Goal: Task Accomplishment & Management: Manage account settings

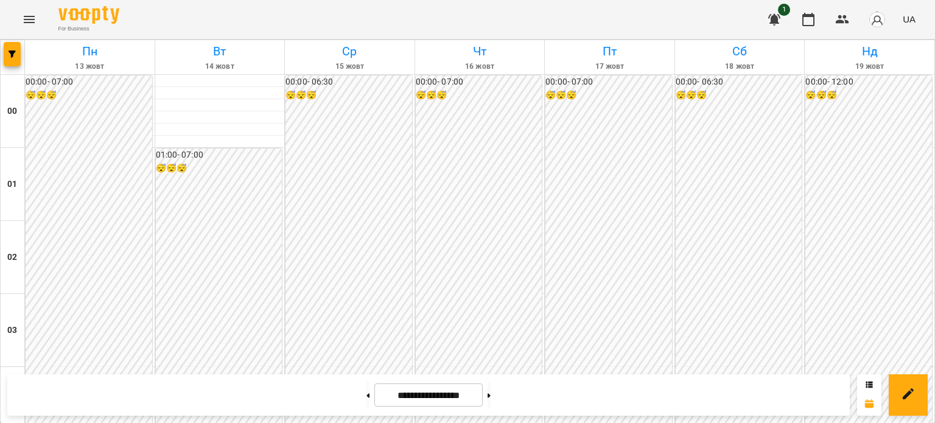
scroll to position [1157, 0]
click at [32, 19] on icon "Menu" at bounding box center [29, 19] width 15 height 15
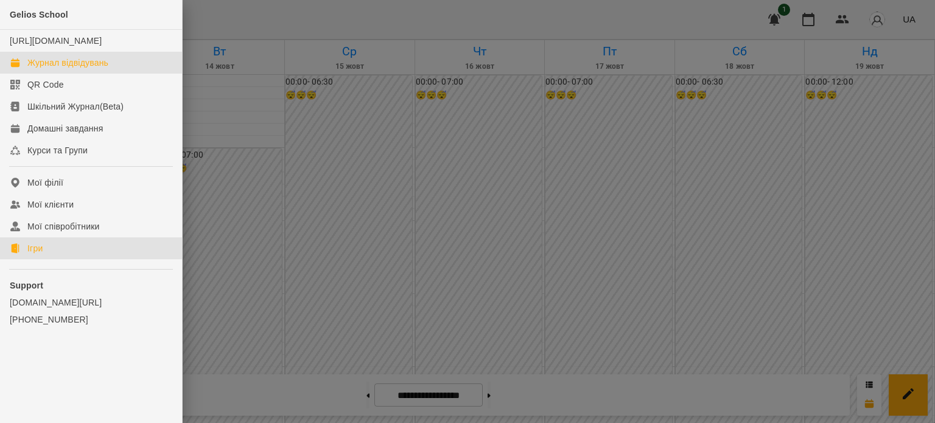
click at [40, 255] on div "Ігри" at bounding box center [34, 248] width 15 height 12
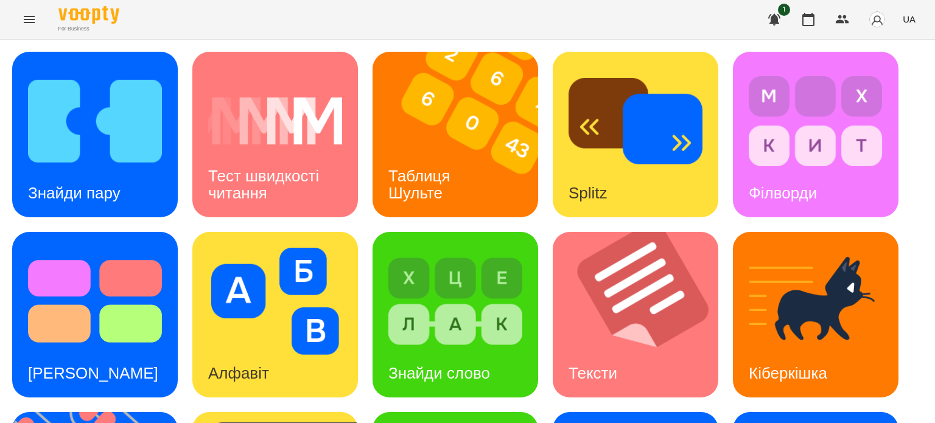
scroll to position [305, 0]
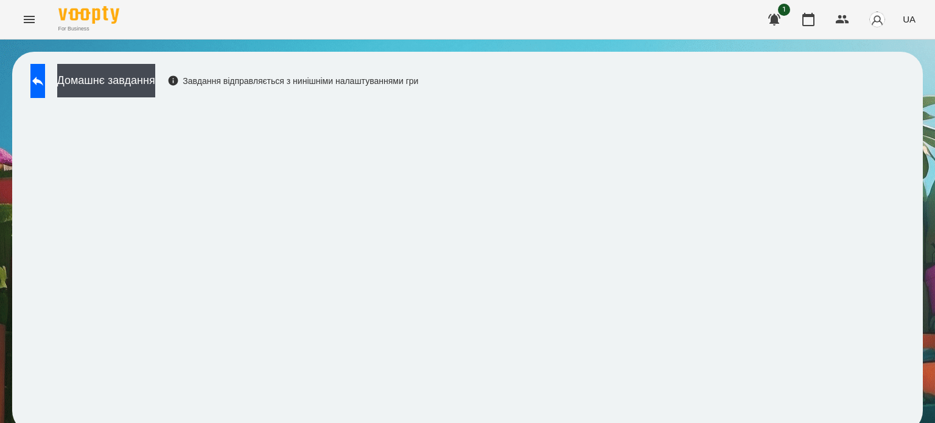
scroll to position [9, 0]
click at [45, 74] on icon at bounding box center [37, 81] width 15 height 15
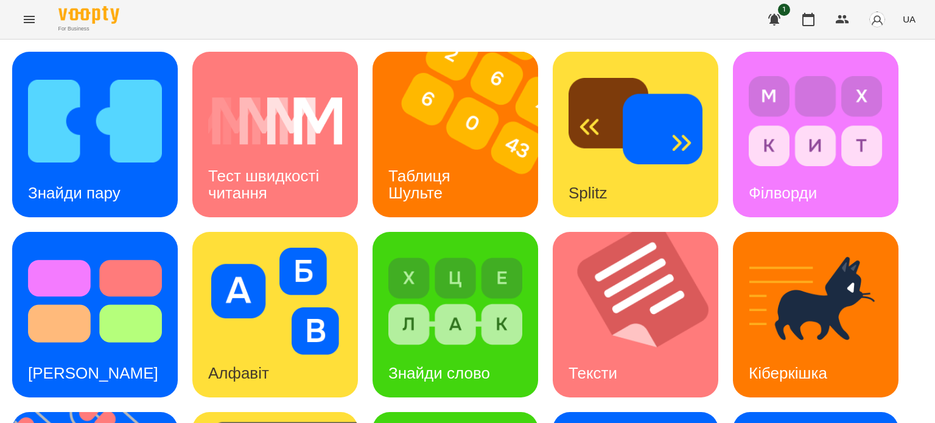
scroll to position [347, 0]
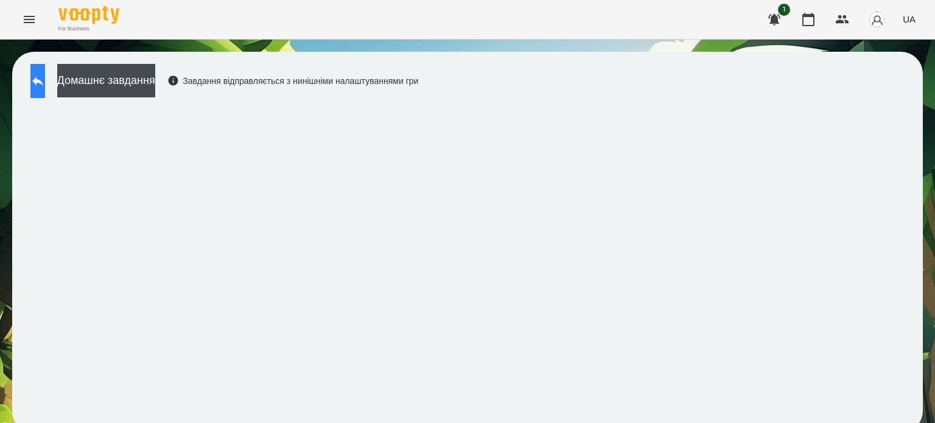
click at [41, 78] on button at bounding box center [37, 81] width 15 height 34
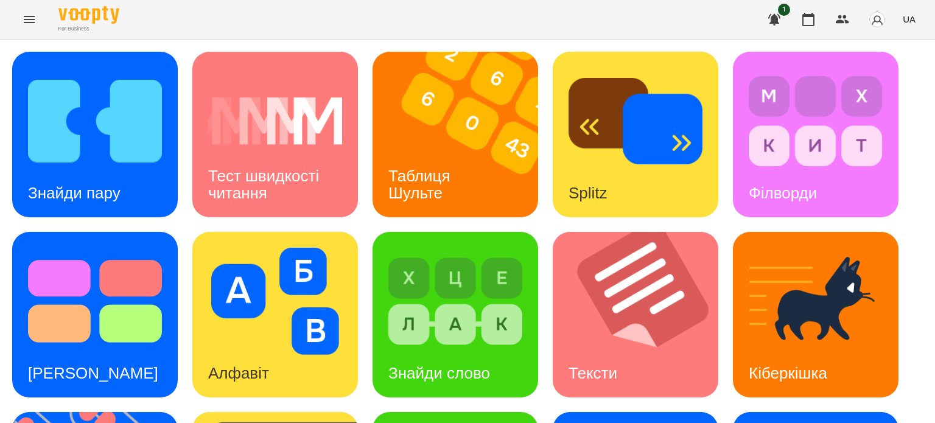
scroll to position [347, 0]
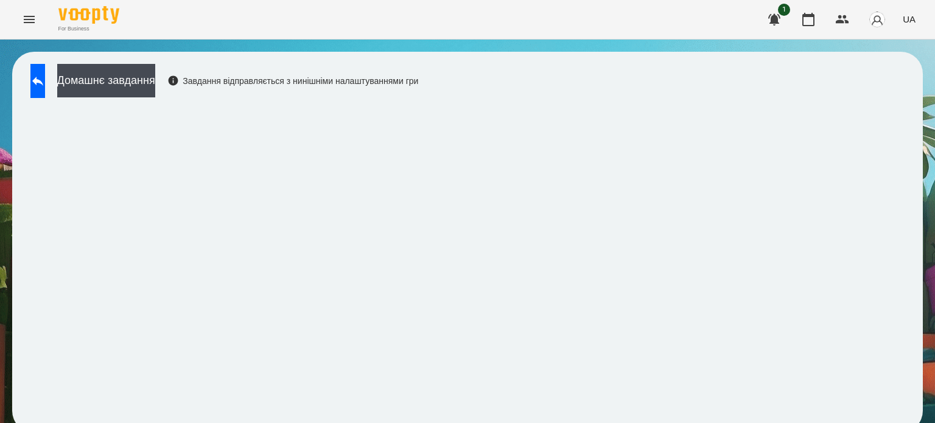
scroll to position [9, 0]
click at [45, 74] on icon at bounding box center [37, 81] width 15 height 15
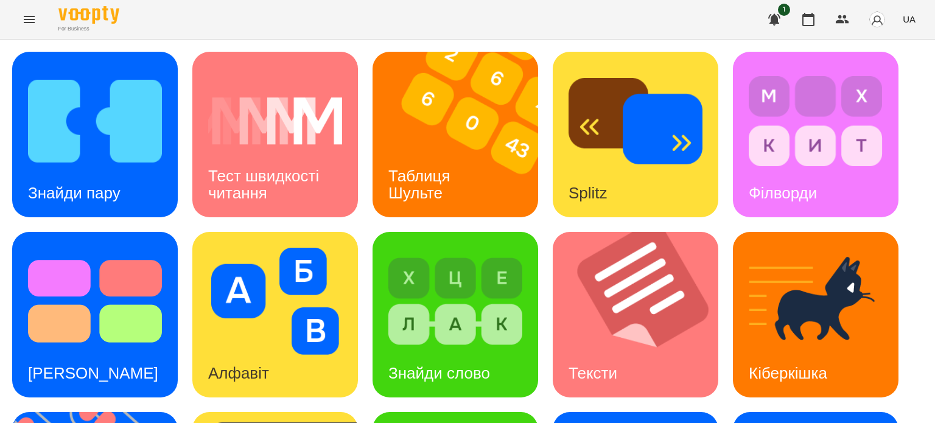
scroll to position [314, 0]
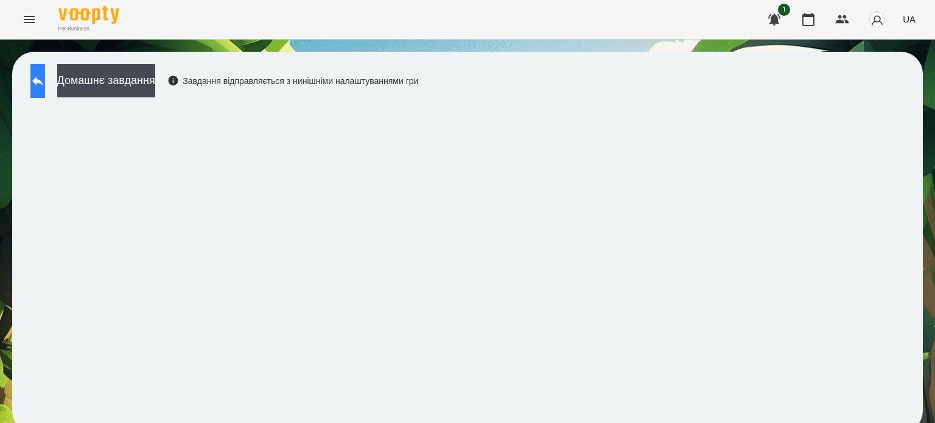
click at [44, 79] on icon at bounding box center [37, 81] width 15 height 15
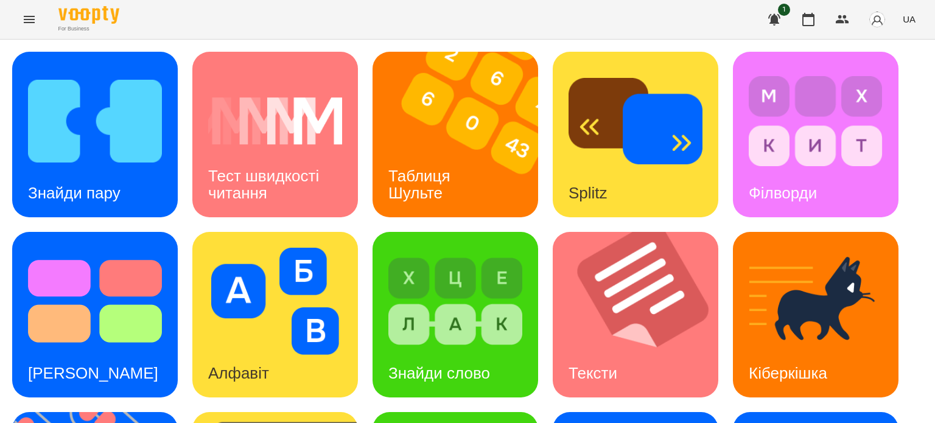
scroll to position [225, 0]
click at [787, 350] on div "Кіберкішка" at bounding box center [788, 374] width 110 height 48
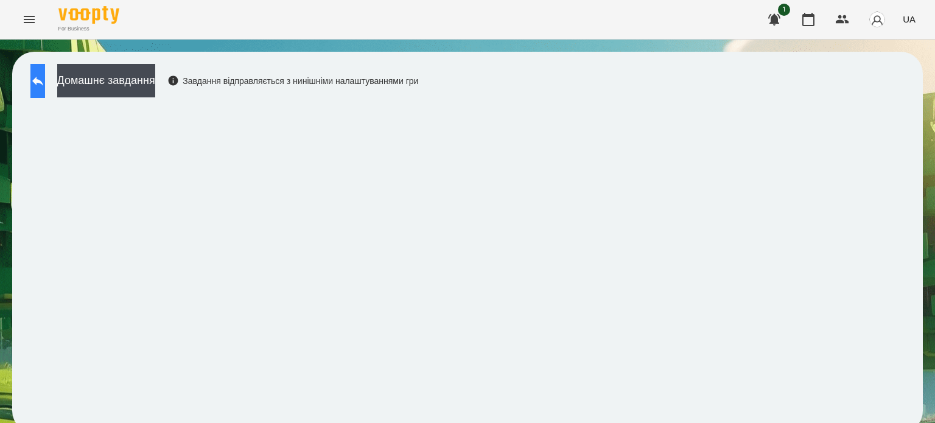
click at [45, 76] on icon at bounding box center [37, 81] width 15 height 15
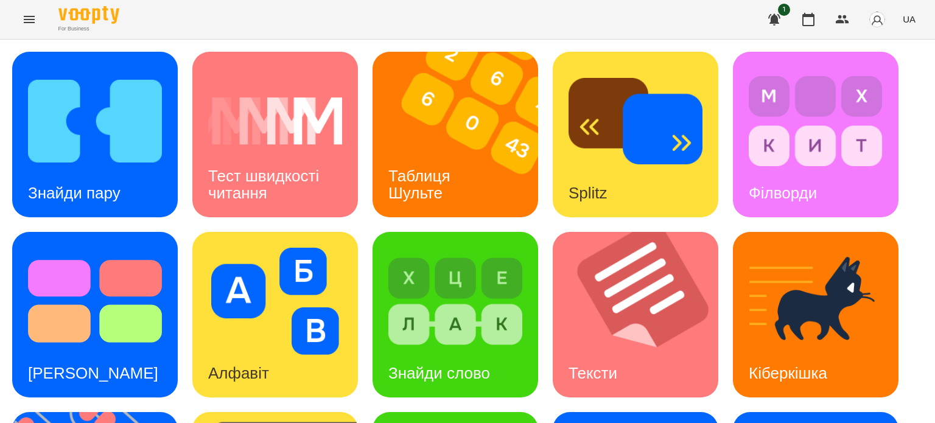
scroll to position [244, 0]
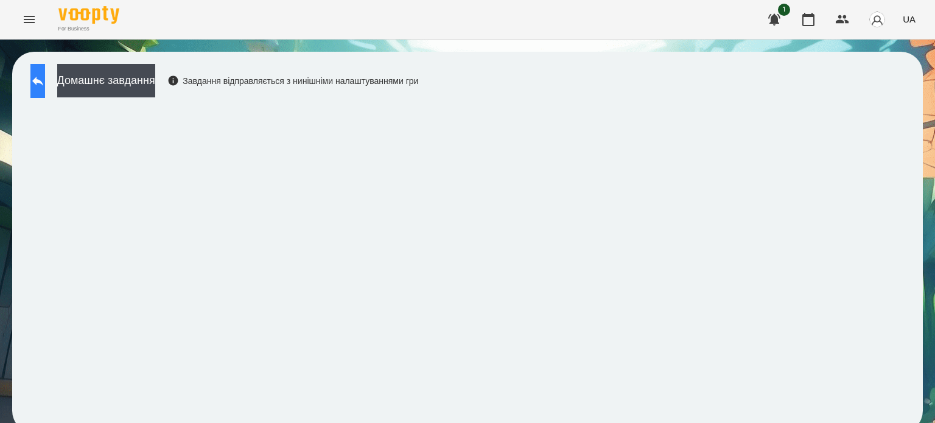
click at [34, 76] on button at bounding box center [37, 81] width 15 height 34
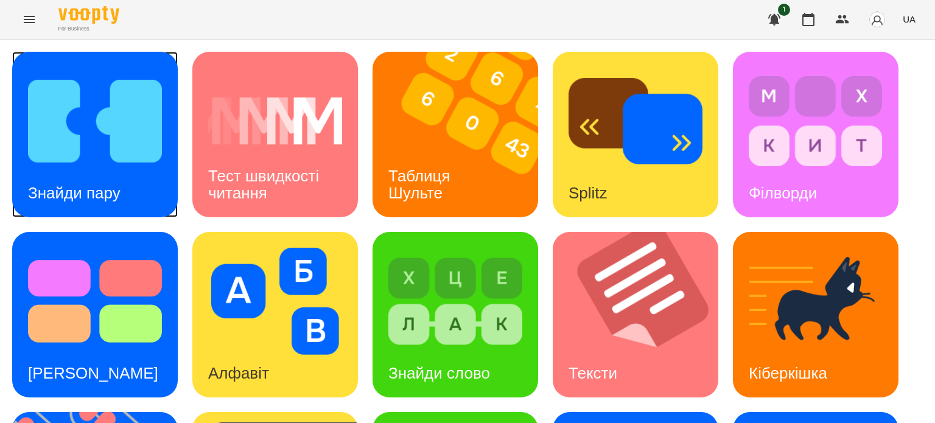
click at [86, 169] on div "Знайди пару" at bounding box center [74, 193] width 124 height 48
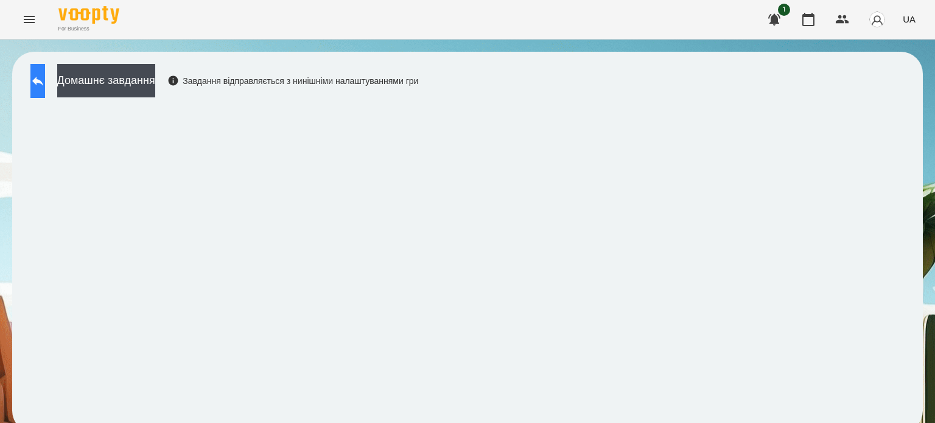
click at [43, 79] on icon at bounding box center [37, 81] width 15 height 15
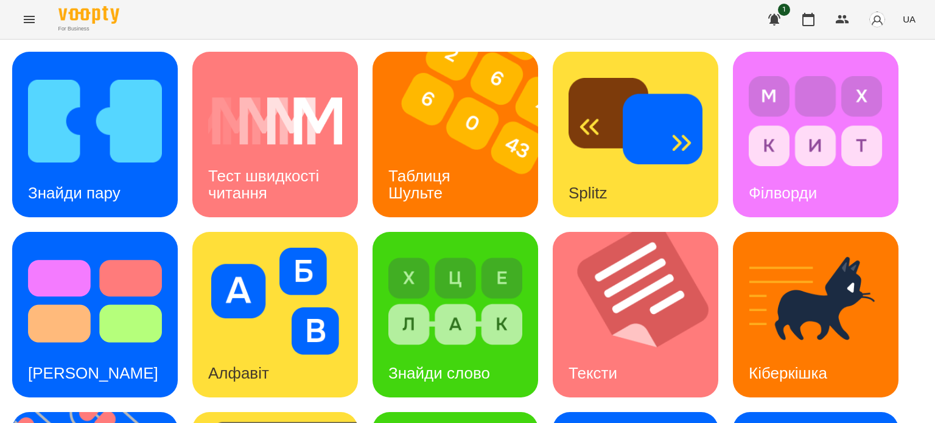
scroll to position [244, 0]
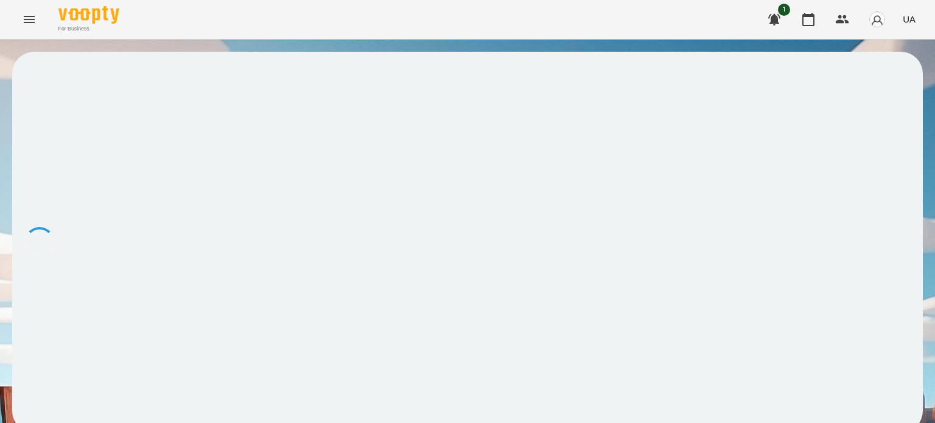
click at [286, 263] on div at bounding box center [467, 242] width 911 height 381
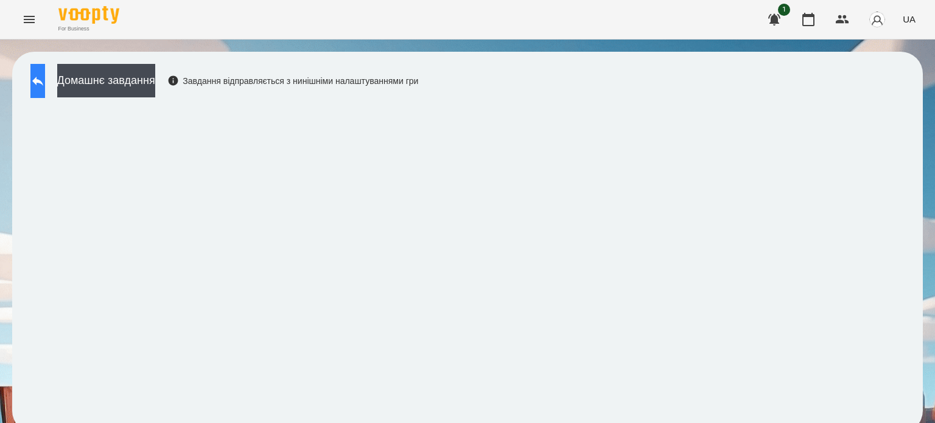
click at [45, 69] on button at bounding box center [37, 81] width 15 height 34
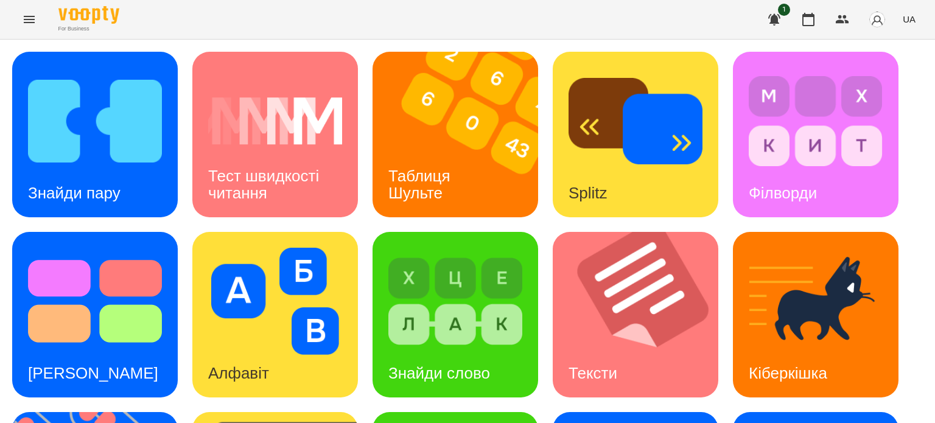
scroll to position [347, 0]
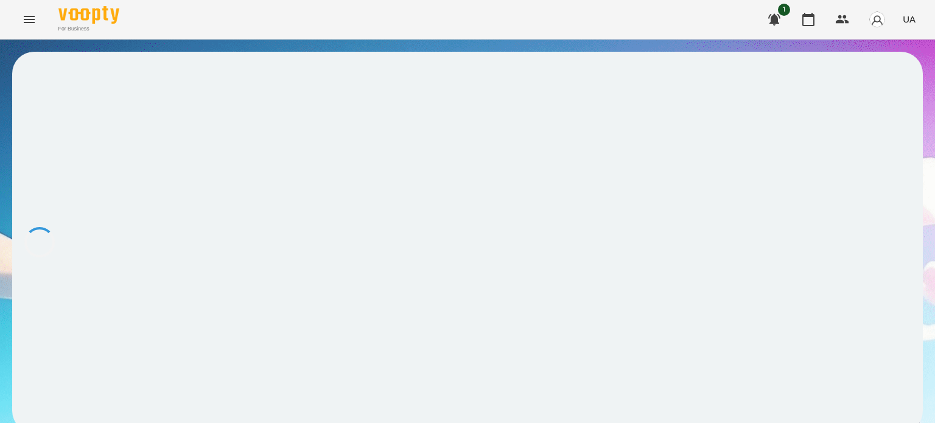
click at [289, 166] on div at bounding box center [467, 242] width 911 height 381
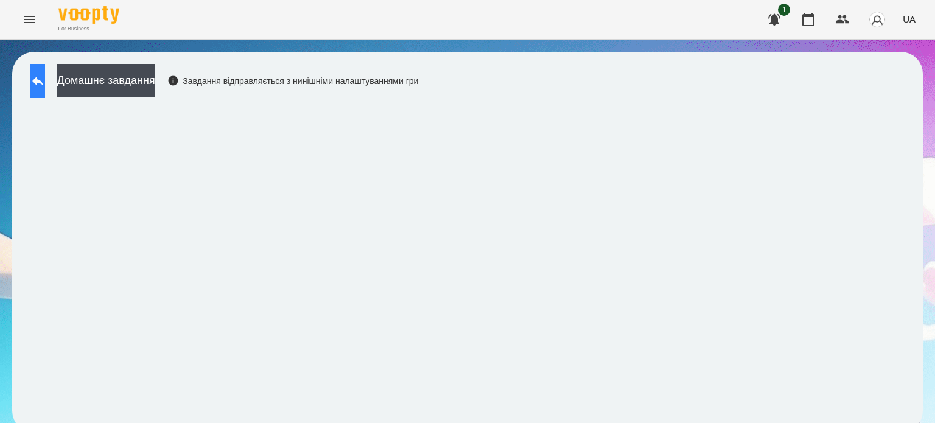
click at [45, 75] on icon at bounding box center [37, 81] width 15 height 15
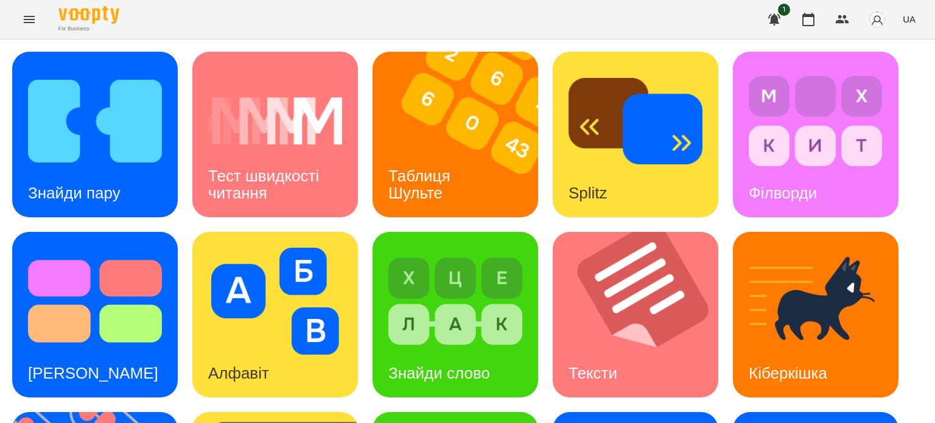
scroll to position [103, 0]
click at [459, 364] on h3 "Знайди слово" at bounding box center [440, 373] width 102 height 18
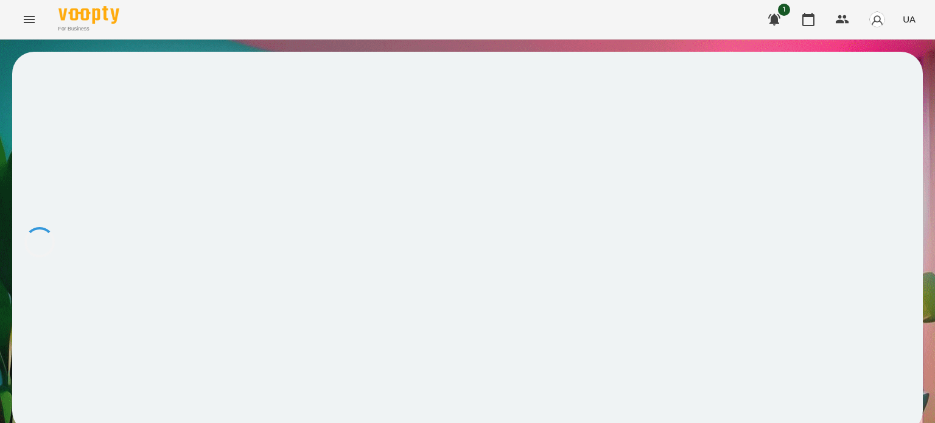
click at [461, 189] on div at bounding box center [467, 242] width 911 height 381
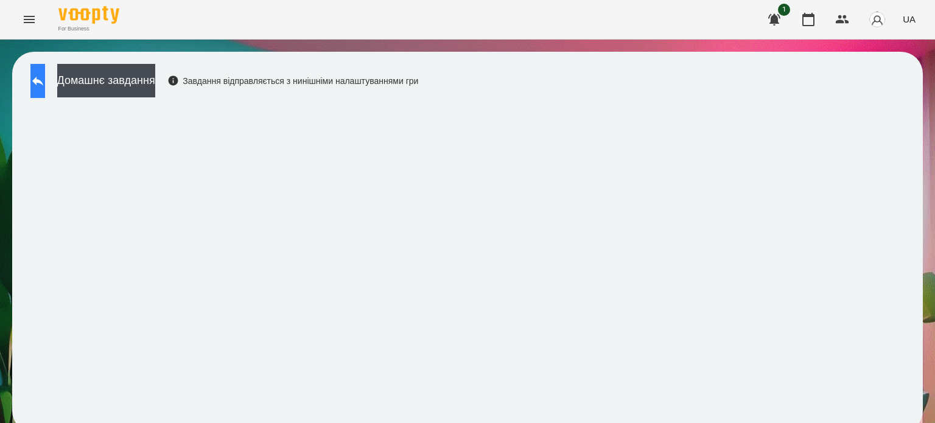
click at [43, 82] on icon at bounding box center [37, 81] width 11 height 9
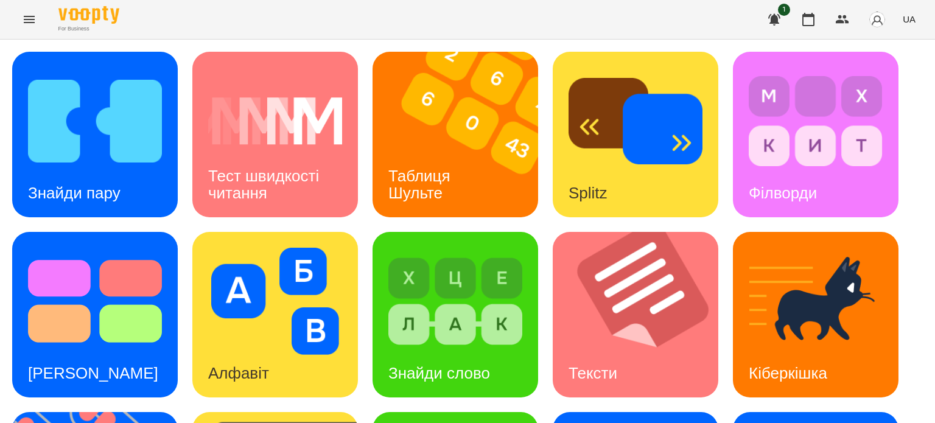
scroll to position [183, 0]
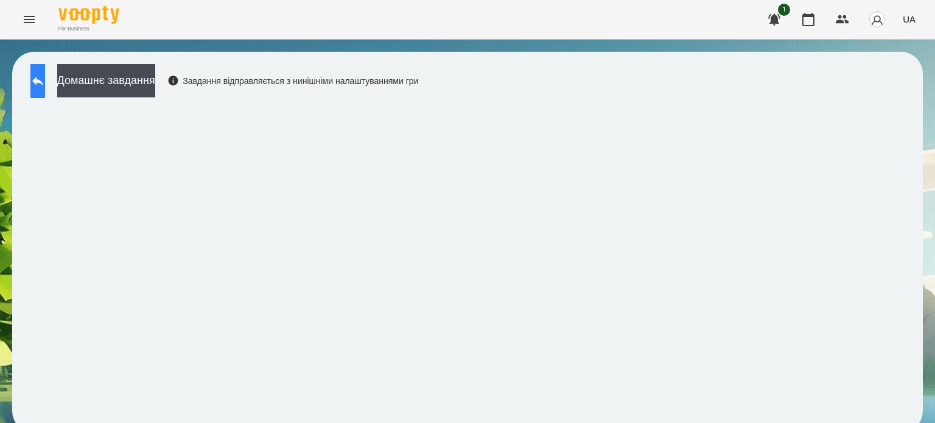
click at [43, 79] on icon at bounding box center [37, 81] width 11 height 9
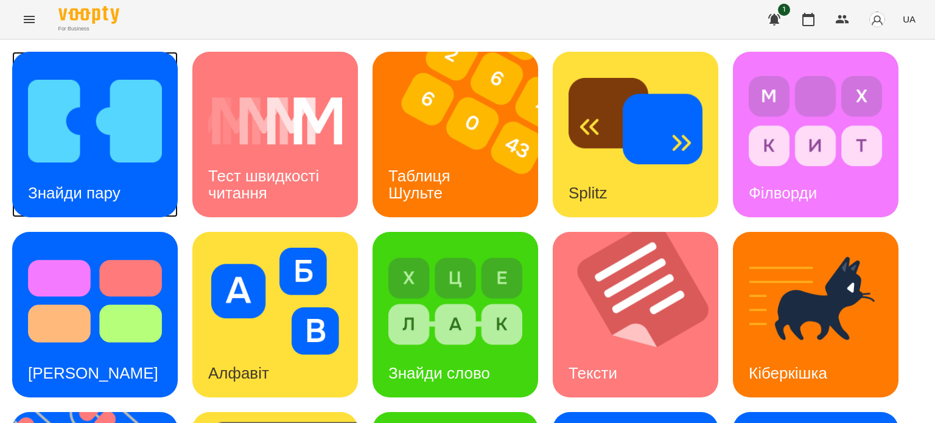
click at [37, 80] on img at bounding box center [95, 121] width 134 height 107
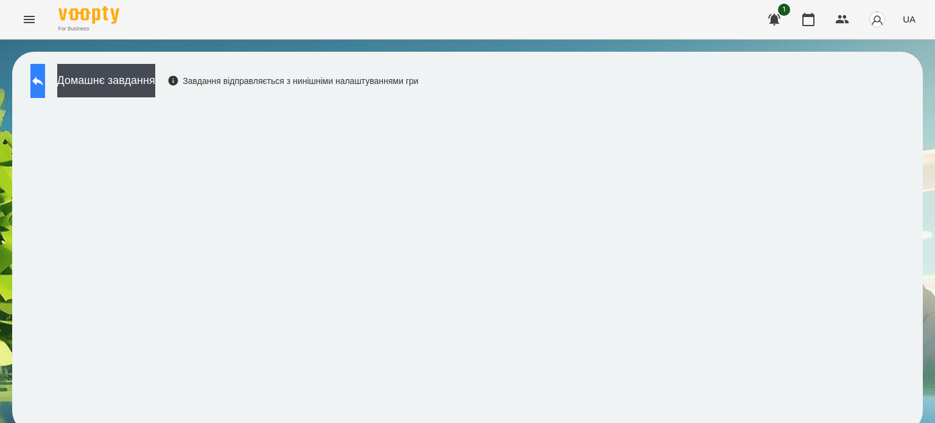
click at [44, 71] on button at bounding box center [37, 81] width 15 height 34
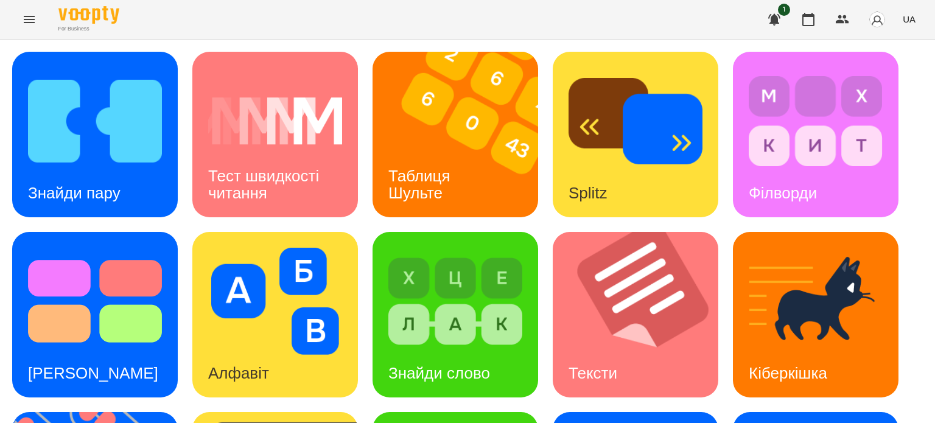
scroll to position [122, 0]
click at [460, 350] on div "Знайди слово" at bounding box center [439, 374] width 133 height 48
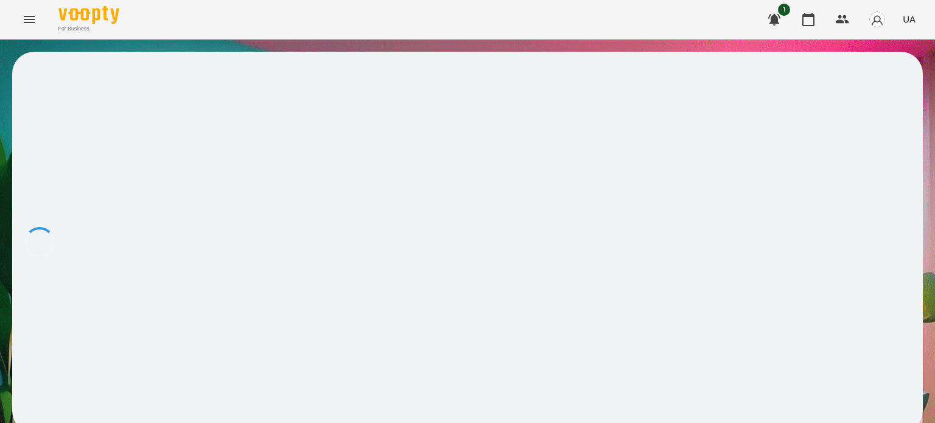
click at [461, 234] on div at bounding box center [467, 242] width 911 height 381
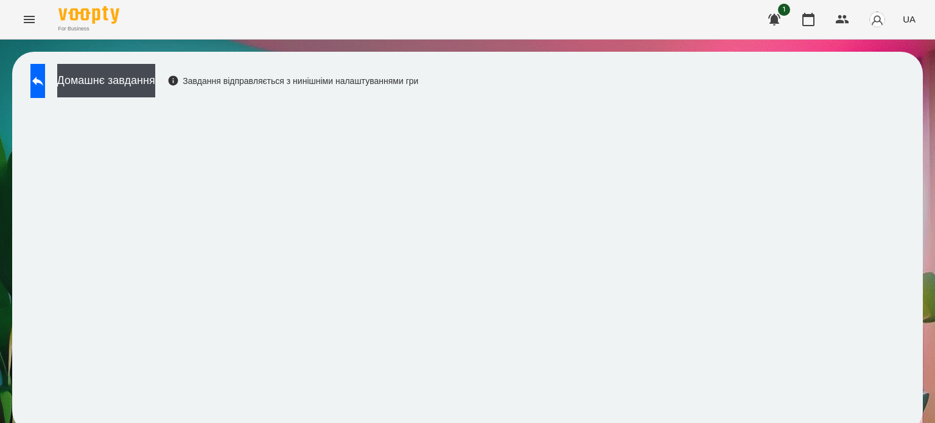
scroll to position [9, 0]
click at [45, 74] on button at bounding box center [37, 81] width 15 height 34
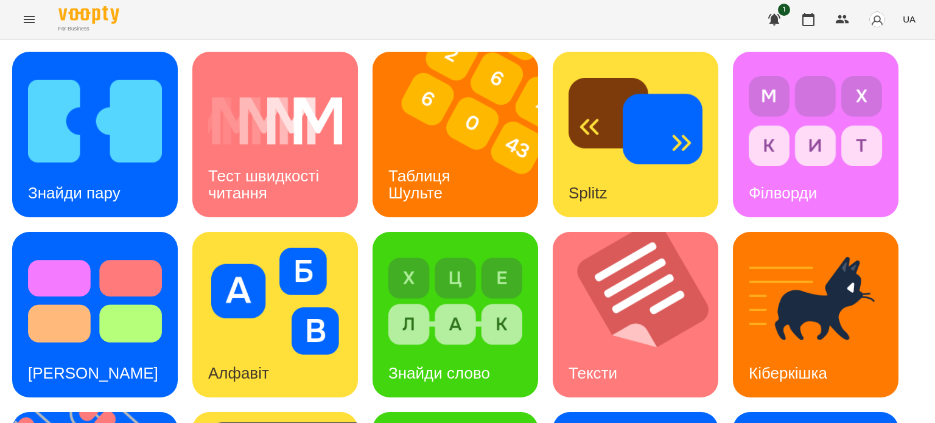
scroll to position [244, 0]
click at [429, 352] on div "Знайди пару Тест швидкості читання Таблиця [PERSON_NAME] Splitz Філворди Тест С…" at bounding box center [467, 405] width 911 height 706
click at [460, 248] on img at bounding box center [456, 301] width 134 height 107
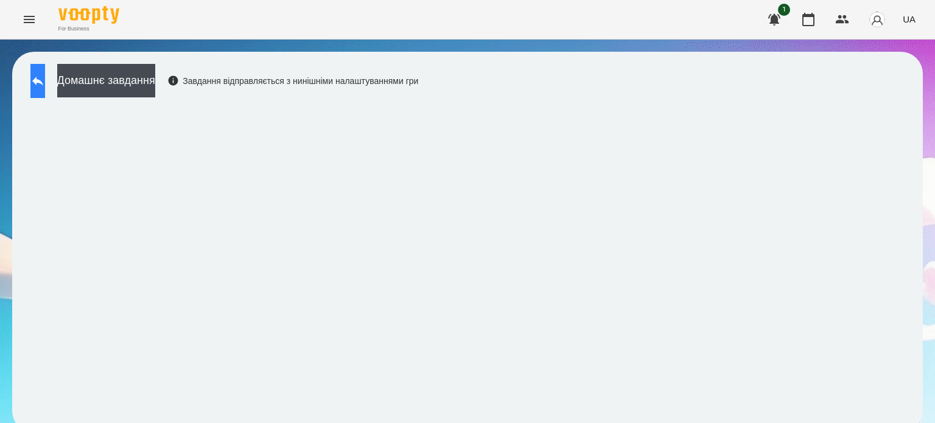
click at [44, 74] on icon at bounding box center [37, 81] width 15 height 15
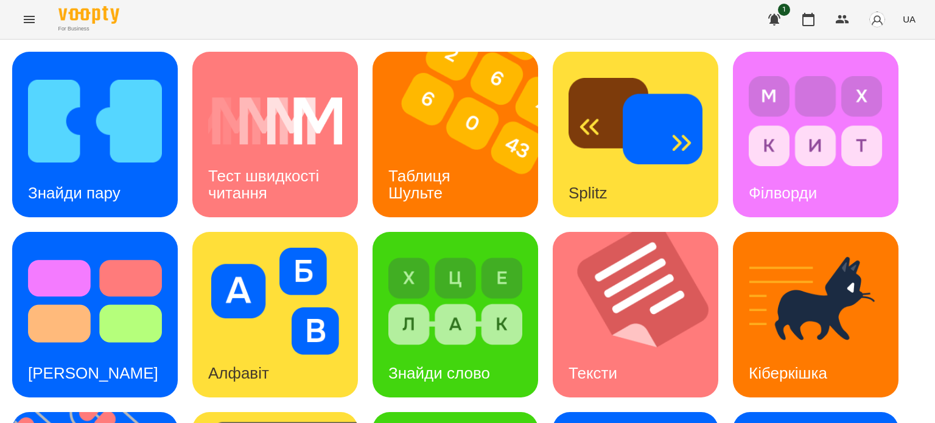
scroll to position [305, 0]
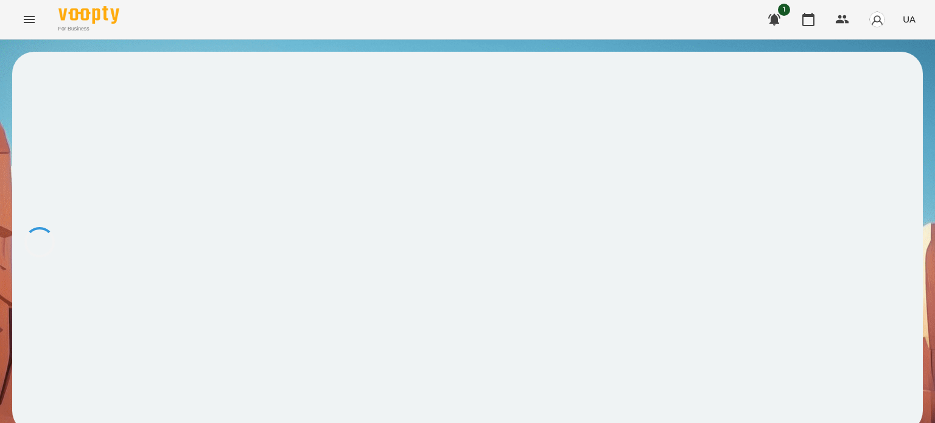
click at [283, 228] on div at bounding box center [467, 242] width 911 height 381
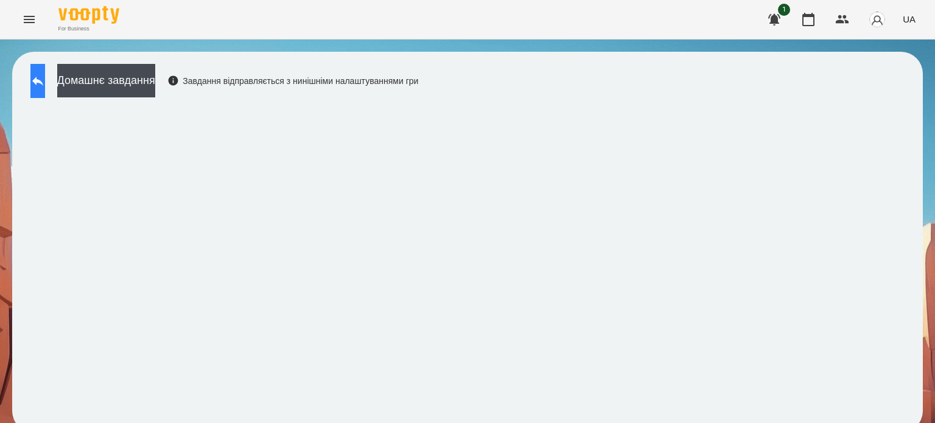
click at [45, 74] on icon at bounding box center [37, 81] width 15 height 15
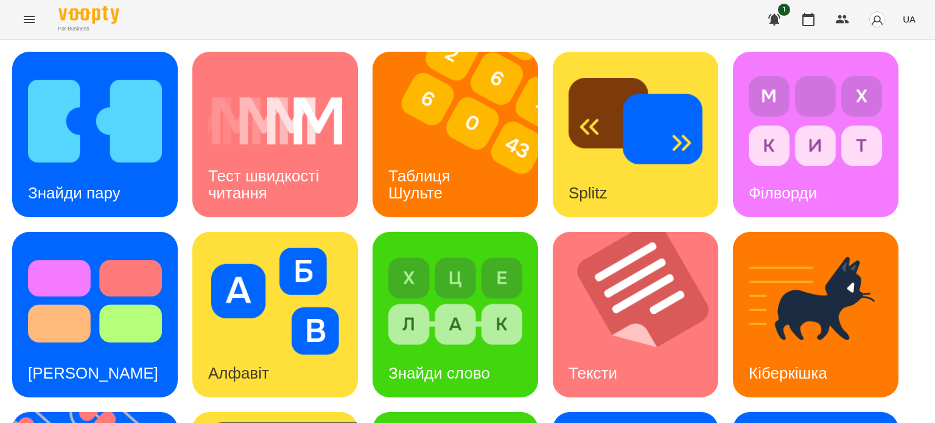
scroll to position [183, 0]
click at [775, 248] on img at bounding box center [816, 301] width 134 height 107
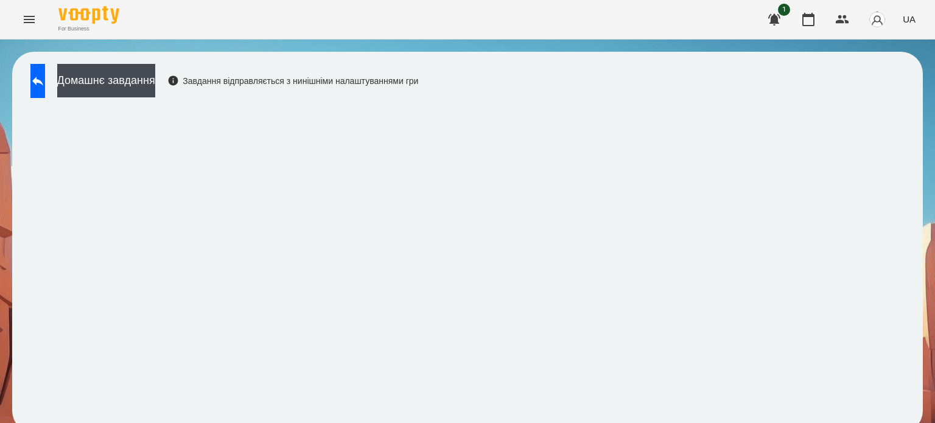
scroll to position [9, 0]
click at [45, 75] on icon at bounding box center [37, 81] width 15 height 15
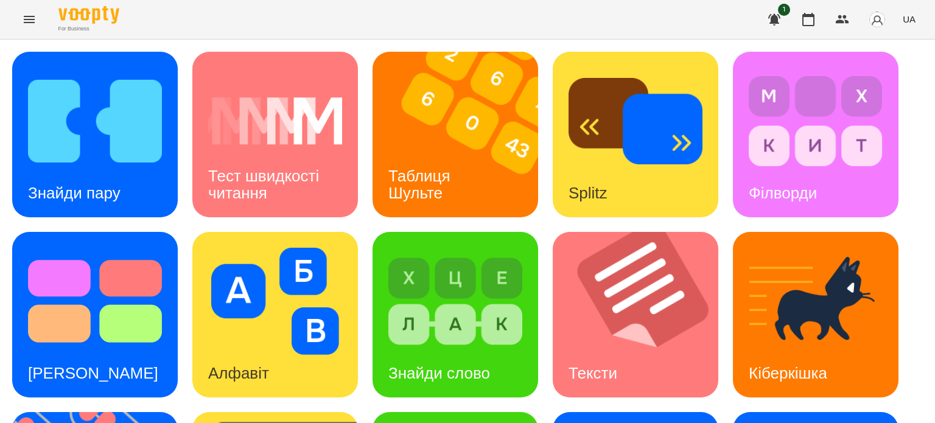
scroll to position [347, 0]
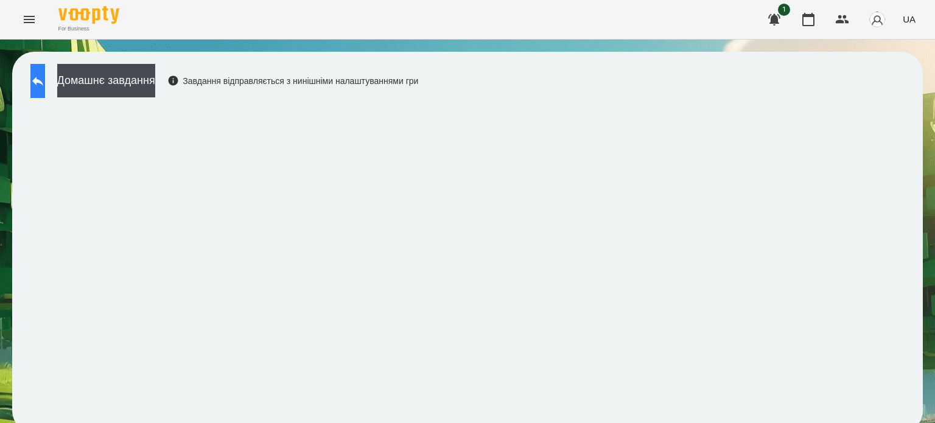
click at [45, 89] on button at bounding box center [37, 81] width 15 height 34
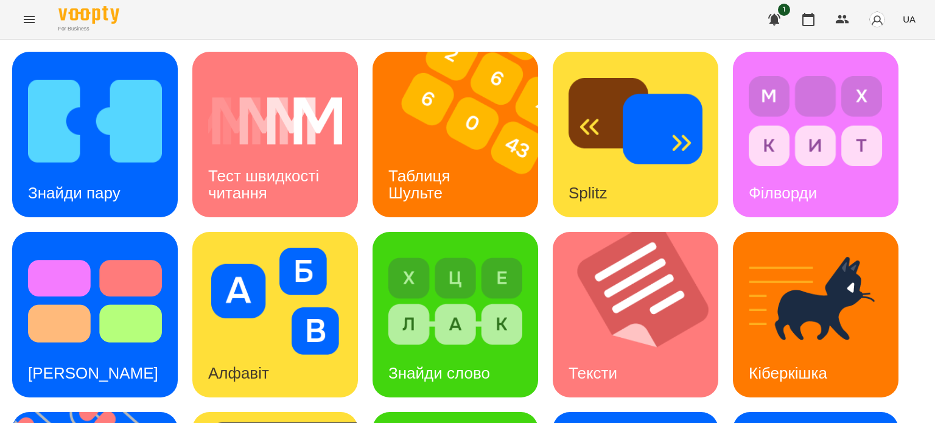
scroll to position [305, 0]
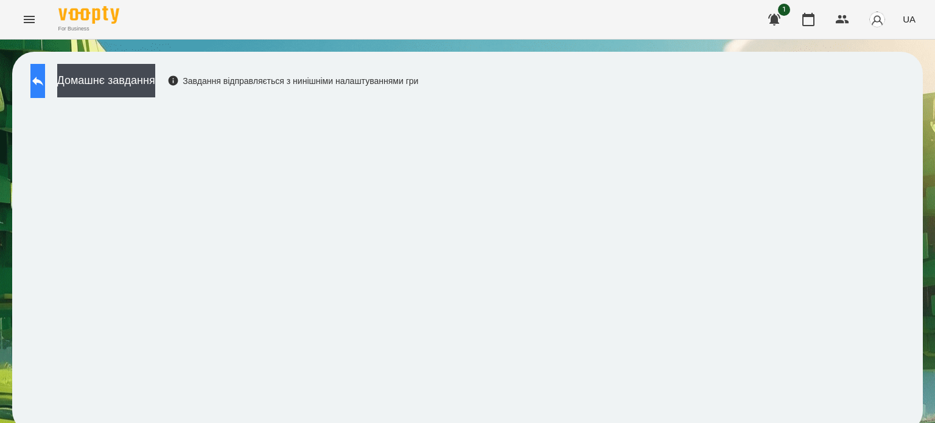
click at [39, 79] on button at bounding box center [37, 81] width 15 height 34
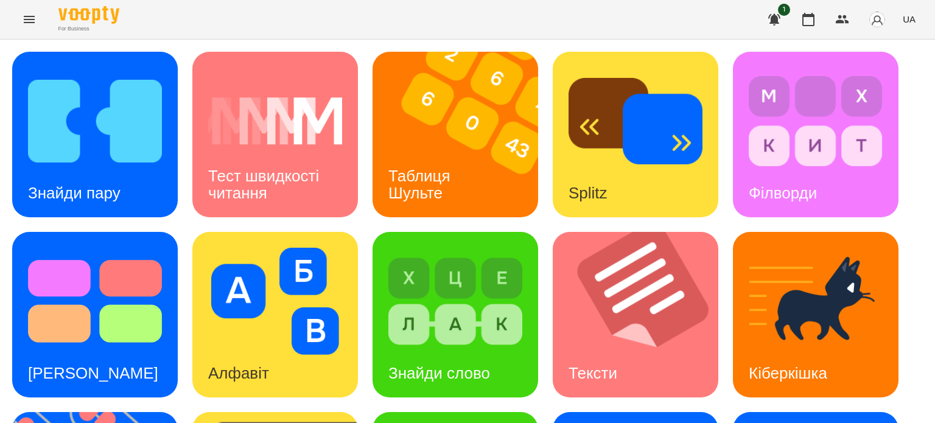
scroll to position [183, 0]
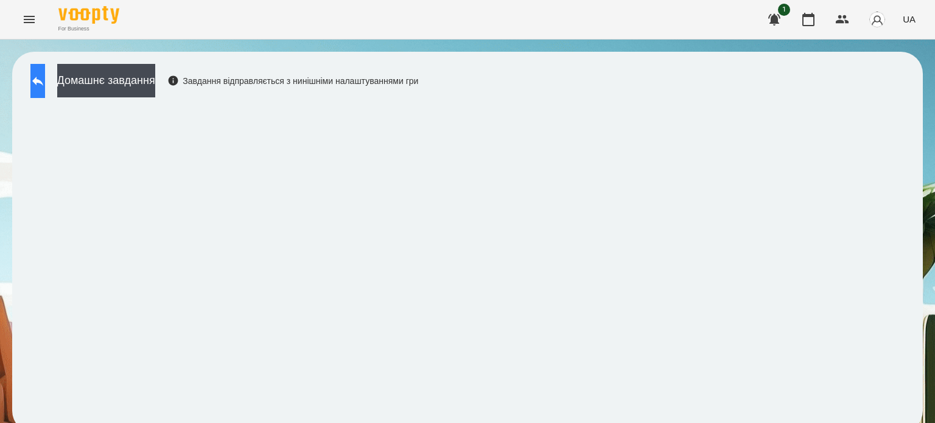
click at [41, 81] on button at bounding box center [37, 81] width 15 height 34
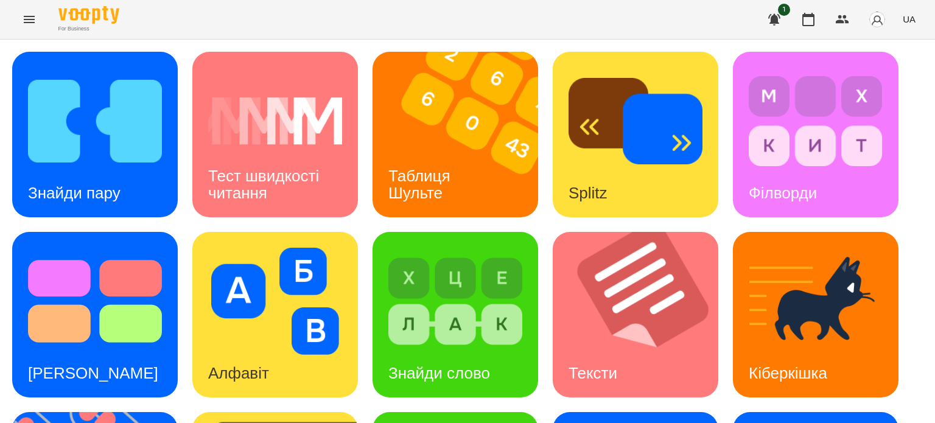
scroll to position [244, 0]
click at [813, 350] on div "Кіберкішка" at bounding box center [788, 374] width 110 height 48
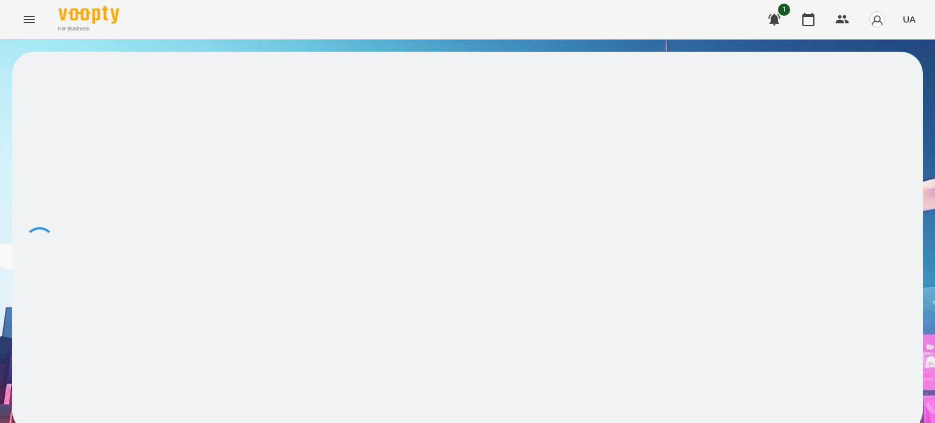
click at [773, 75] on div at bounding box center [467, 242] width 911 height 381
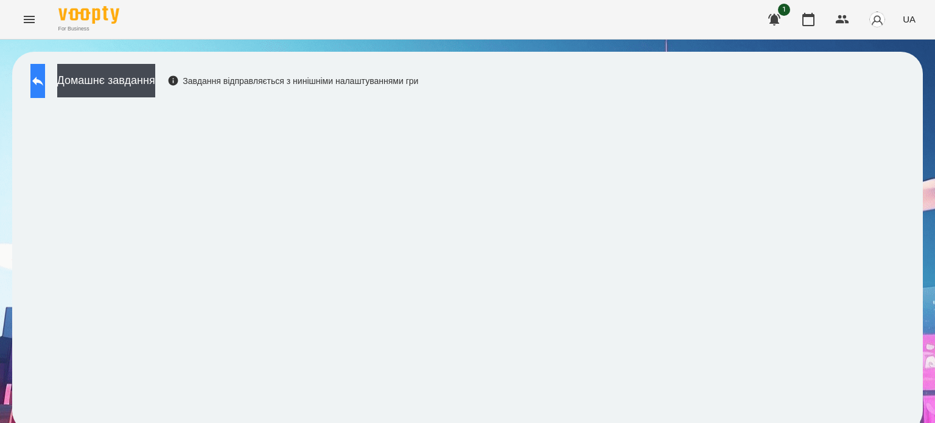
click at [45, 76] on icon at bounding box center [37, 81] width 15 height 15
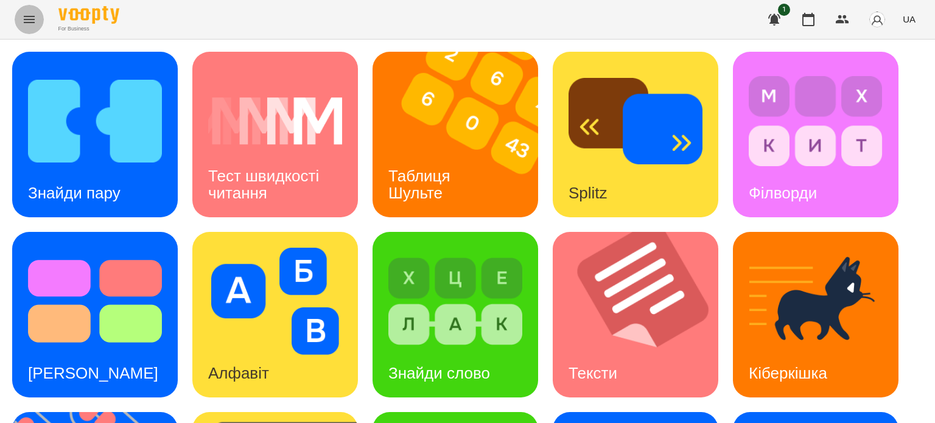
click at [27, 15] on icon "Menu" at bounding box center [29, 19] width 15 height 15
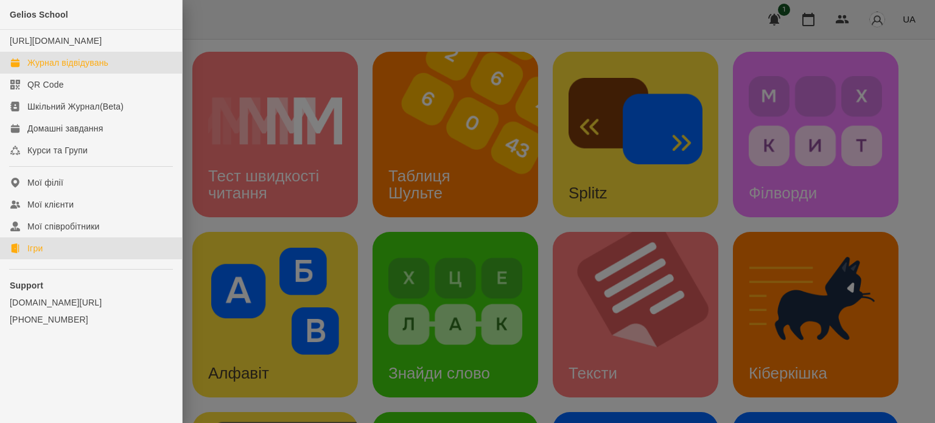
click at [60, 69] on div "Журнал відвідувань" at bounding box center [67, 63] width 81 height 12
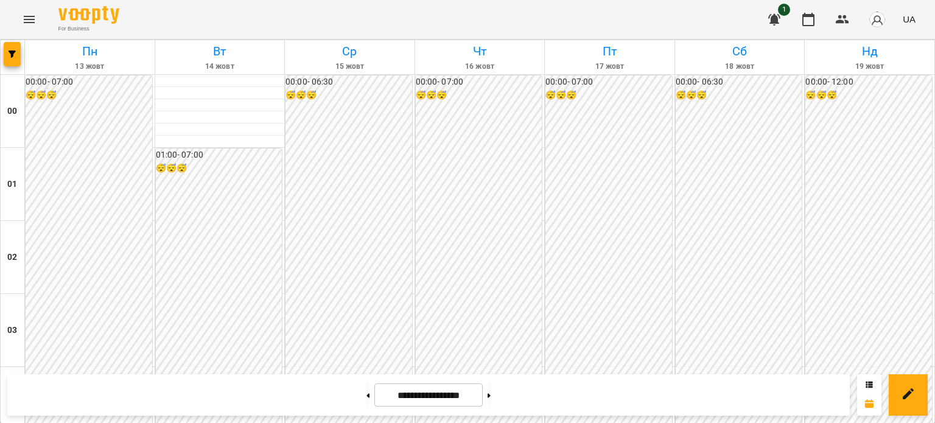
scroll to position [1157, 0]
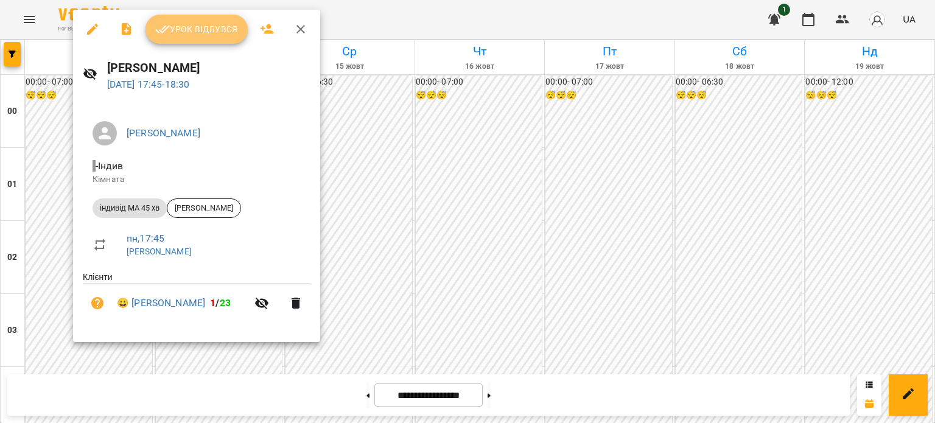
click at [205, 29] on span "Урок відбувся" at bounding box center [196, 29] width 83 height 15
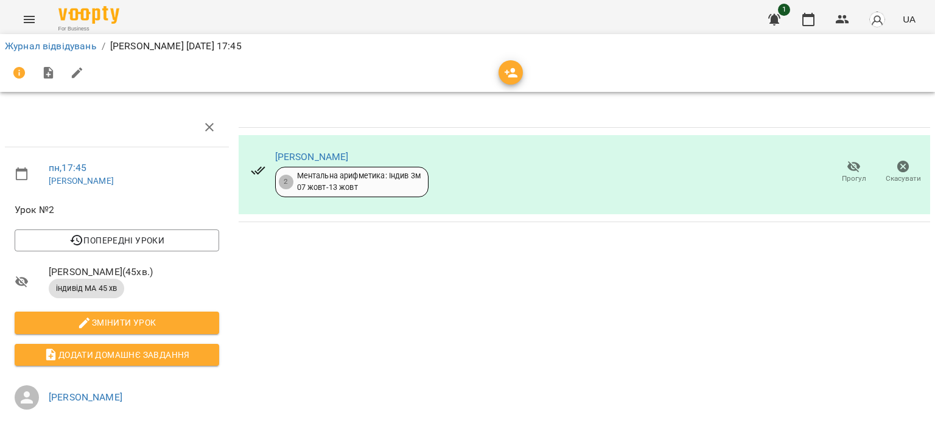
drag, startPoint x: 317, startPoint y: 188, endPoint x: 323, endPoint y: 194, distance: 8.6
click at [322, 193] on div "2 Ментальна арифметика: Індив 3м [DATE] - [DATE]" at bounding box center [351, 182] width 153 height 30
click at [27, 14] on icon "Menu" at bounding box center [29, 19] width 15 height 15
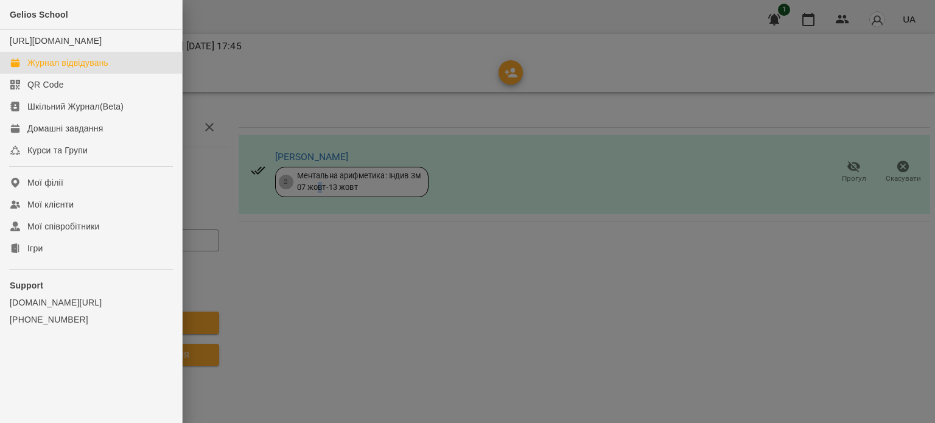
click at [68, 69] on div "Журнал відвідувань" at bounding box center [67, 63] width 81 height 12
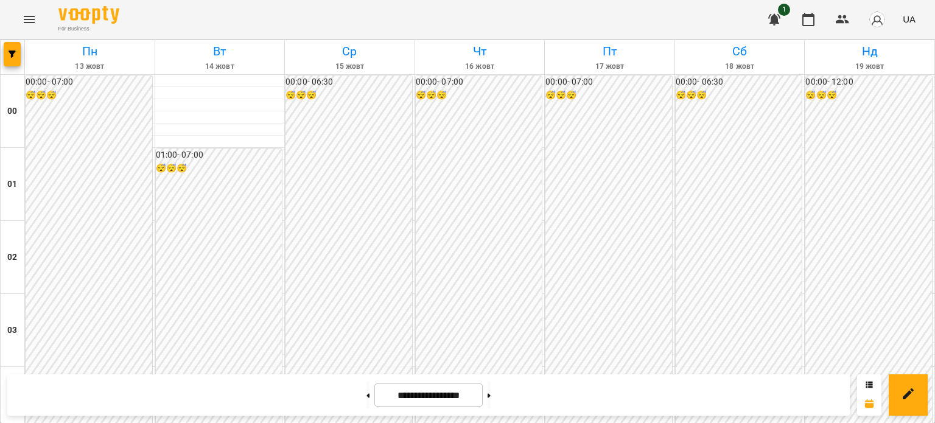
scroll to position [1279, 0]
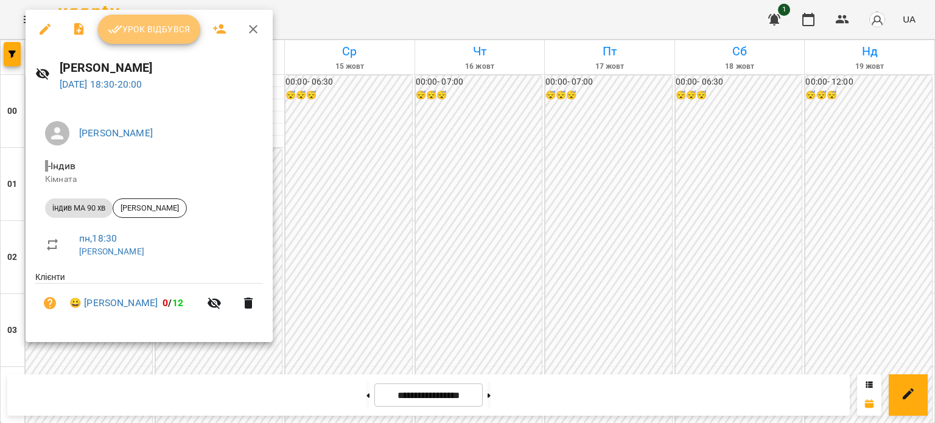
click at [172, 30] on span "Урок відбувся" at bounding box center [149, 29] width 83 height 15
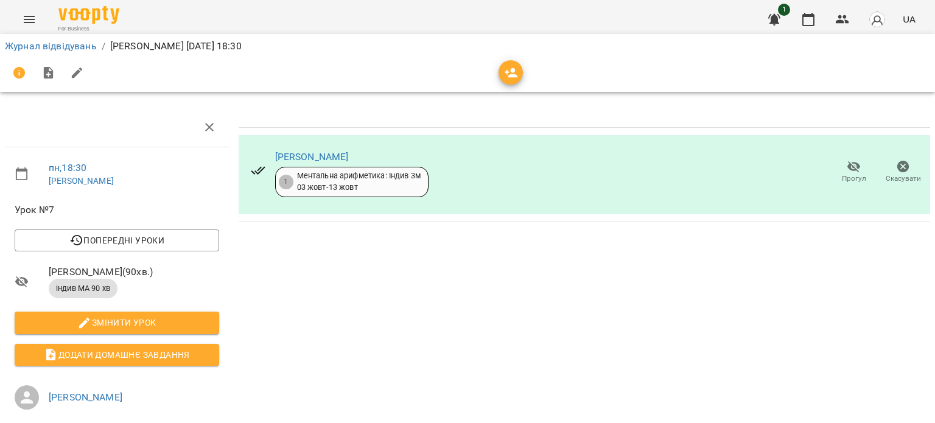
click at [34, 17] on icon "Menu" at bounding box center [29, 19] width 15 height 15
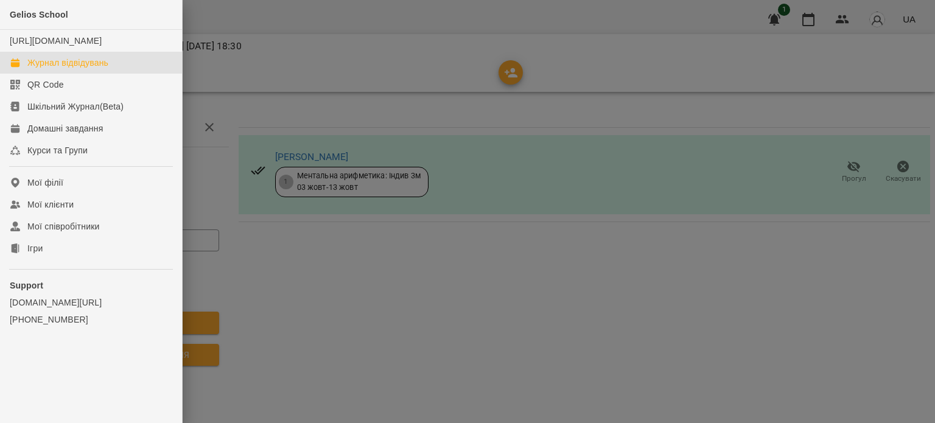
click at [82, 69] on div "Журнал відвідувань" at bounding box center [67, 63] width 81 height 12
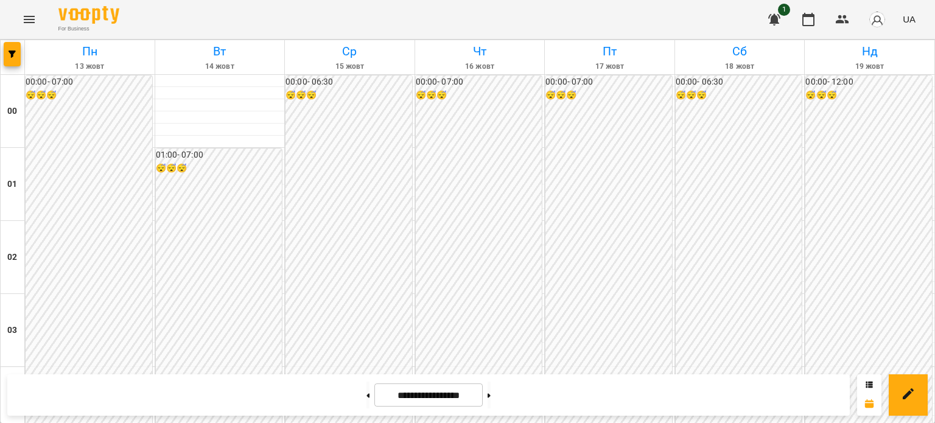
scroll to position [1399, 0]
click at [30, 18] on icon "Menu" at bounding box center [29, 19] width 15 height 15
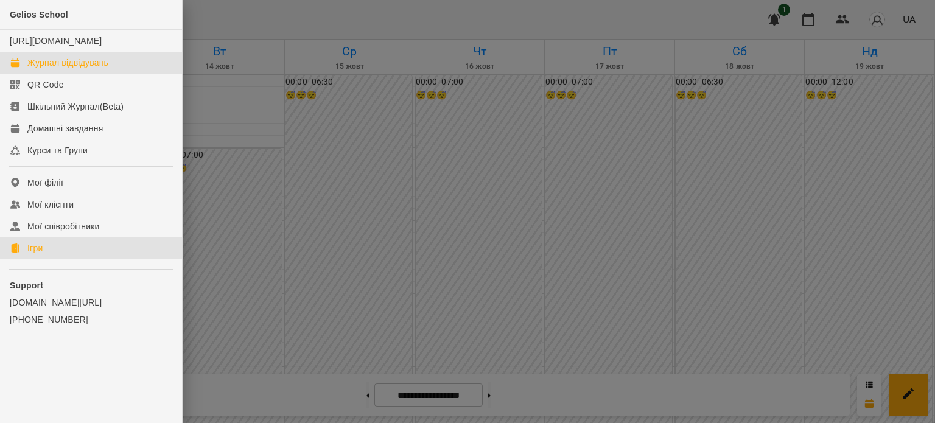
click at [49, 259] on link "Ігри" at bounding box center [91, 249] width 182 height 22
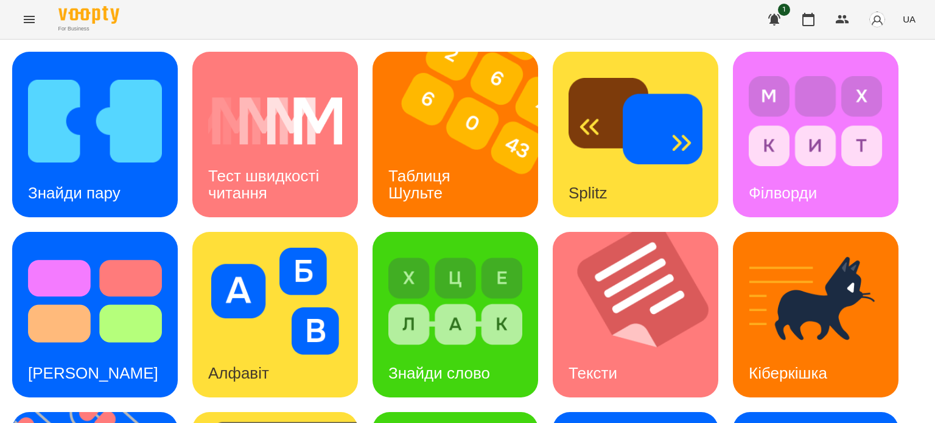
scroll to position [347, 0]
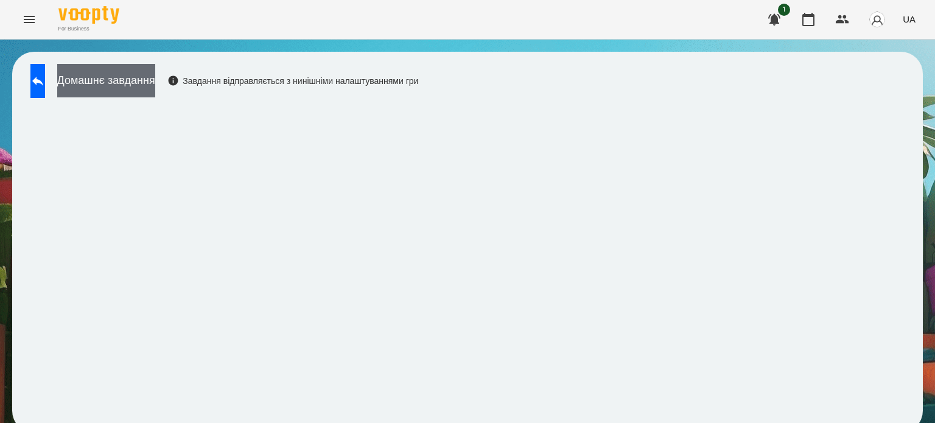
click at [155, 82] on button "Домашнє завдання" at bounding box center [106, 80] width 98 height 33
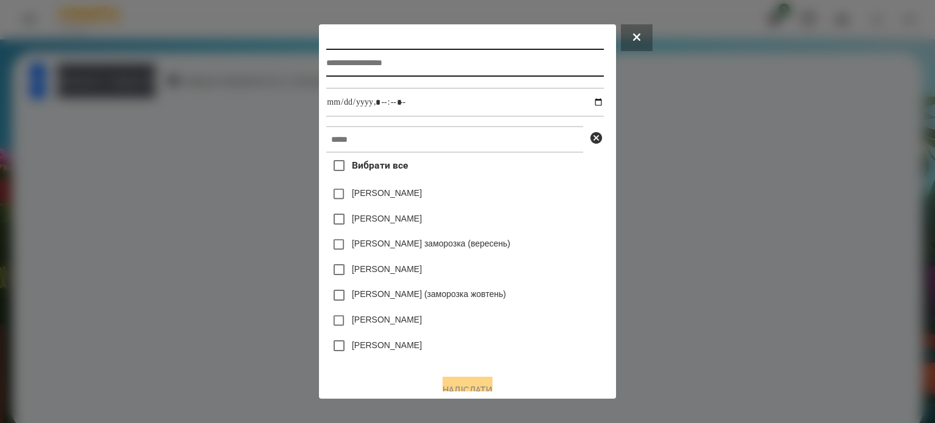
click at [329, 60] on input "text" at bounding box center [464, 63] width 277 height 28
type input "**********"
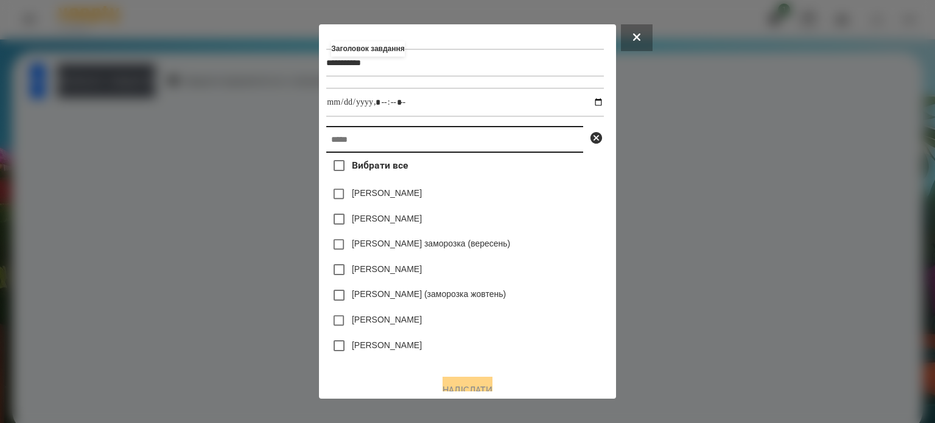
click at [331, 148] on input "text" at bounding box center [454, 139] width 257 height 27
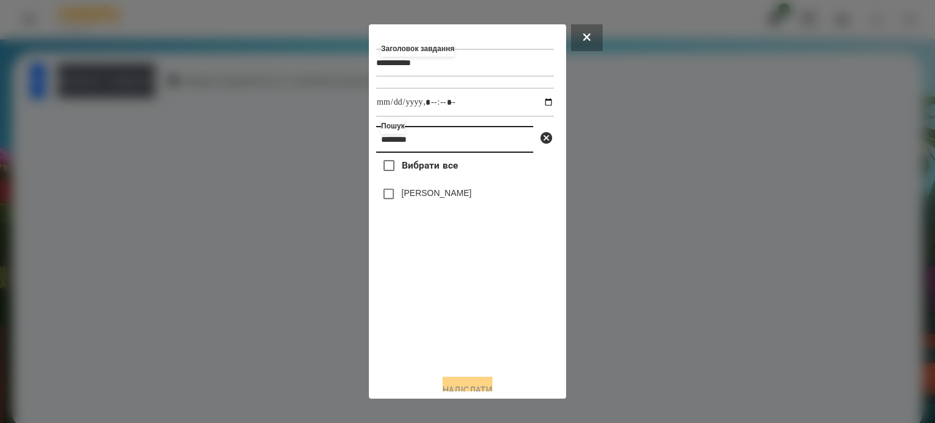
type input "********"
click at [439, 197] on label "[PERSON_NAME]" at bounding box center [437, 193] width 70 height 12
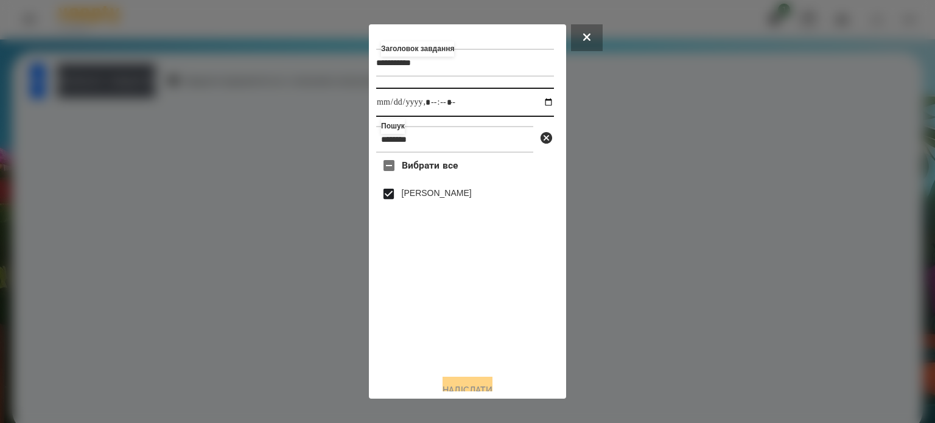
click at [537, 105] on input "datetime-local" at bounding box center [465, 102] width 178 height 29
type input "**********"
click at [472, 385] on button "Надіслати" at bounding box center [468, 390] width 50 height 27
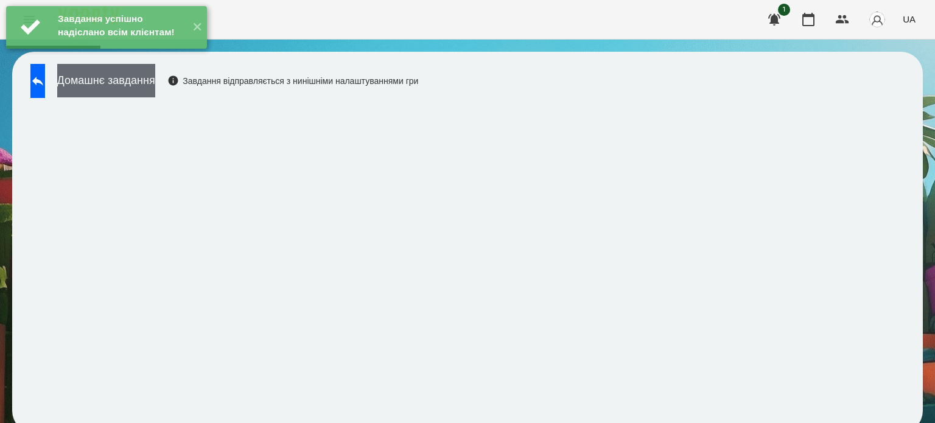
click at [155, 90] on button "Домашнє завдання" at bounding box center [106, 80] width 98 height 33
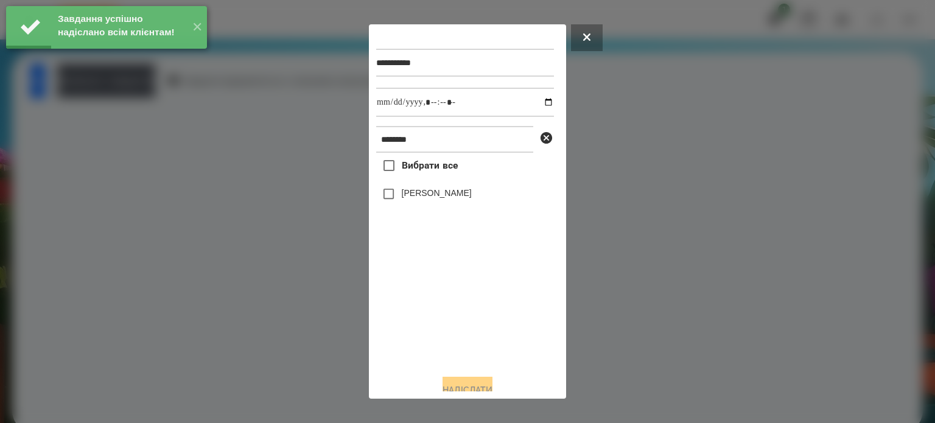
click at [417, 194] on label "[PERSON_NAME]" at bounding box center [437, 193] width 70 height 12
click at [541, 105] on input "datetime-local" at bounding box center [465, 102] width 178 height 29
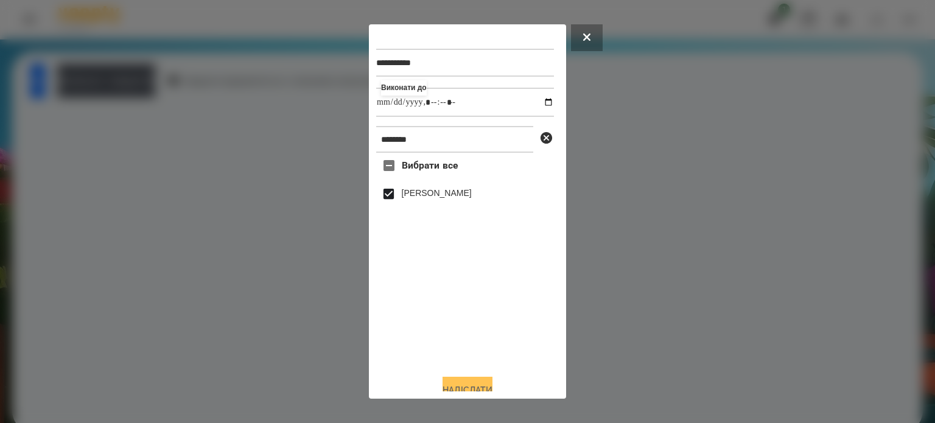
type input "**********"
click at [473, 384] on button "Надіслати" at bounding box center [468, 390] width 50 height 27
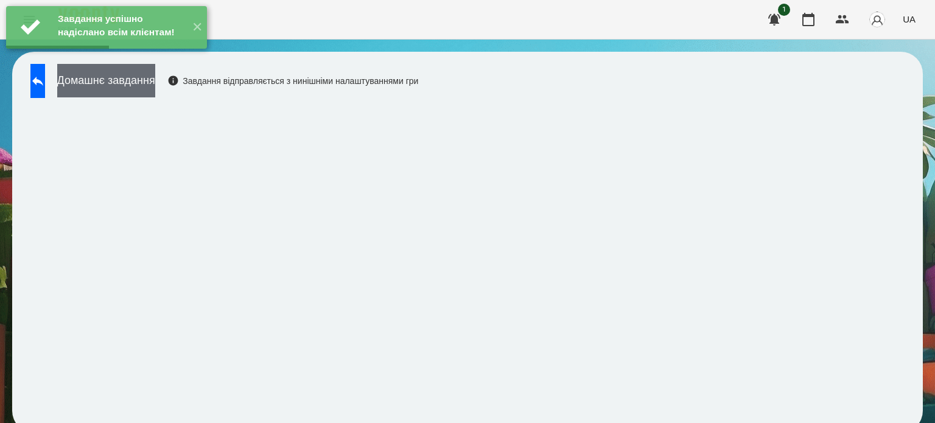
click at [155, 83] on button "Домашнє завдання" at bounding box center [106, 80] width 98 height 33
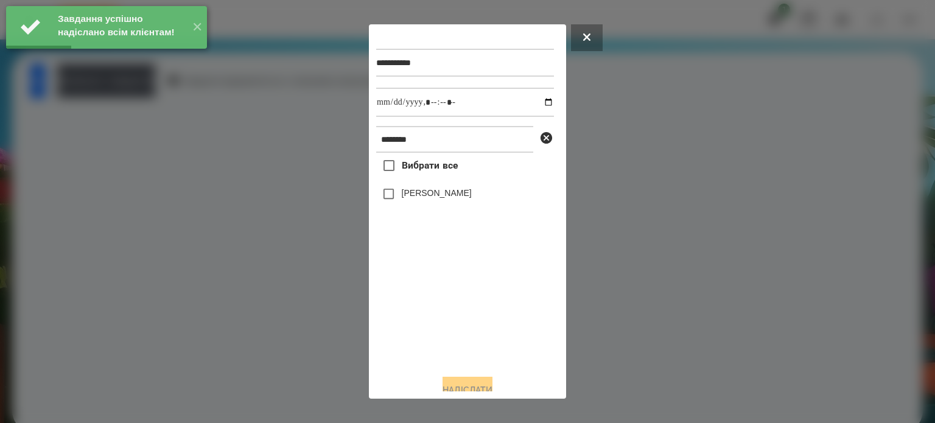
click at [416, 196] on label "[PERSON_NAME]" at bounding box center [437, 193] width 70 height 12
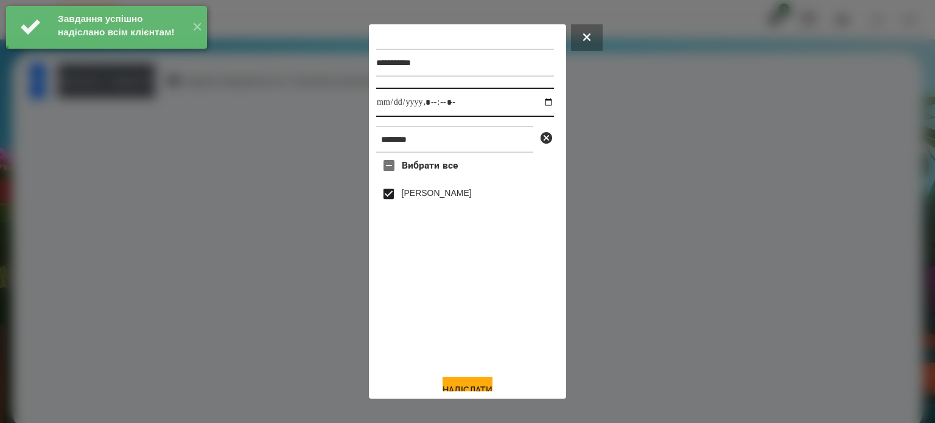
click at [536, 105] on input "datetime-local" at bounding box center [465, 102] width 178 height 29
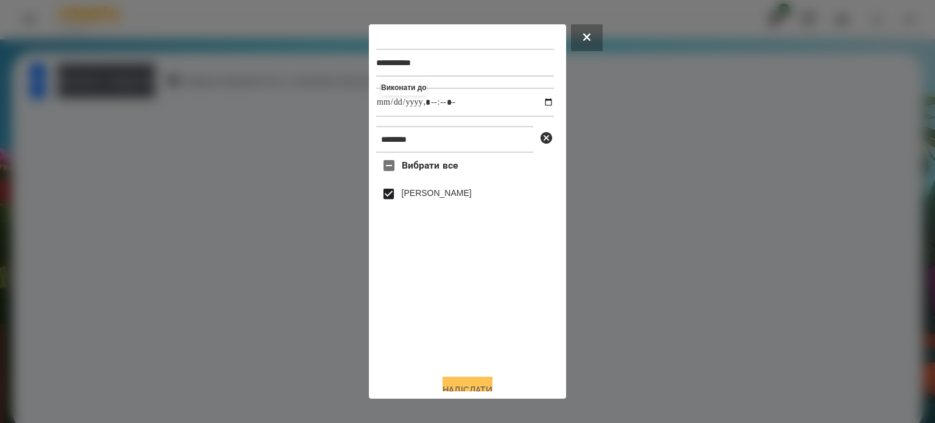
type input "**********"
click at [467, 387] on button "Надіслати" at bounding box center [468, 390] width 50 height 27
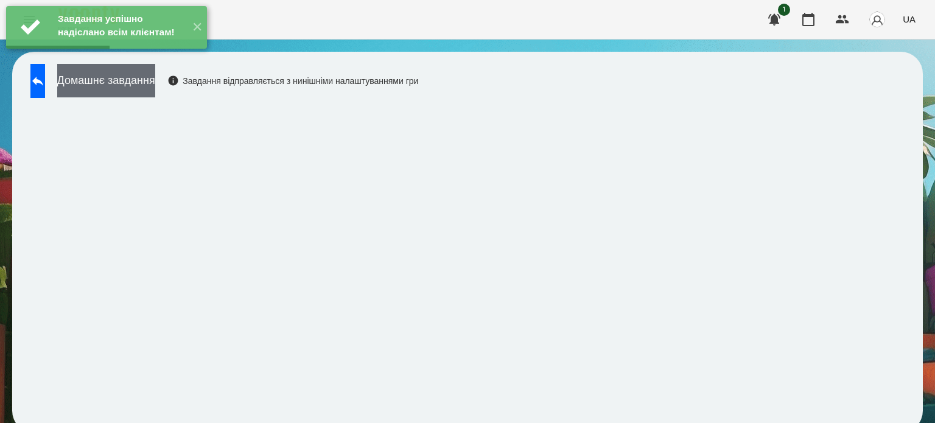
click at [155, 77] on button "Домашнє завдання" at bounding box center [106, 80] width 98 height 33
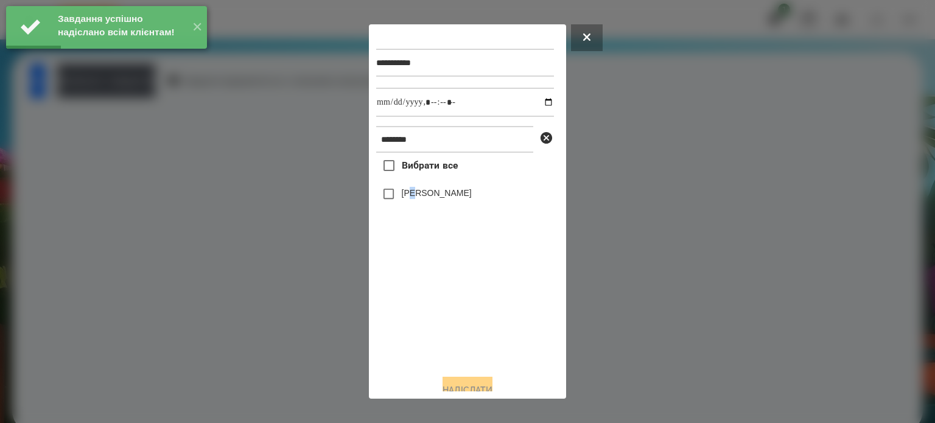
click at [415, 199] on label "[PERSON_NAME]" at bounding box center [437, 193] width 70 height 12
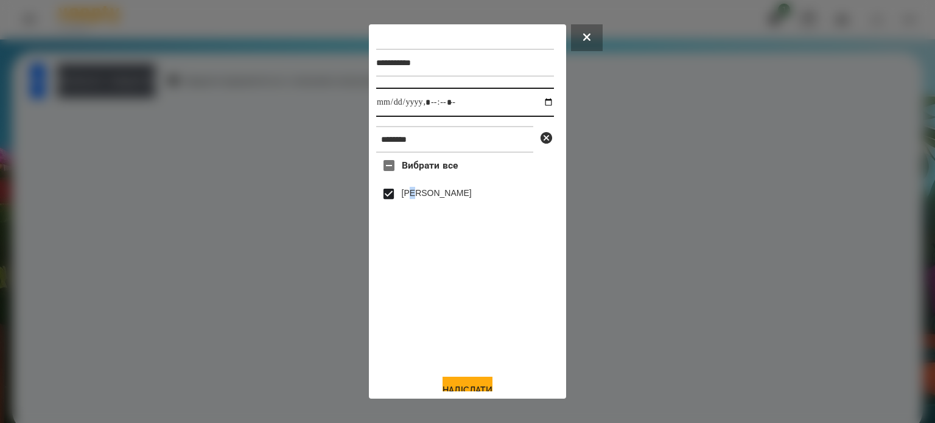
click at [537, 104] on input "datetime-local" at bounding box center [465, 102] width 178 height 29
type input "**********"
click at [486, 383] on button "Надіслати" at bounding box center [468, 390] width 50 height 27
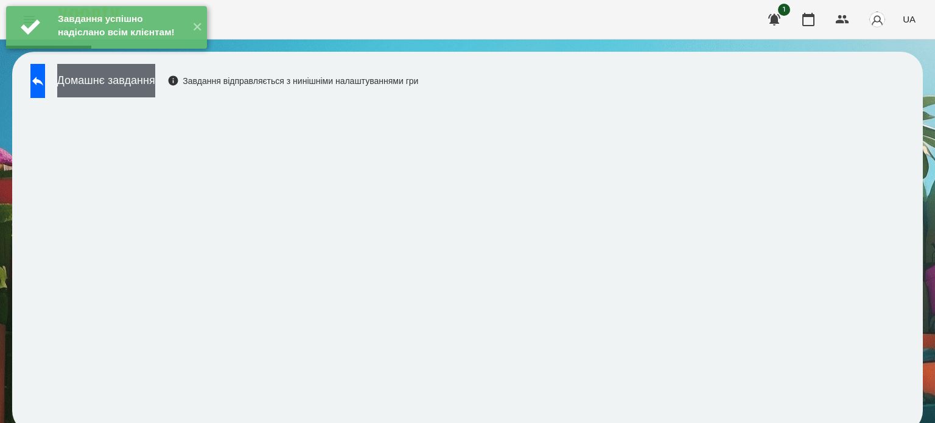
click at [143, 87] on button "Домашнє завдання" at bounding box center [106, 80] width 98 height 33
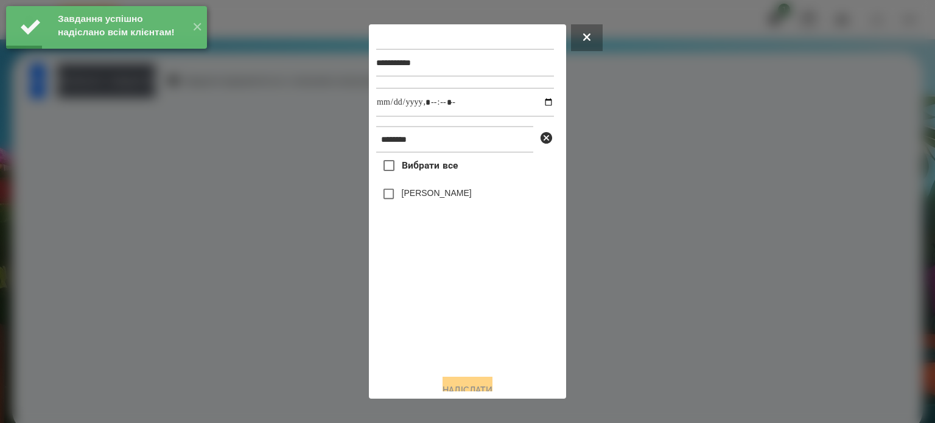
click at [409, 197] on label "[PERSON_NAME]" at bounding box center [437, 193] width 70 height 12
click at [536, 105] on input "datetime-local" at bounding box center [465, 102] width 178 height 29
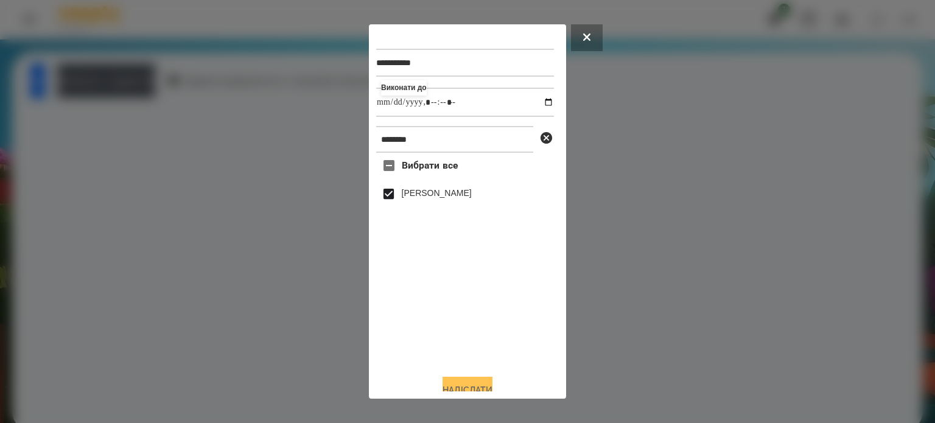
type input "**********"
click at [468, 385] on button "Надіслати" at bounding box center [468, 390] width 50 height 27
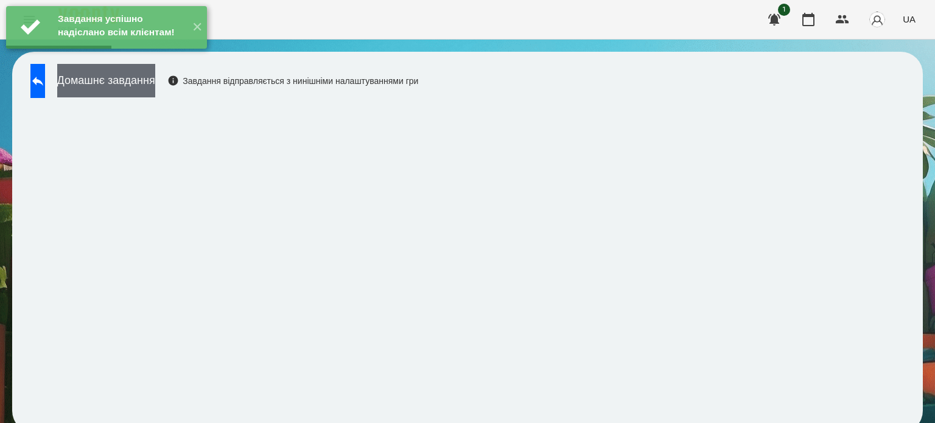
click at [155, 90] on button "Домашнє завдання" at bounding box center [106, 80] width 98 height 33
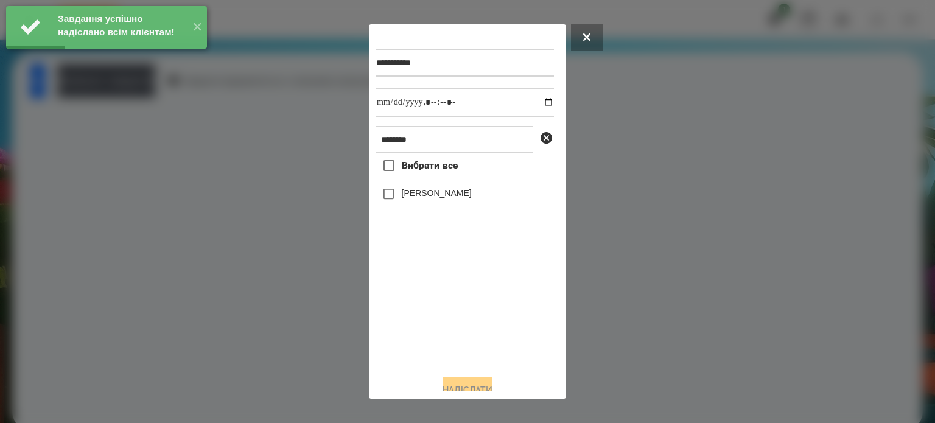
click at [421, 199] on label "[PERSON_NAME]" at bounding box center [437, 193] width 70 height 12
click at [536, 102] on input "datetime-local" at bounding box center [465, 102] width 178 height 29
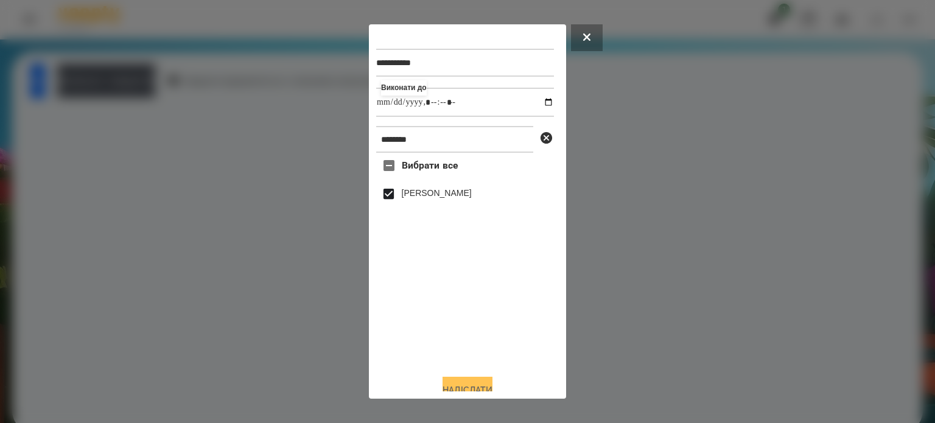
type input "**********"
click at [460, 387] on button "Надіслати" at bounding box center [468, 390] width 50 height 27
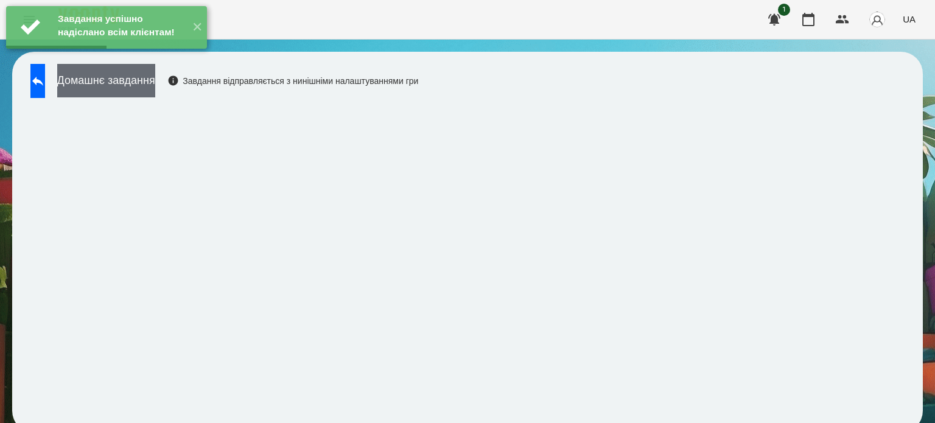
click at [155, 77] on button "Домашнє завдання" at bounding box center [106, 80] width 98 height 33
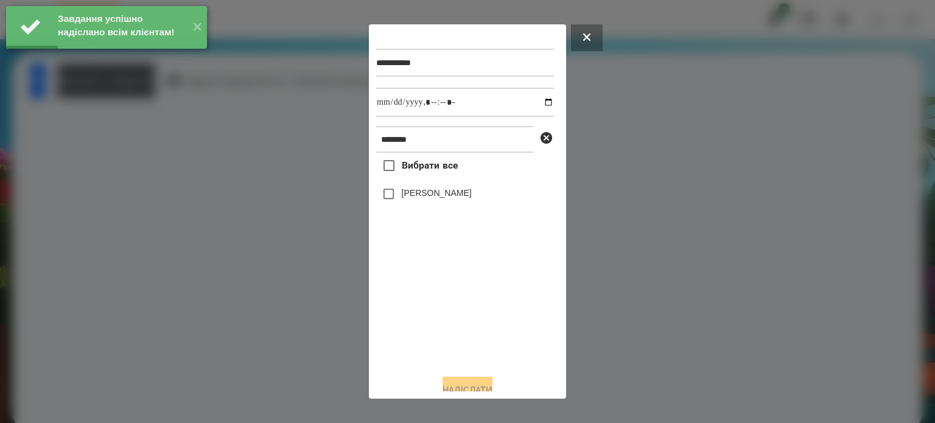
click at [417, 197] on label "[PERSON_NAME]" at bounding box center [437, 193] width 70 height 12
click at [536, 105] on input "datetime-local" at bounding box center [465, 102] width 178 height 29
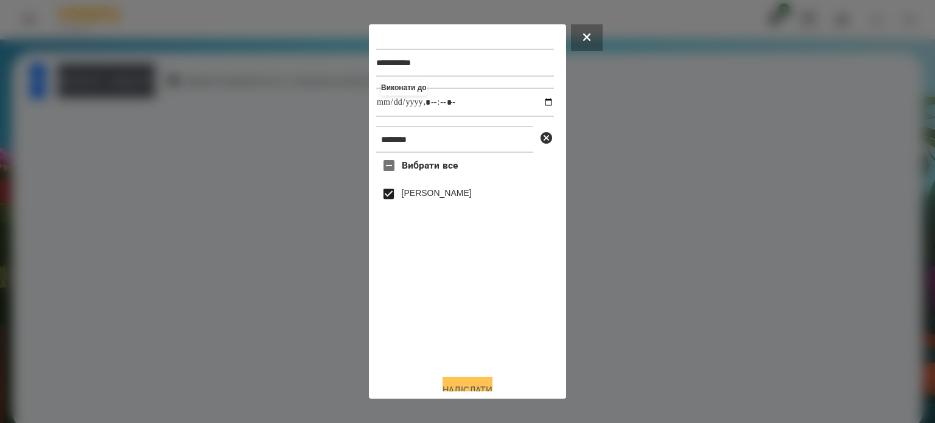
type input "**********"
click at [468, 388] on button "Надіслати" at bounding box center [468, 390] width 50 height 27
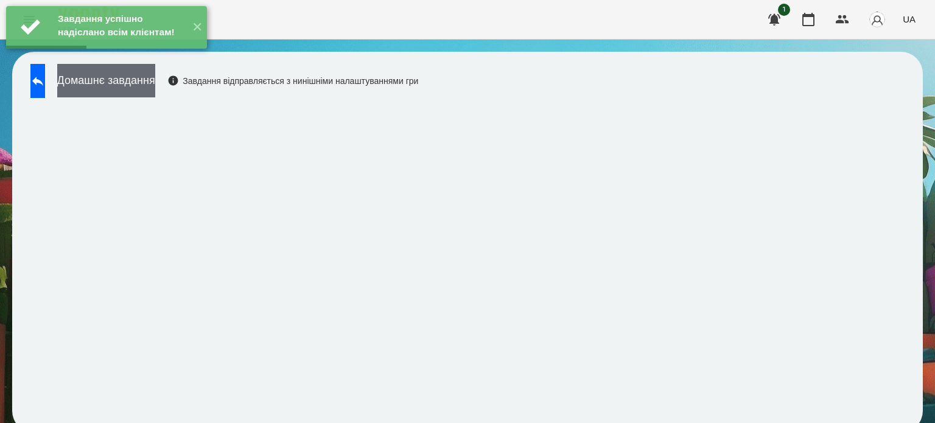
click at [155, 82] on button "Домашнє завдання" at bounding box center [106, 80] width 98 height 33
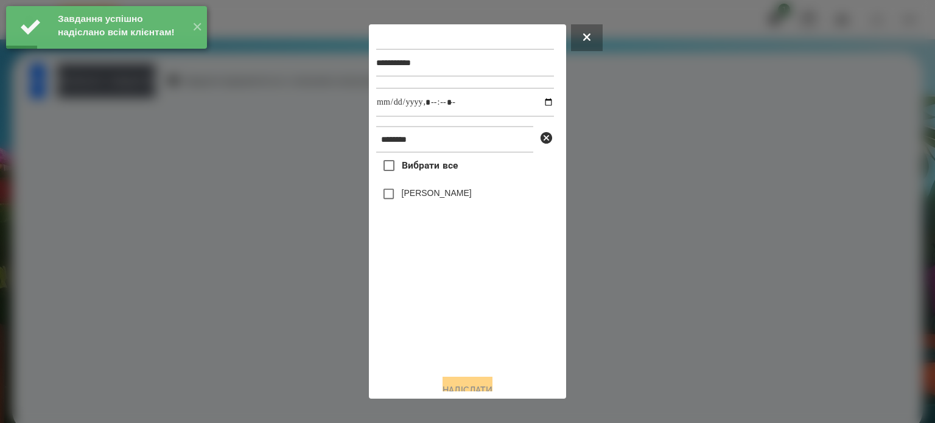
click at [450, 199] on label "[PERSON_NAME]" at bounding box center [437, 193] width 70 height 12
click at [537, 108] on input "datetime-local" at bounding box center [465, 102] width 178 height 29
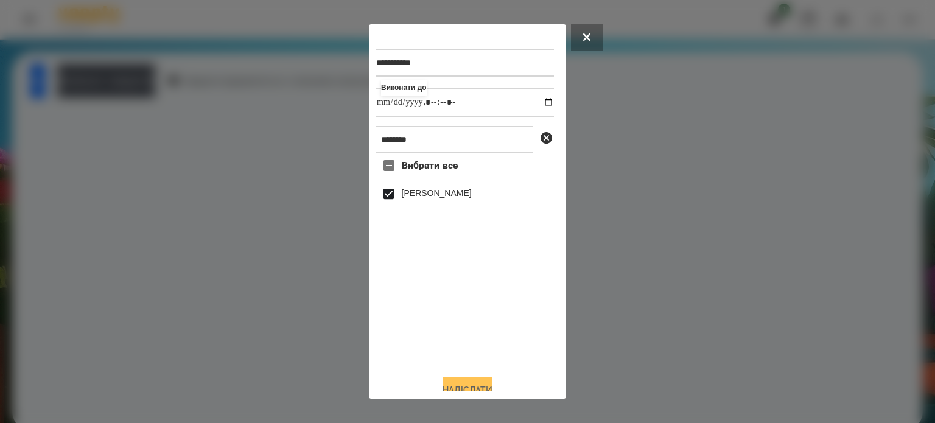
type input "**********"
click at [466, 387] on button "Надіслати" at bounding box center [468, 390] width 50 height 27
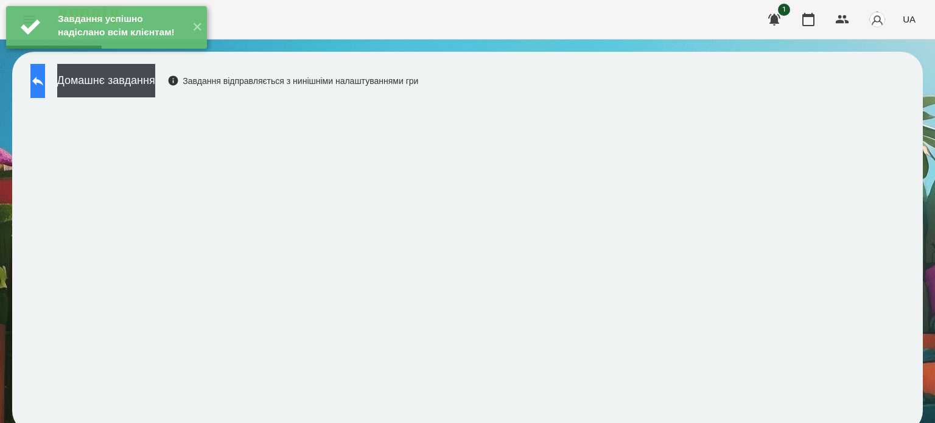
click at [45, 85] on icon at bounding box center [37, 81] width 15 height 15
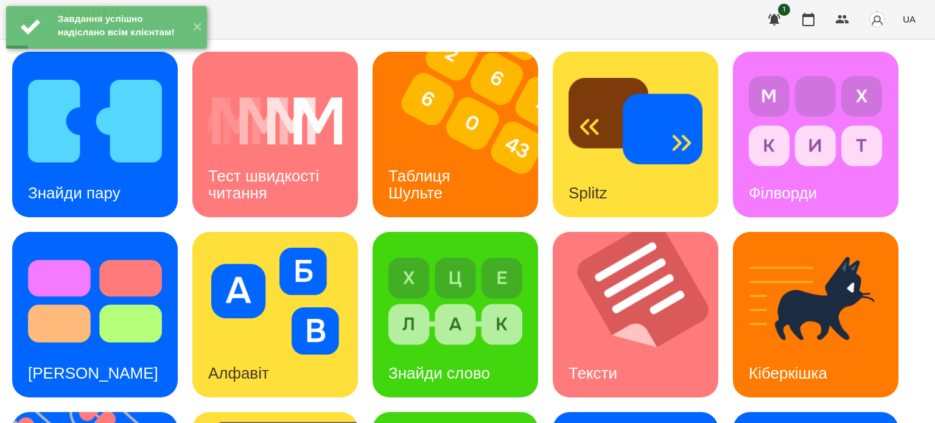
scroll to position [347, 0]
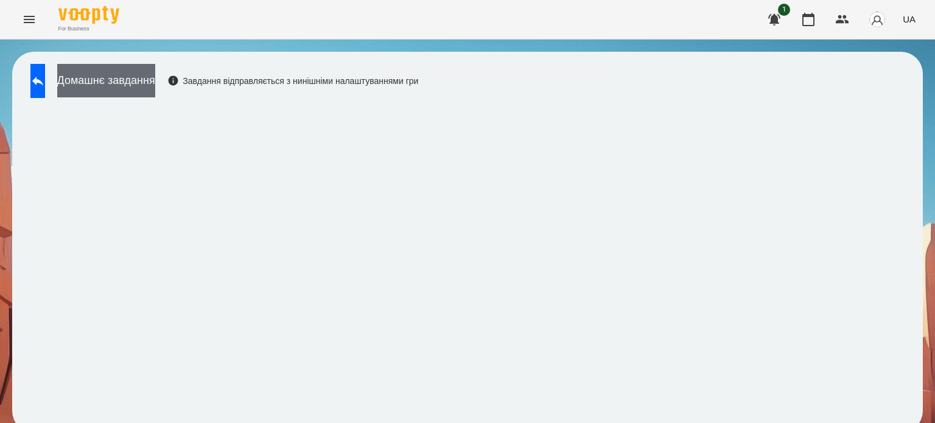
click at [153, 88] on button "Домашнє завдання" at bounding box center [106, 80] width 98 height 33
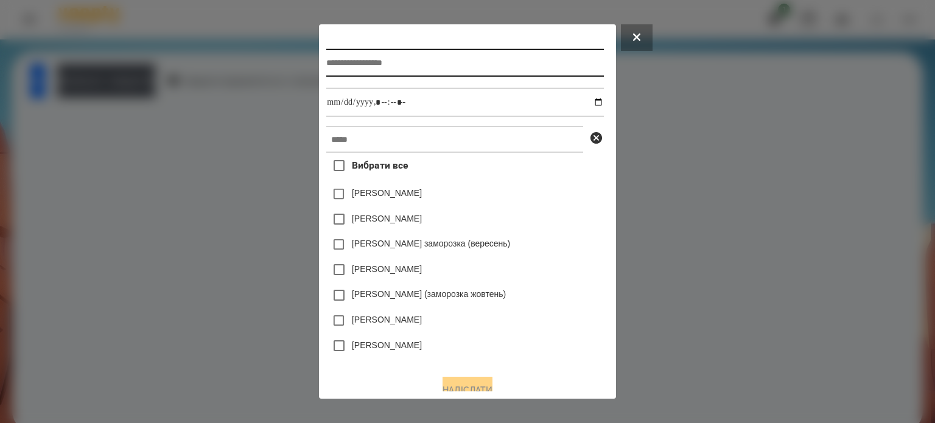
click at [326, 65] on input "text" at bounding box center [464, 63] width 277 height 28
type input "**********"
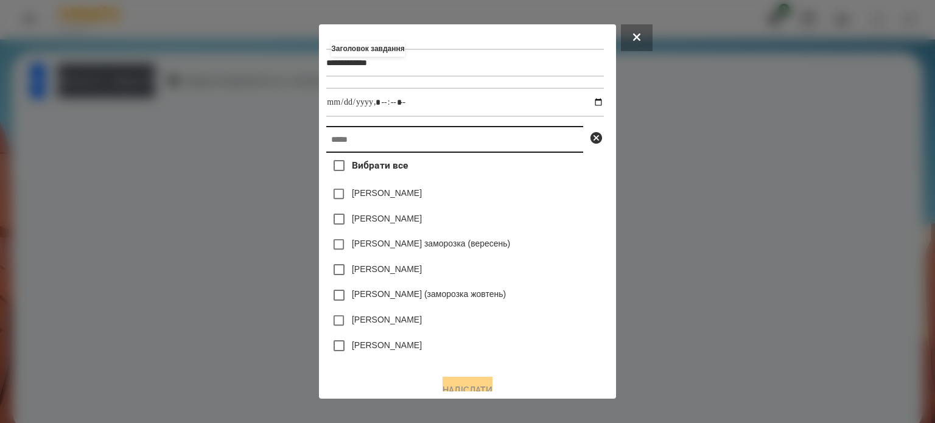
click at [326, 147] on input "text" at bounding box center [454, 139] width 257 height 27
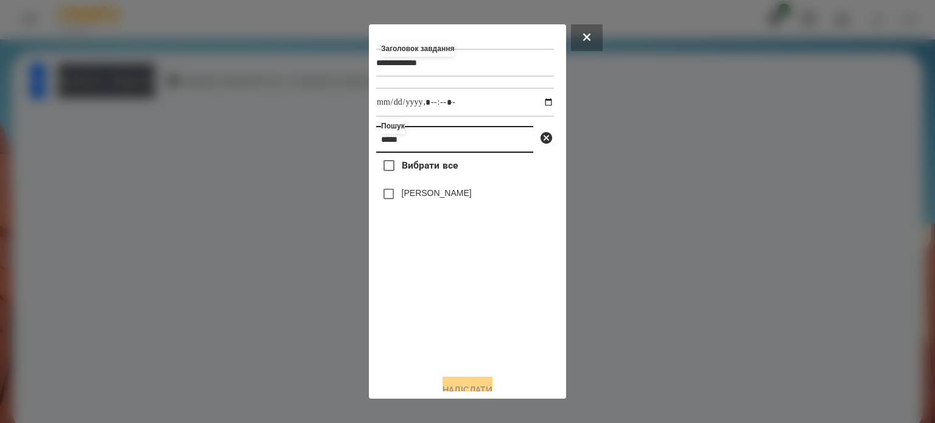
type input "*****"
click at [459, 199] on label "[PERSON_NAME]" at bounding box center [437, 193] width 70 height 12
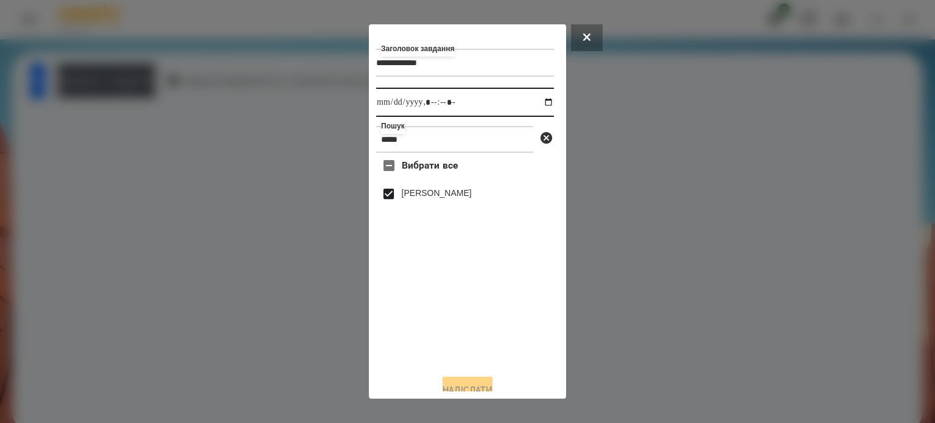
click at [538, 106] on input "datetime-local" at bounding box center [465, 102] width 178 height 29
type input "**********"
click at [481, 389] on button "Надіслати" at bounding box center [468, 390] width 50 height 27
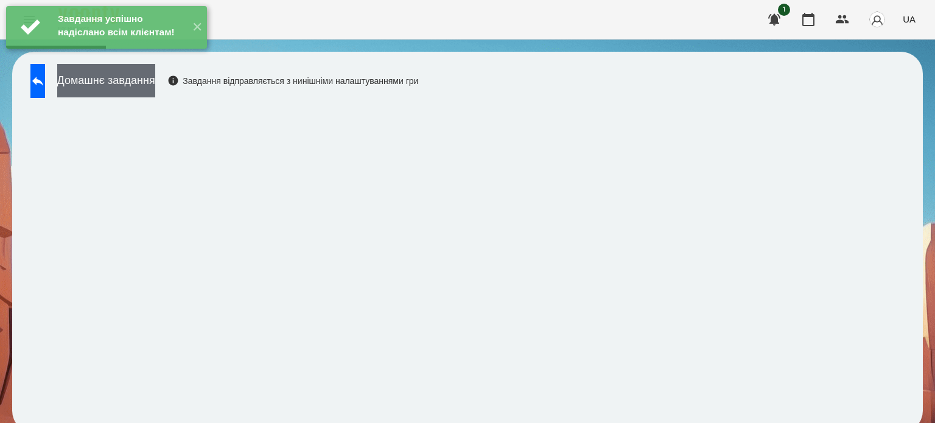
click at [155, 92] on button "Домашнє завдання" at bounding box center [106, 80] width 98 height 33
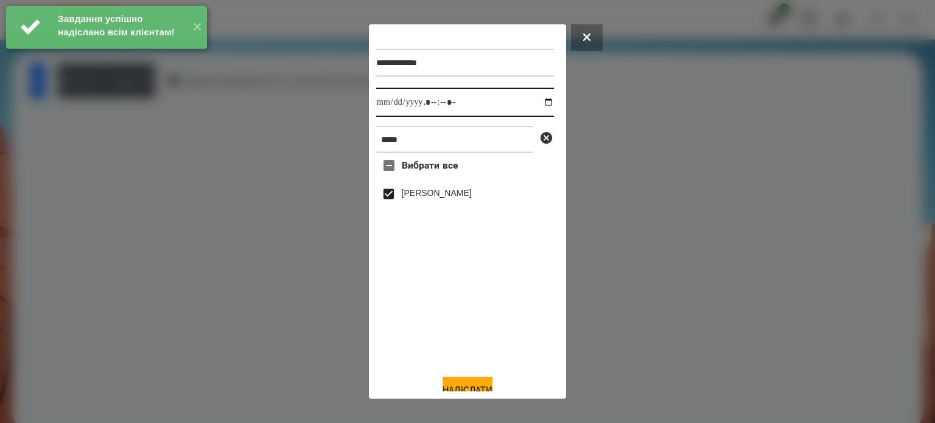
click at [534, 102] on input "datetime-local" at bounding box center [465, 102] width 178 height 29
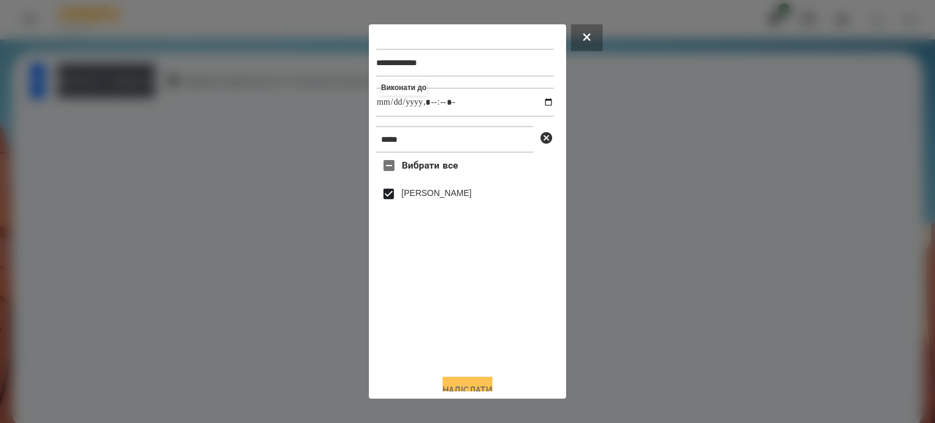
type input "**********"
click at [454, 387] on button "Надіслати" at bounding box center [468, 390] width 50 height 27
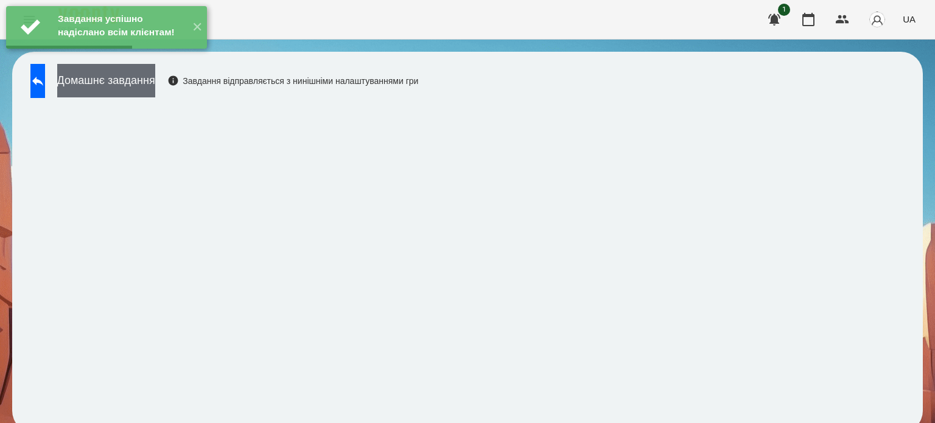
click at [155, 82] on button "Домашнє завдання" at bounding box center [106, 80] width 98 height 33
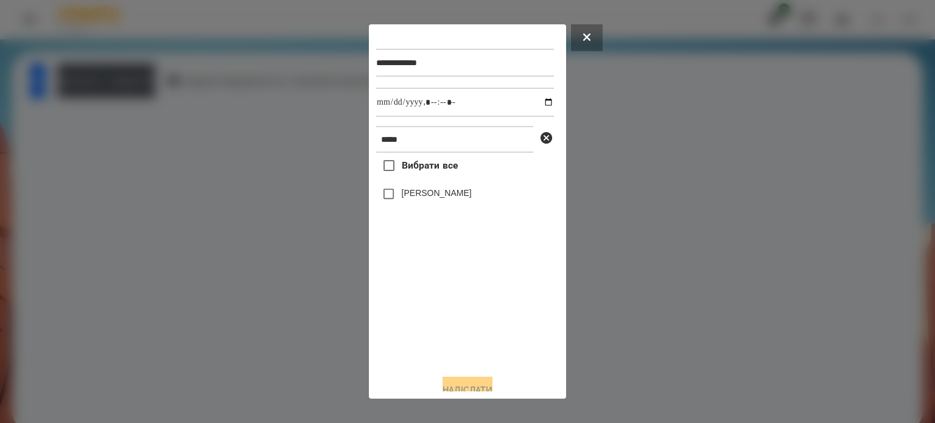
click at [412, 197] on label "[PERSON_NAME]" at bounding box center [437, 193] width 70 height 12
drag, startPoint x: 541, startPoint y: 105, endPoint x: 536, endPoint y: 109, distance: 6.5
click at [539, 105] on input "datetime-local" at bounding box center [465, 102] width 178 height 29
type input "**********"
click at [468, 385] on button "Надіслати" at bounding box center [468, 390] width 50 height 27
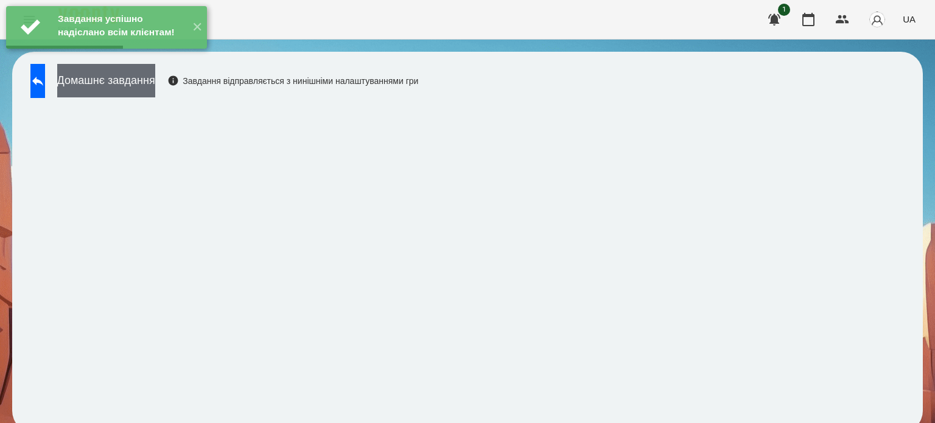
click at [155, 91] on button "Домашнє завдання" at bounding box center [106, 80] width 98 height 33
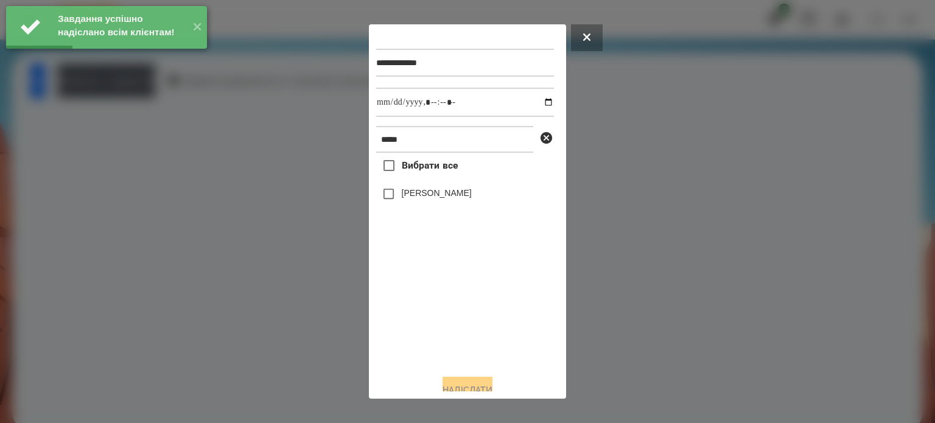
click at [403, 197] on label "[PERSON_NAME]" at bounding box center [437, 193] width 70 height 12
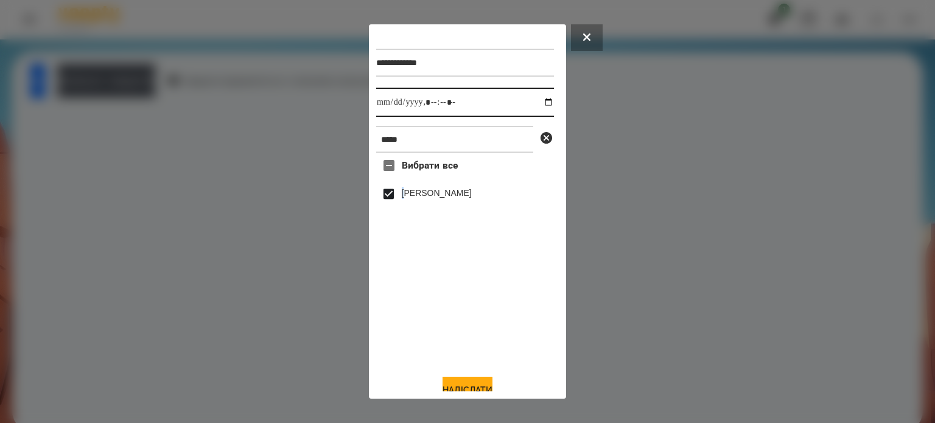
click at [533, 102] on input "datetime-local" at bounding box center [465, 102] width 178 height 29
type input "**********"
click at [463, 383] on button "Надіслати" at bounding box center [468, 390] width 50 height 27
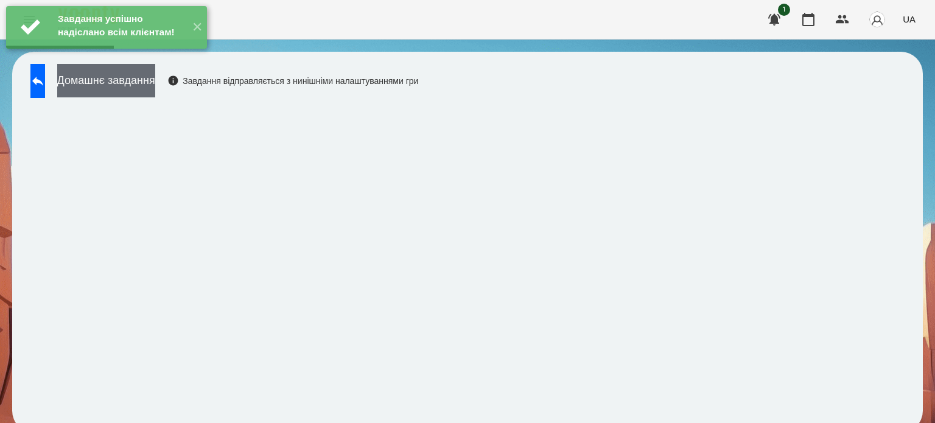
click at [155, 85] on button "Домашнє завдання" at bounding box center [106, 80] width 98 height 33
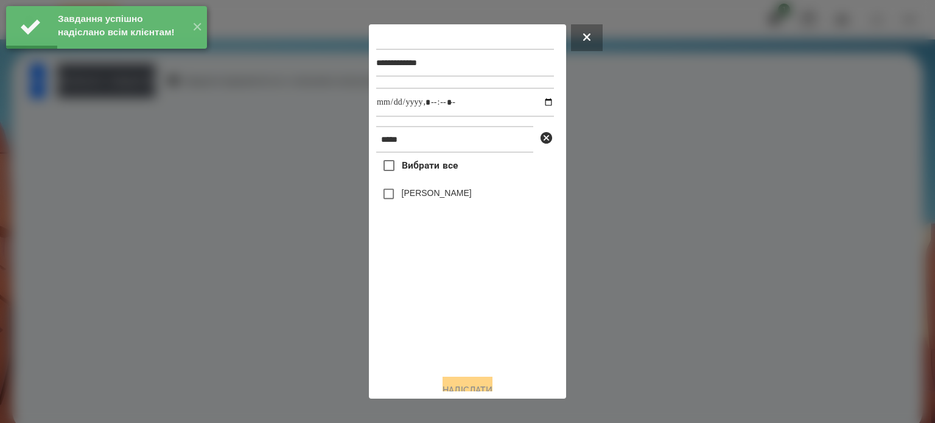
click at [410, 197] on label "[PERSON_NAME]" at bounding box center [437, 193] width 70 height 12
click at [535, 105] on input "datetime-local" at bounding box center [465, 102] width 178 height 29
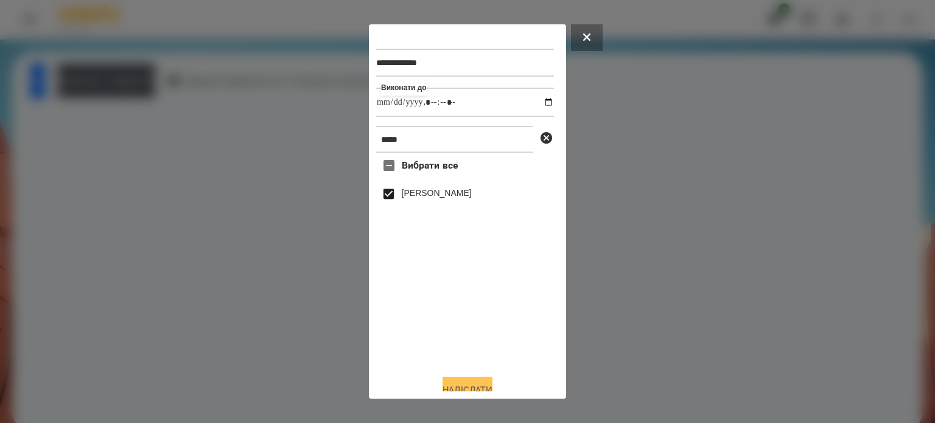
type input "**********"
click at [474, 386] on button "Надіслати" at bounding box center [468, 390] width 50 height 27
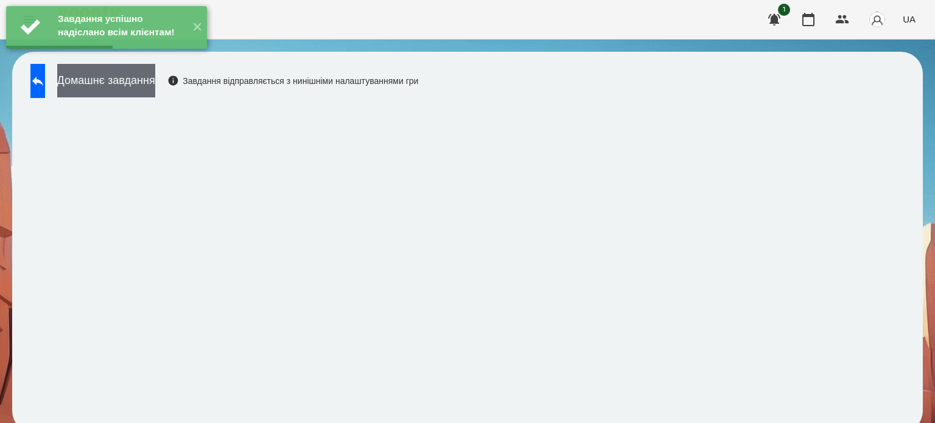
click at [155, 87] on button "Домашнє завдання" at bounding box center [106, 80] width 98 height 33
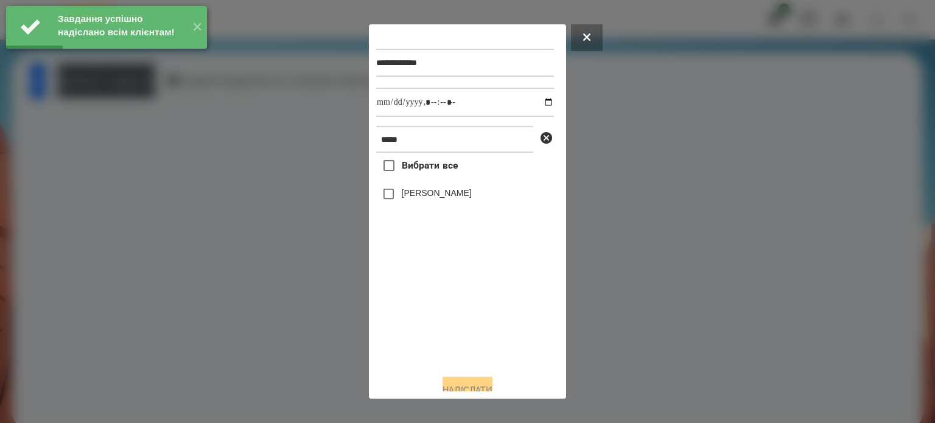
click at [437, 199] on label "[PERSON_NAME]" at bounding box center [437, 193] width 70 height 12
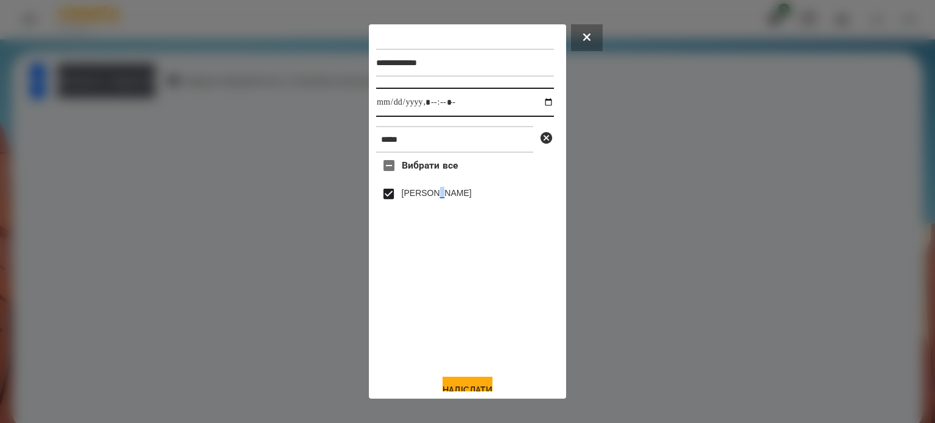
click at [534, 104] on input "datetime-local" at bounding box center [465, 102] width 178 height 29
type input "**********"
click at [463, 387] on button "Надіслати" at bounding box center [468, 390] width 50 height 27
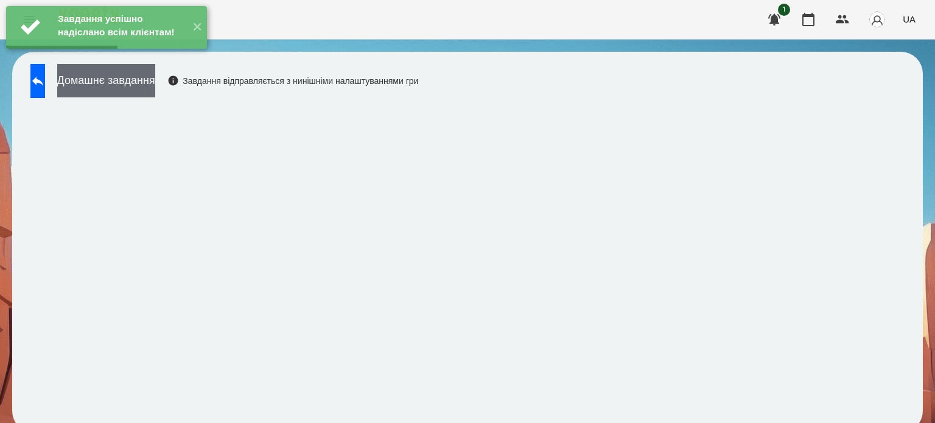
click at [155, 90] on button "Домашнє завдання" at bounding box center [106, 80] width 98 height 33
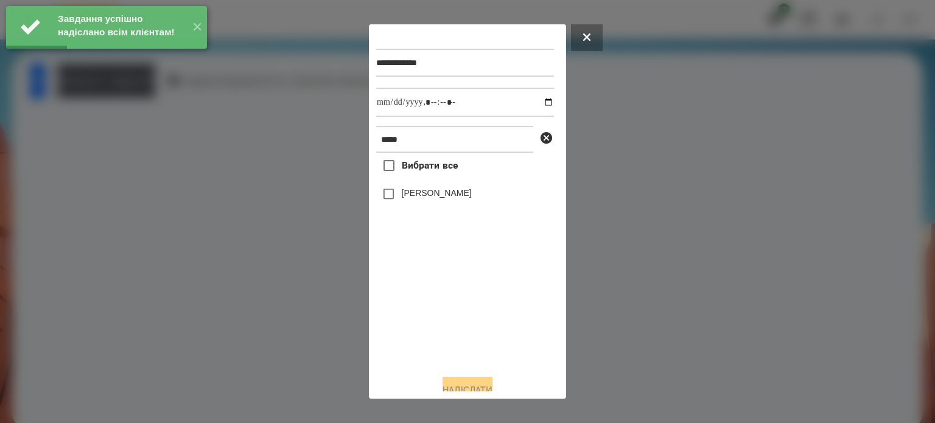
drag, startPoint x: 415, startPoint y: 197, endPoint x: 420, endPoint y: 192, distance: 7.3
click at [415, 197] on label "[PERSON_NAME]" at bounding box center [437, 193] width 70 height 12
click at [543, 104] on input "datetime-local" at bounding box center [465, 102] width 178 height 29
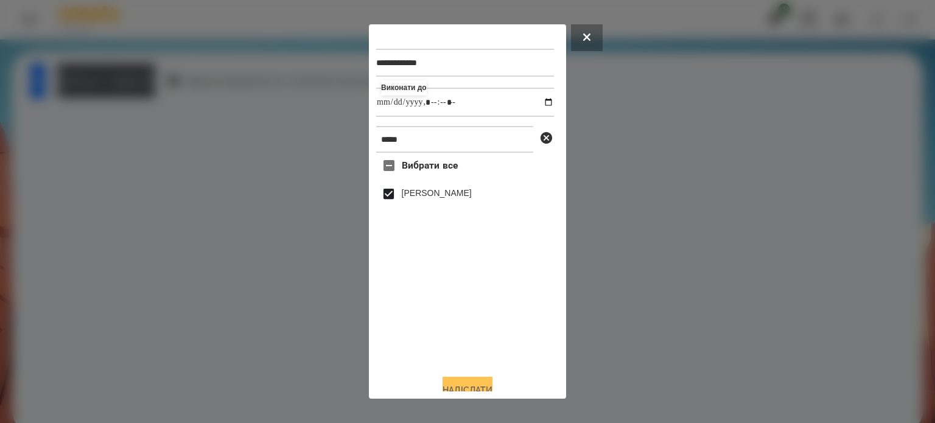
type input "**********"
click at [475, 387] on button "Надіслати" at bounding box center [468, 390] width 50 height 27
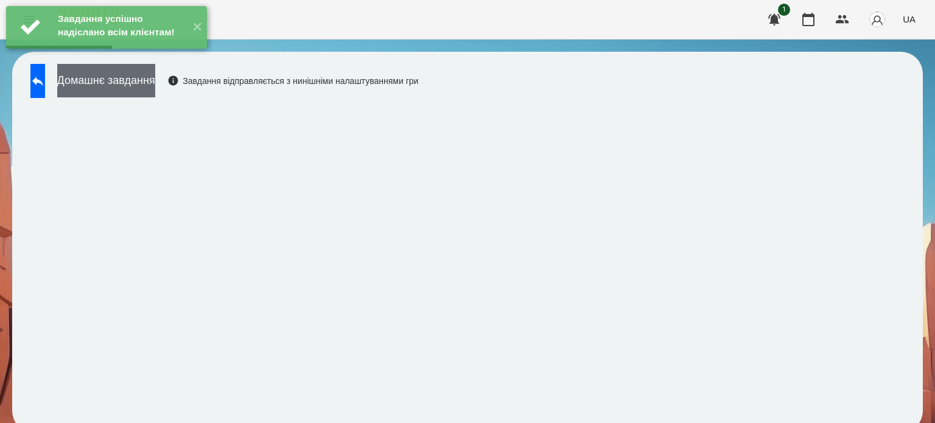
click at [155, 85] on button "Домашнє завдання" at bounding box center [106, 80] width 98 height 33
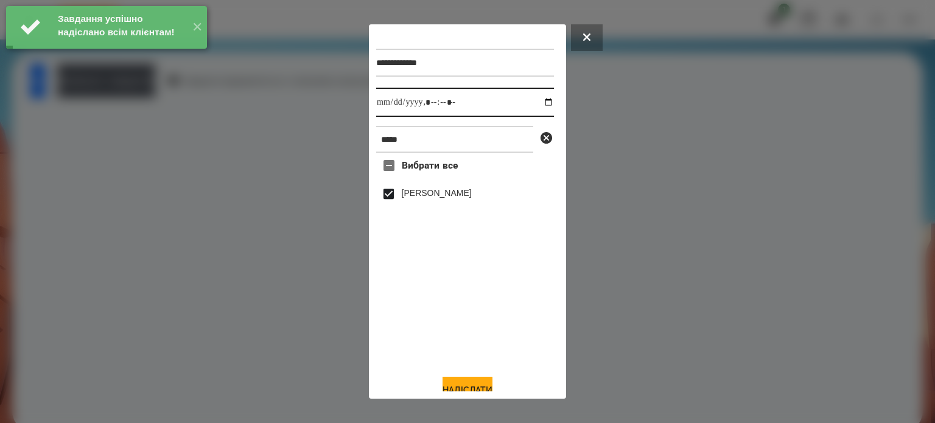
click at [536, 107] on input "datetime-local" at bounding box center [465, 102] width 178 height 29
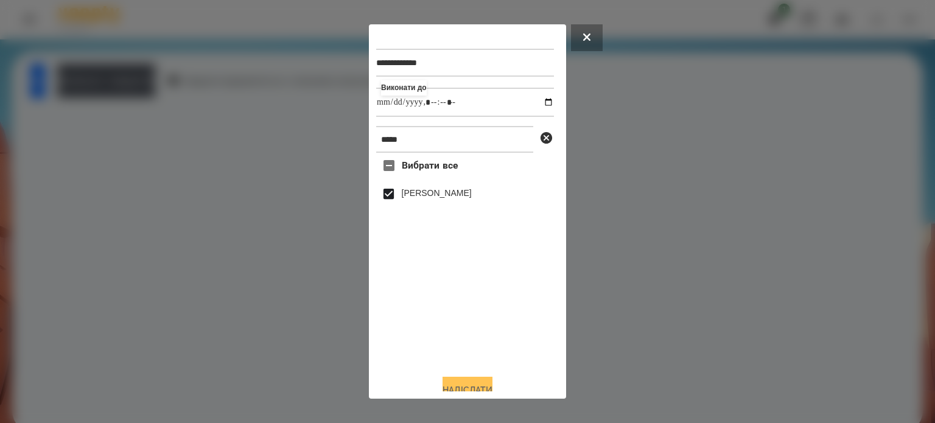
type input "**********"
click at [459, 386] on button "Надіслати" at bounding box center [468, 390] width 50 height 27
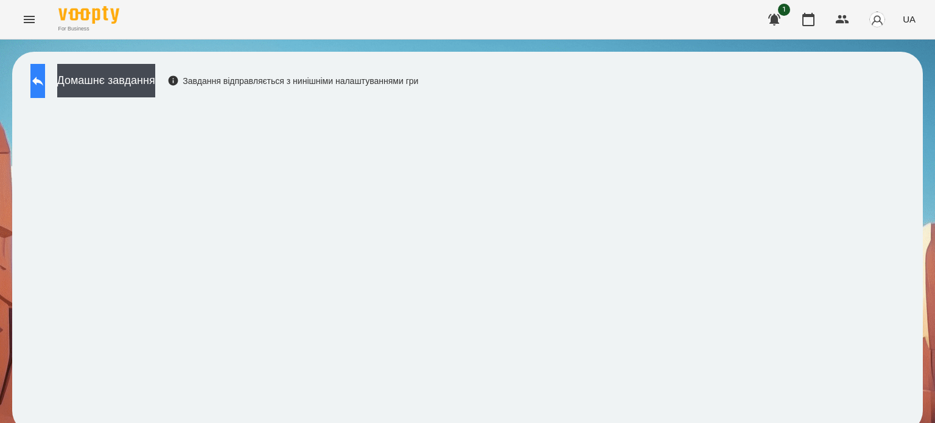
click at [45, 87] on icon at bounding box center [37, 81] width 15 height 15
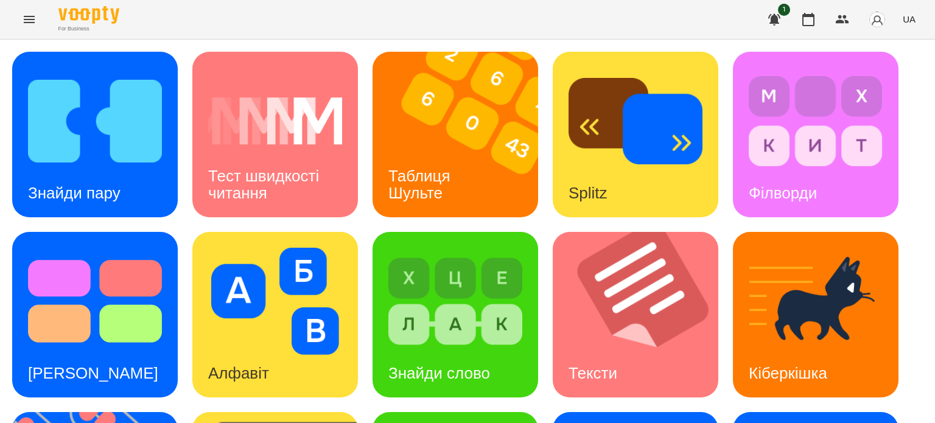
scroll to position [347, 0]
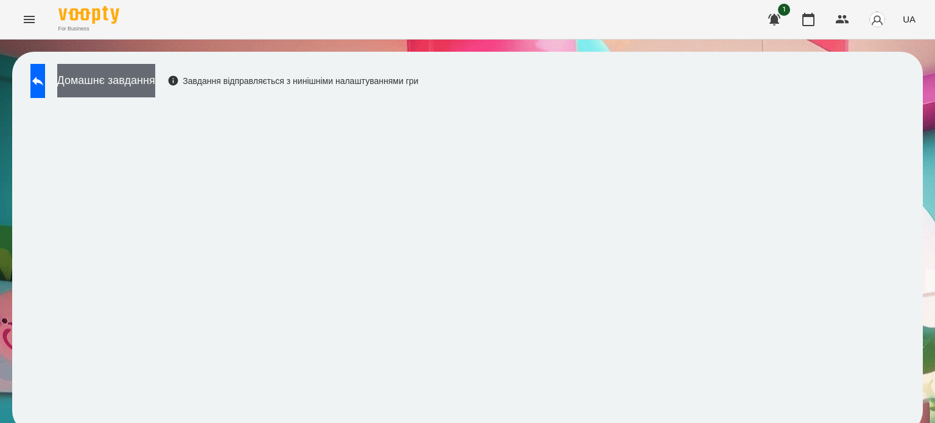
click at [144, 79] on button "Домашнє завдання" at bounding box center [106, 80] width 98 height 33
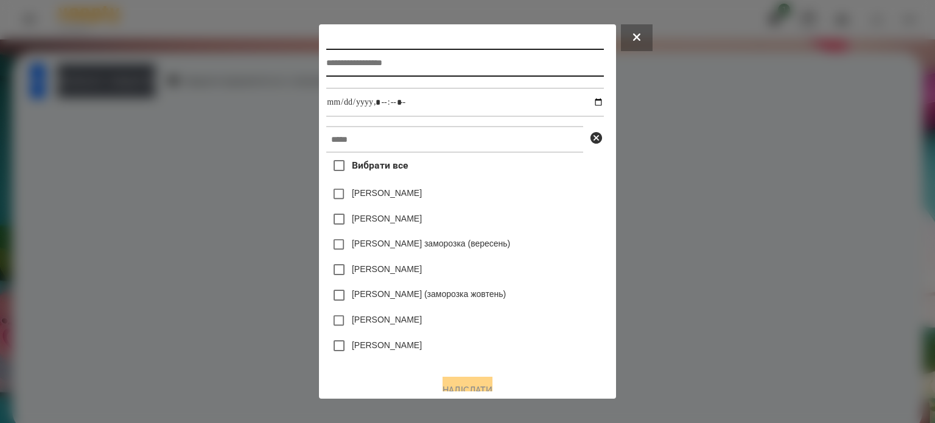
click at [326, 66] on input "text" at bounding box center [464, 63] width 277 height 28
type input "**********"
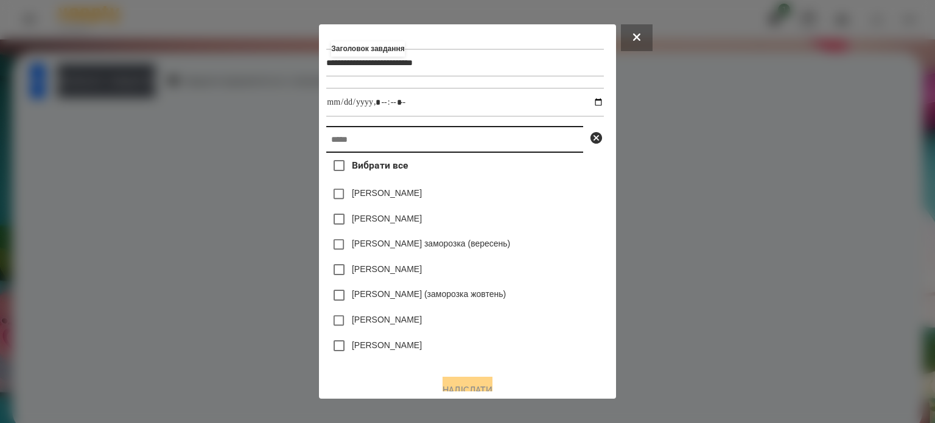
click at [326, 141] on input "text" at bounding box center [454, 139] width 257 height 27
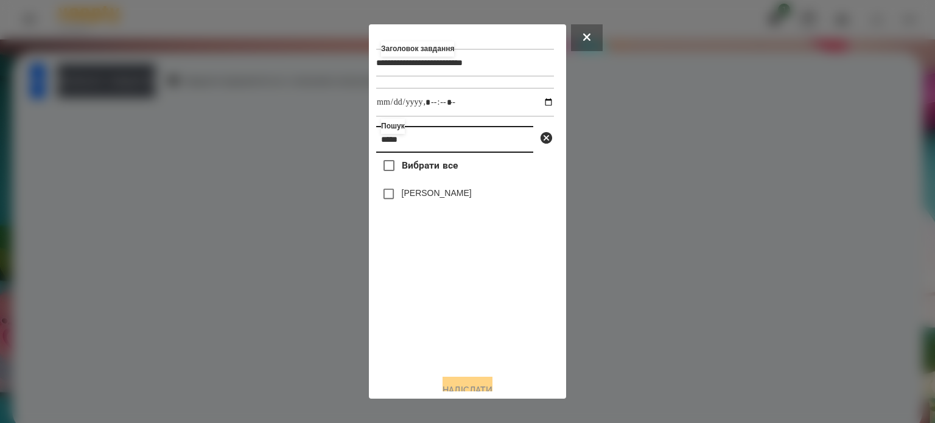
type input "*****"
click at [424, 199] on label "[PERSON_NAME]" at bounding box center [437, 193] width 70 height 12
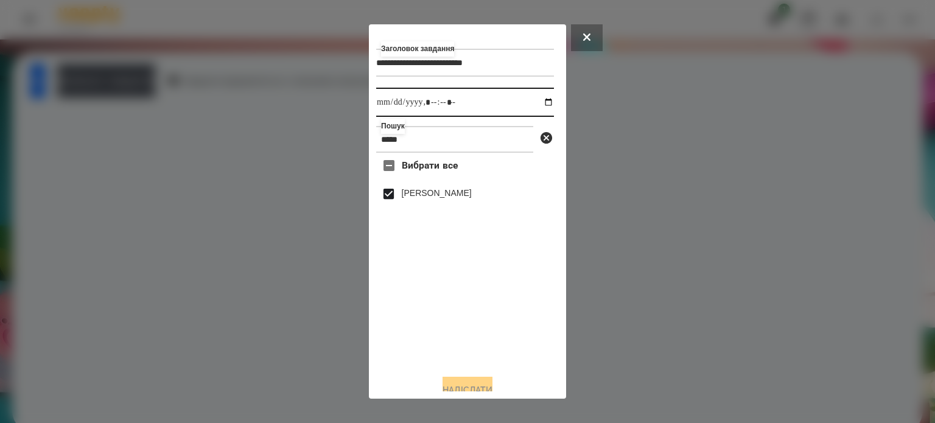
click at [534, 104] on input "datetime-local" at bounding box center [465, 102] width 178 height 29
type input "**********"
click at [462, 379] on div "**********" at bounding box center [467, 212] width 183 height 360
click at [460, 390] on button "Надіслати" at bounding box center [468, 390] width 50 height 27
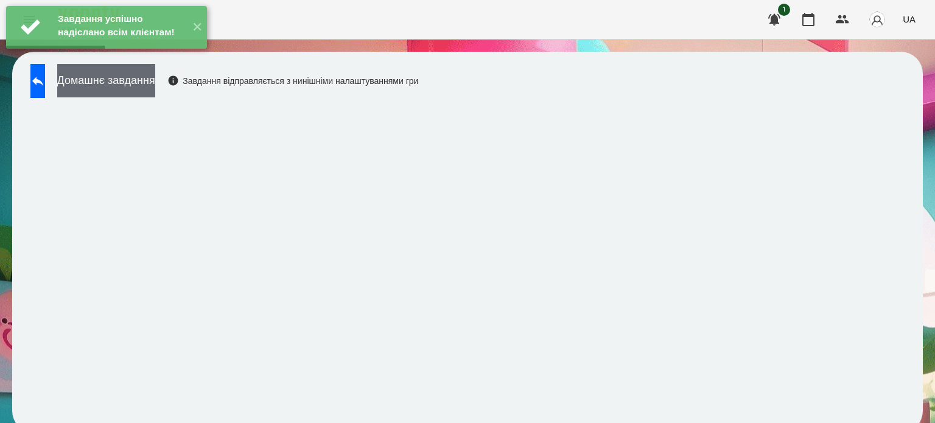
click at [155, 77] on button "Домашнє завдання" at bounding box center [106, 80] width 98 height 33
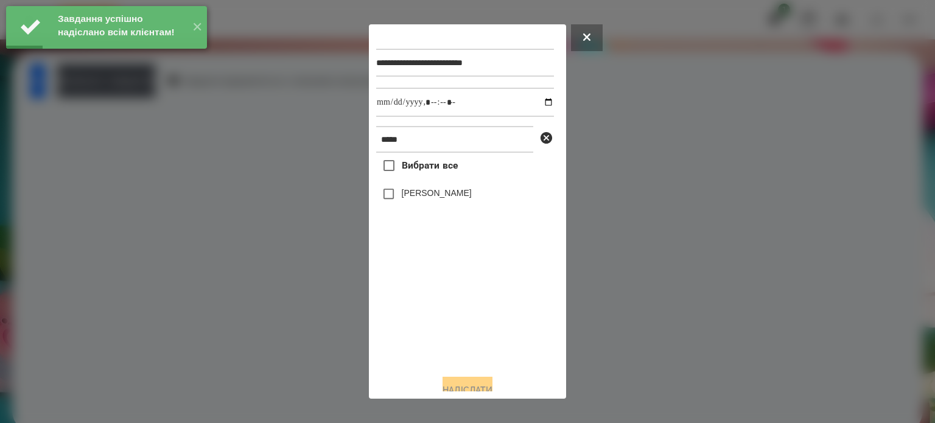
drag, startPoint x: 414, startPoint y: 196, endPoint x: 453, endPoint y: 181, distance: 41.6
click at [415, 196] on label "[PERSON_NAME]" at bounding box center [437, 193] width 70 height 12
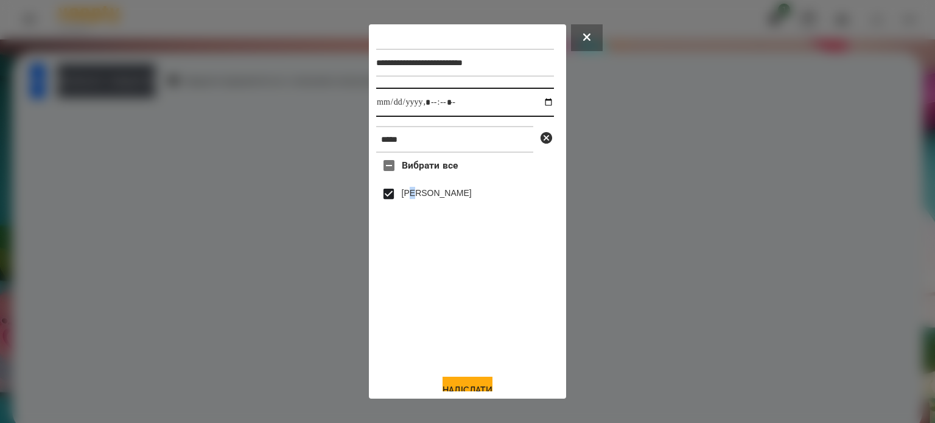
click at [538, 102] on input "datetime-local" at bounding box center [465, 102] width 178 height 29
type input "**********"
click at [467, 386] on button "Надіслати" at bounding box center [468, 390] width 50 height 27
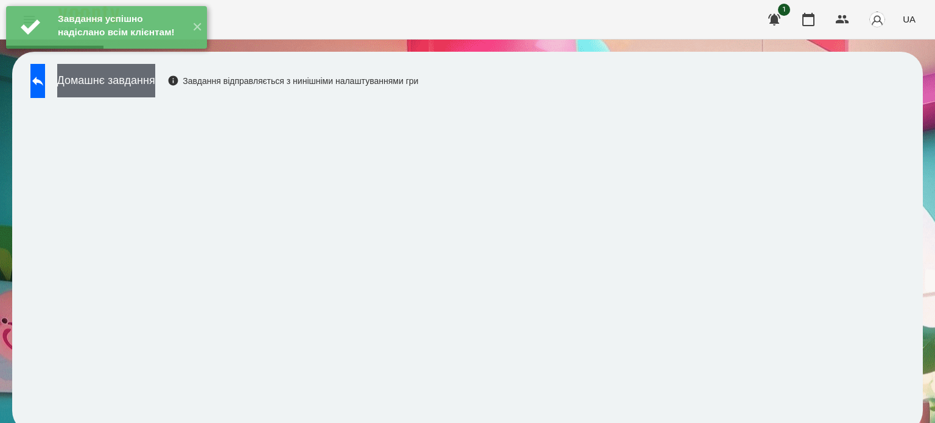
click at [155, 91] on button "Домашнє завдання" at bounding box center [106, 80] width 98 height 33
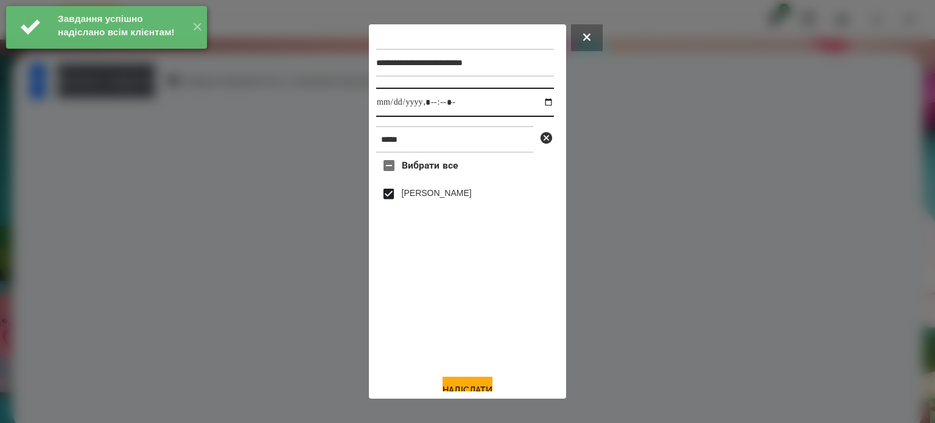
click at [536, 102] on input "datetime-local" at bounding box center [465, 102] width 178 height 29
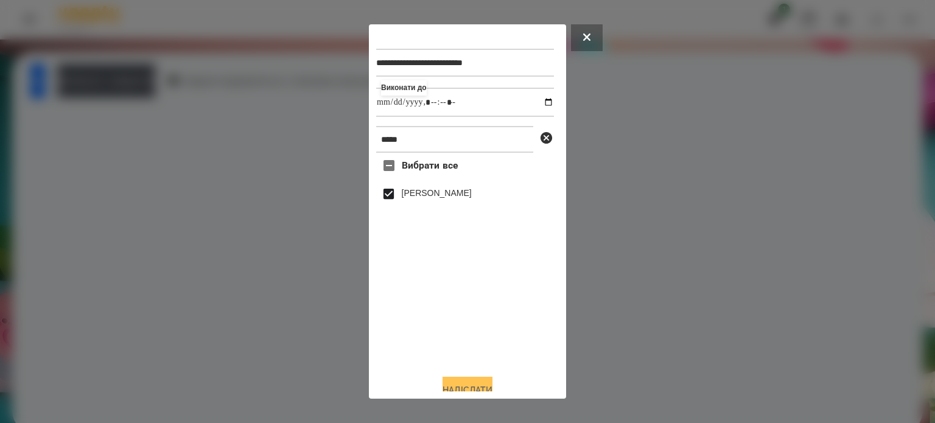
type input "**********"
click at [477, 386] on button "Надіслати" at bounding box center [468, 390] width 50 height 27
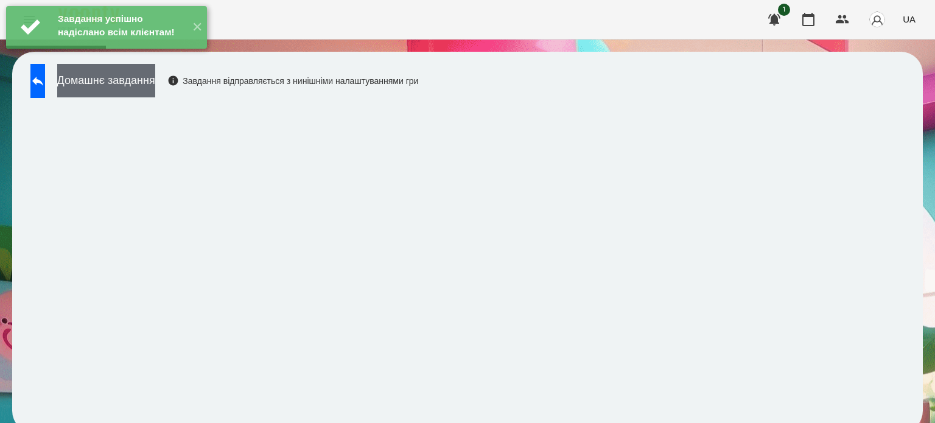
click at [144, 85] on button "Домашнє завдання" at bounding box center [106, 80] width 98 height 33
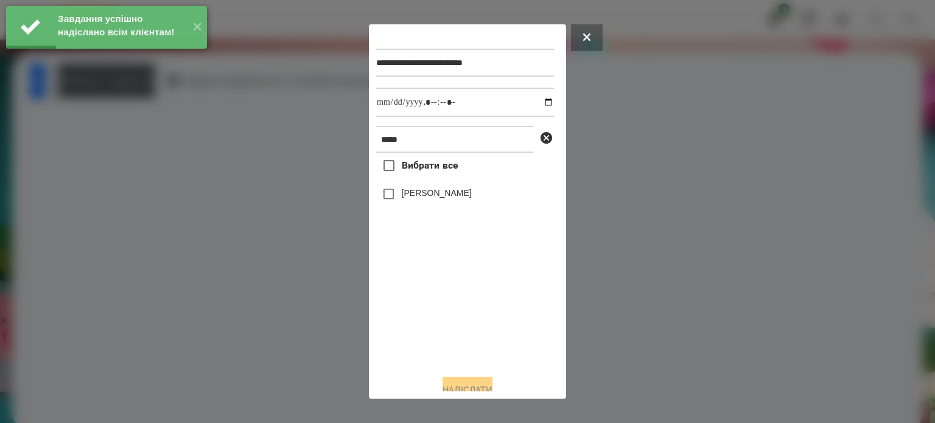
drag, startPoint x: 442, startPoint y: 194, endPoint x: 467, endPoint y: 180, distance: 28.9
click at [441, 194] on label "[PERSON_NAME]" at bounding box center [437, 193] width 70 height 12
click at [537, 106] on input "datetime-local" at bounding box center [465, 102] width 178 height 29
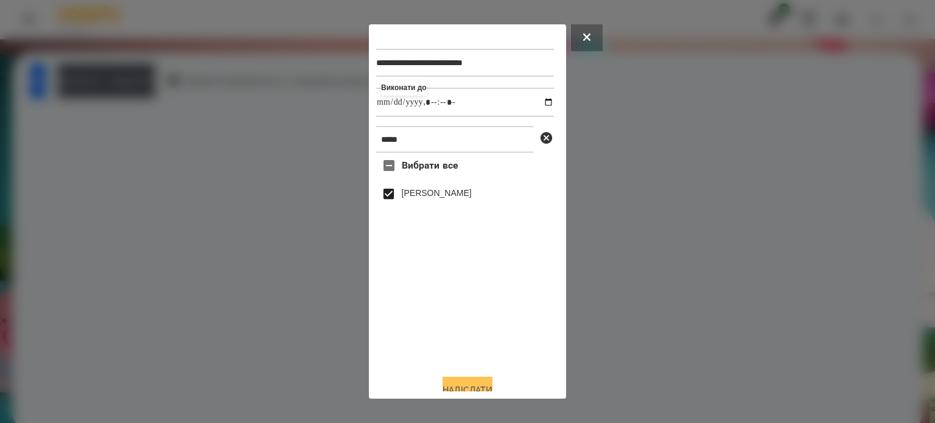
type input "**********"
click at [486, 383] on button "Надіслати" at bounding box center [468, 390] width 50 height 27
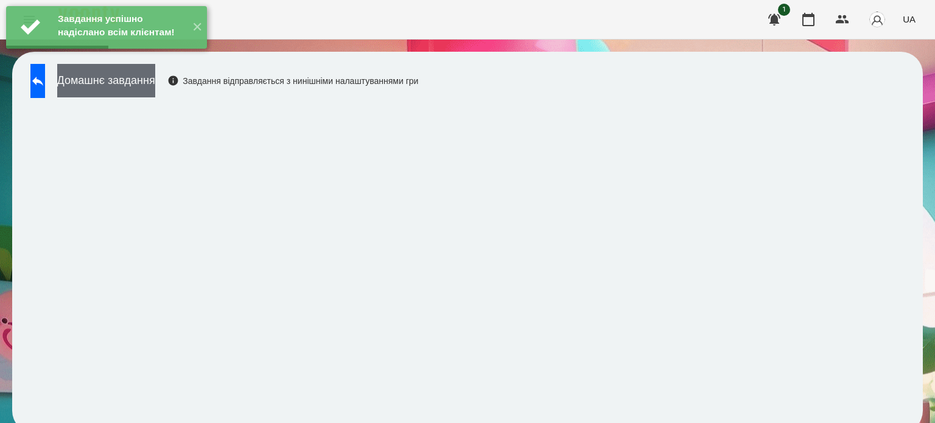
click at [155, 88] on button "Домашнє завдання" at bounding box center [106, 80] width 98 height 33
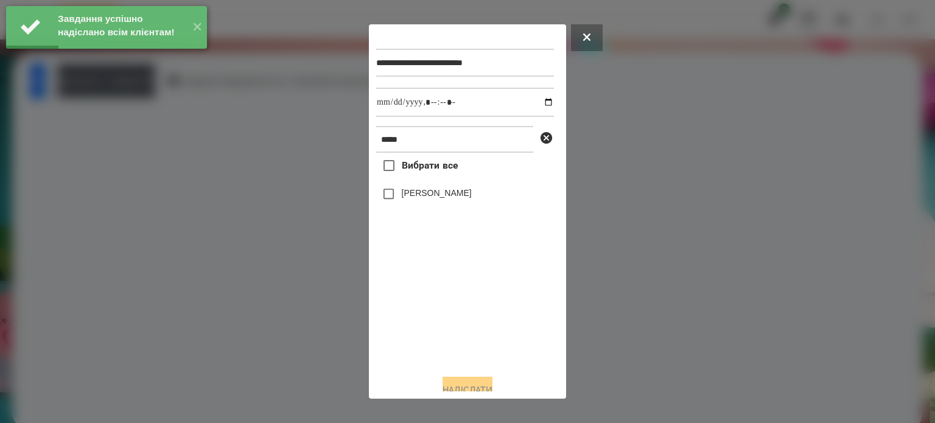
click at [424, 199] on label "[PERSON_NAME]" at bounding box center [437, 193] width 70 height 12
click at [534, 104] on input "datetime-local" at bounding box center [465, 102] width 178 height 29
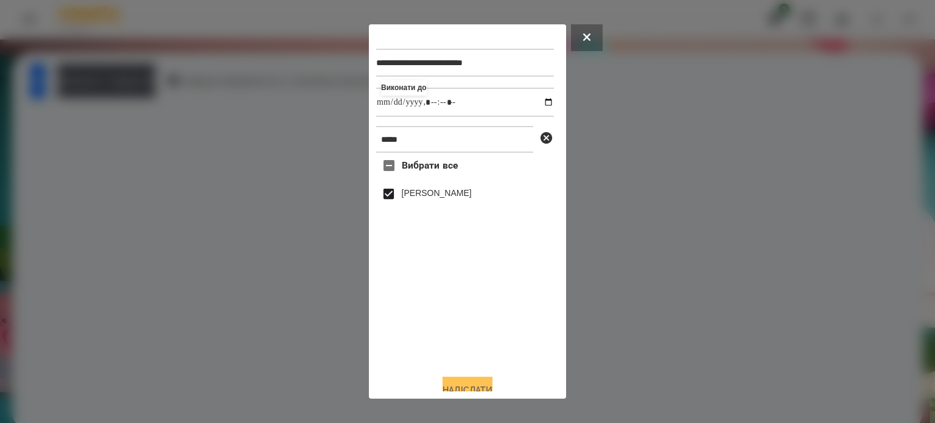
type input "**********"
click at [459, 385] on button "Надіслати" at bounding box center [468, 390] width 50 height 27
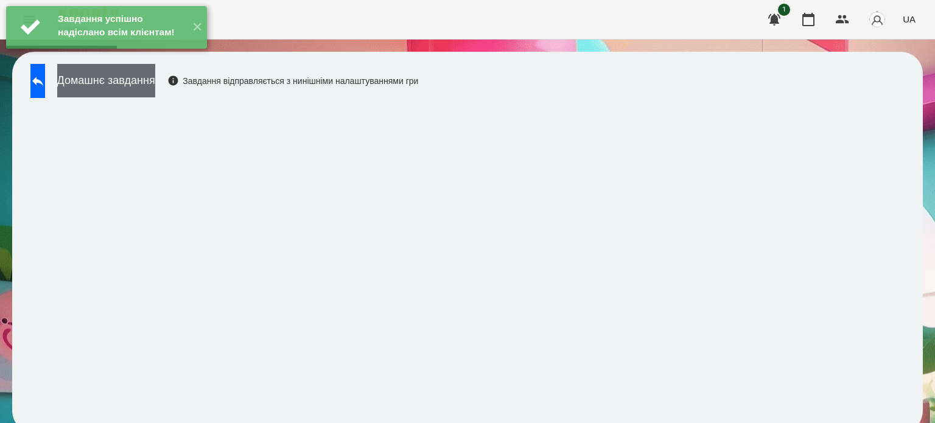
click at [155, 82] on button "Домашнє завдання" at bounding box center [106, 80] width 98 height 33
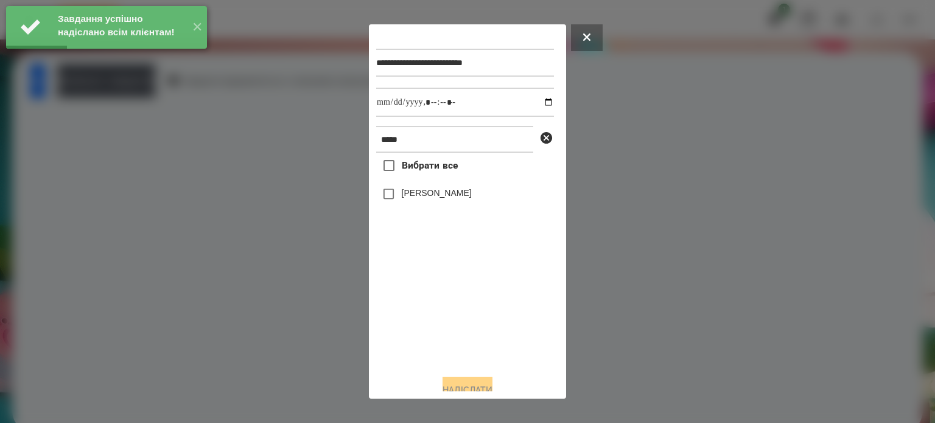
click at [415, 199] on label "[PERSON_NAME]" at bounding box center [437, 193] width 70 height 12
click at [538, 106] on input "datetime-local" at bounding box center [465, 102] width 178 height 29
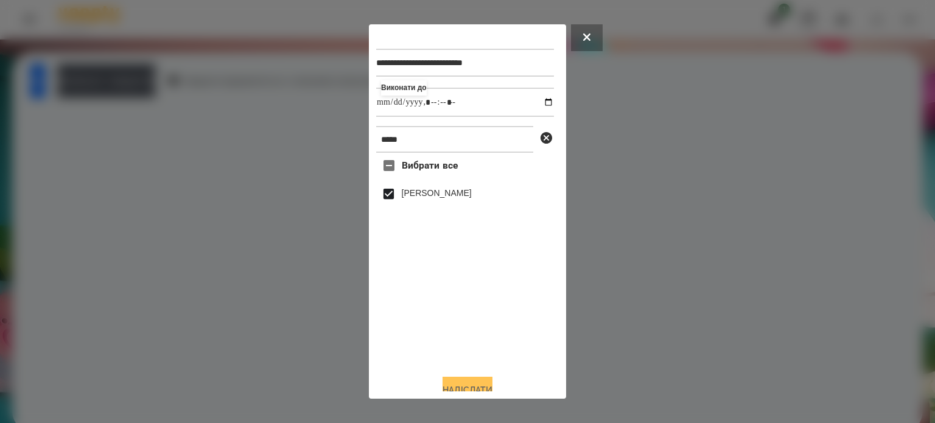
type input "**********"
click at [466, 387] on button "Надіслати" at bounding box center [468, 390] width 50 height 27
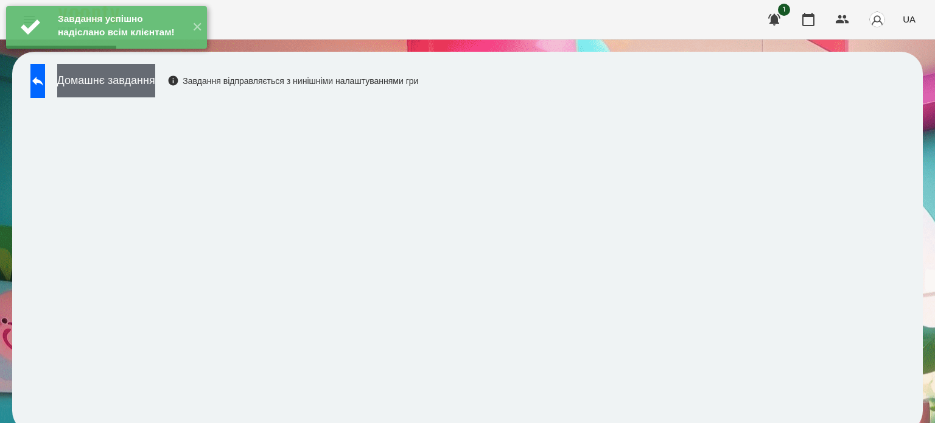
click at [155, 85] on button "Домашнє завдання" at bounding box center [106, 80] width 98 height 33
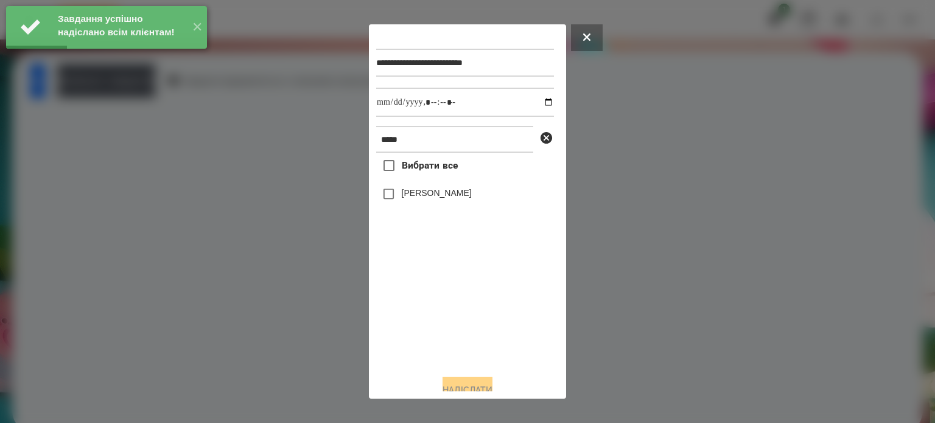
click at [424, 196] on label "[PERSON_NAME]" at bounding box center [437, 193] width 70 height 12
click at [538, 105] on input "datetime-local" at bounding box center [465, 102] width 178 height 29
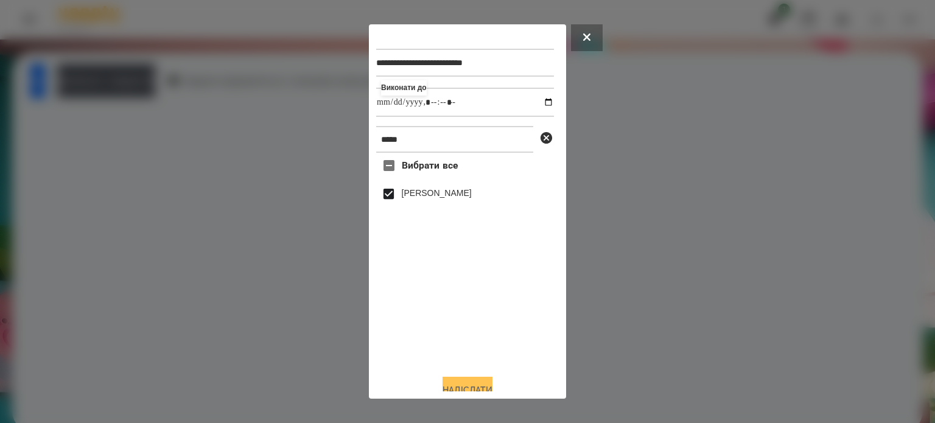
type input "**********"
click at [471, 387] on button "Надіслати" at bounding box center [468, 390] width 50 height 27
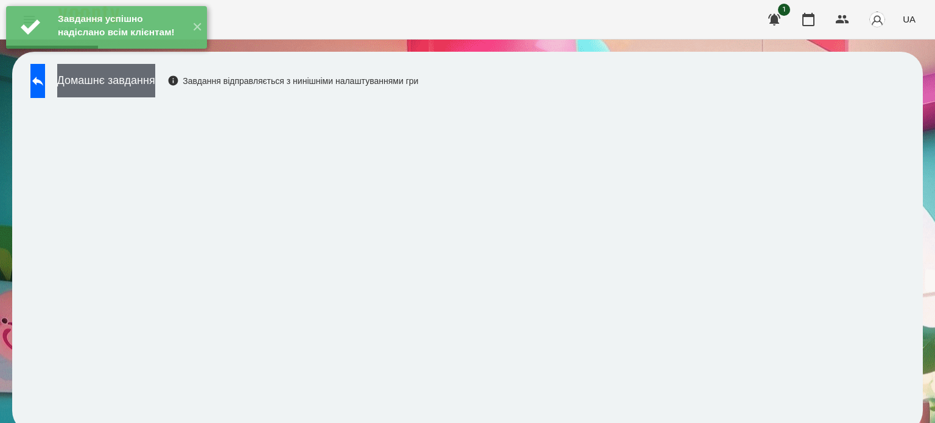
click at [155, 83] on button "Домашнє завдання" at bounding box center [106, 80] width 98 height 33
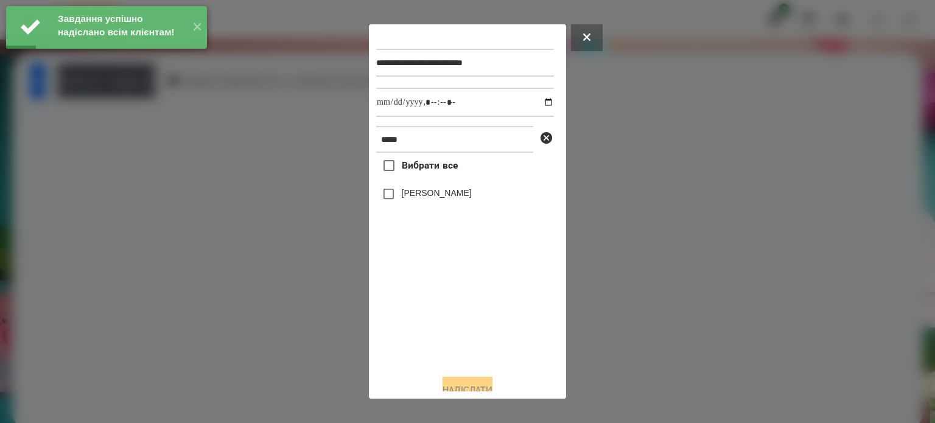
drag, startPoint x: 402, startPoint y: 195, endPoint x: 476, endPoint y: 172, distance: 77.6
click at [402, 195] on label "[PERSON_NAME]" at bounding box center [437, 193] width 70 height 12
click at [537, 107] on input "datetime-local" at bounding box center [465, 102] width 178 height 29
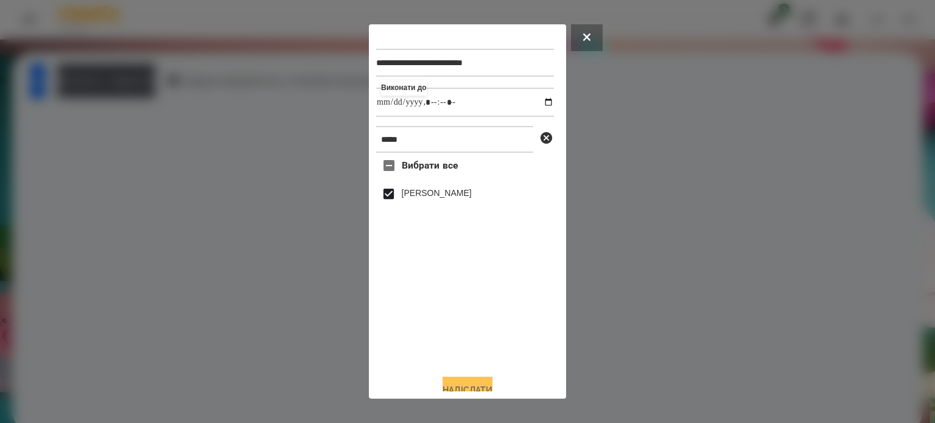
type input "**********"
click at [477, 387] on button "Надіслати" at bounding box center [468, 390] width 50 height 27
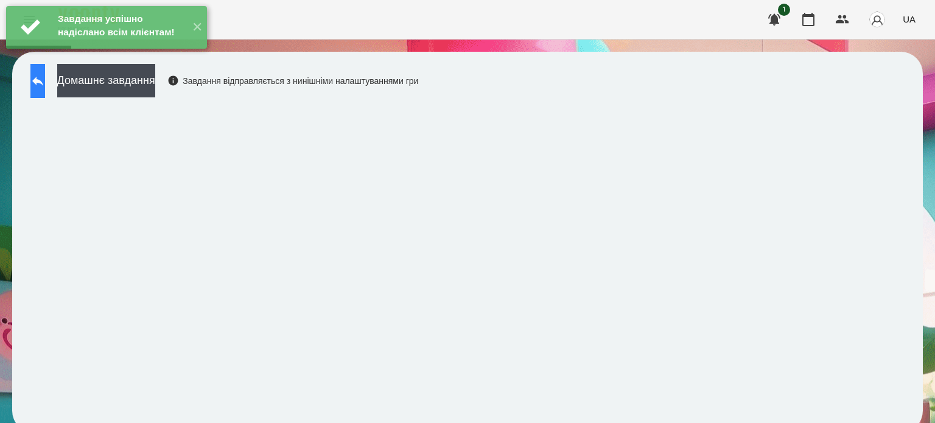
click at [43, 83] on icon at bounding box center [37, 81] width 11 height 9
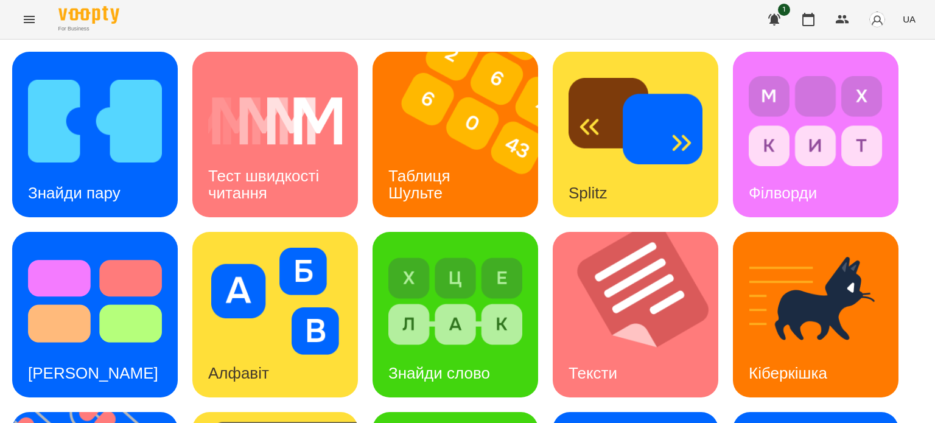
scroll to position [183, 0]
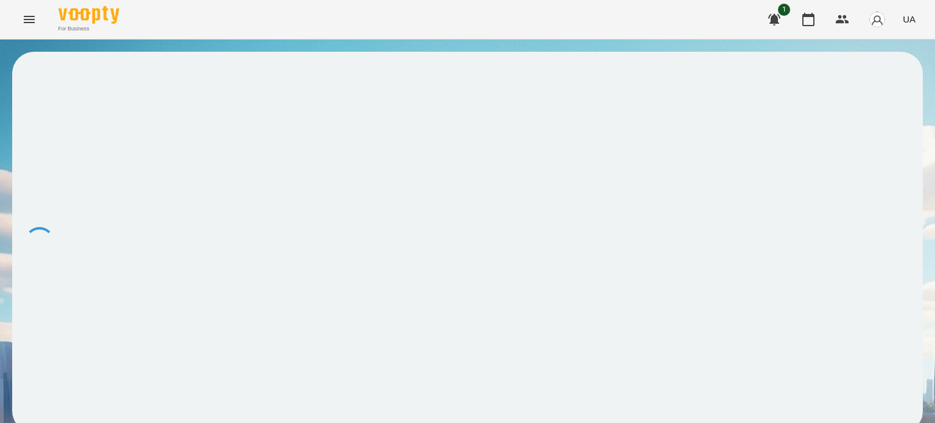
click at [283, 347] on div at bounding box center [467, 242] width 911 height 381
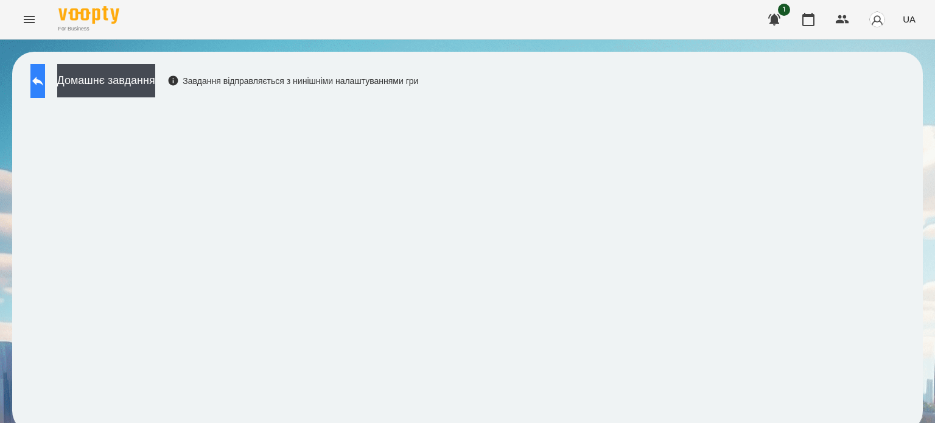
click at [45, 75] on icon at bounding box center [37, 81] width 15 height 15
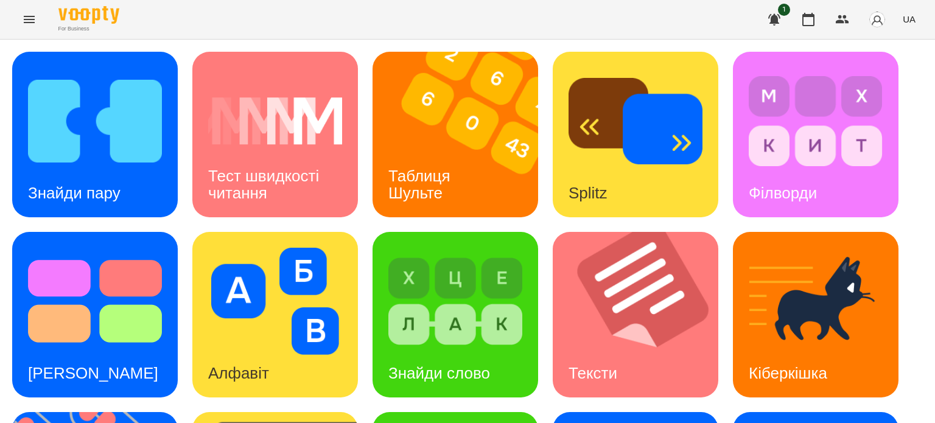
scroll to position [164, 0]
click at [468, 350] on div "Знайди слово" at bounding box center [439, 374] width 133 height 48
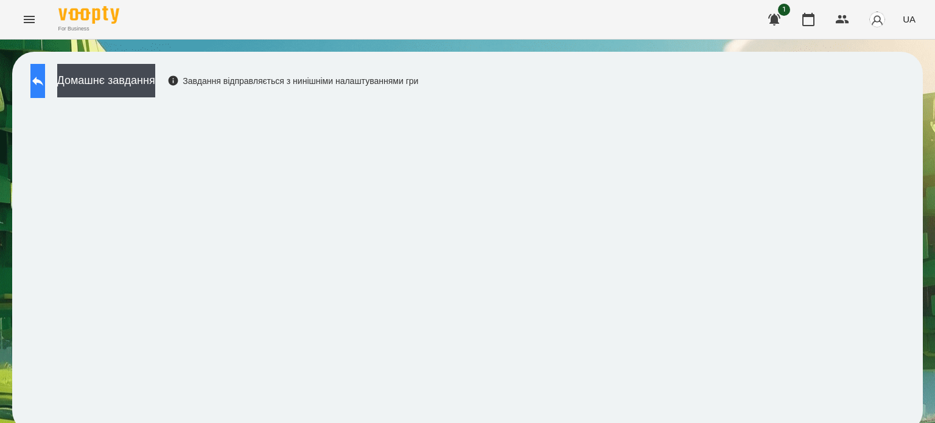
click at [45, 76] on icon at bounding box center [37, 81] width 15 height 15
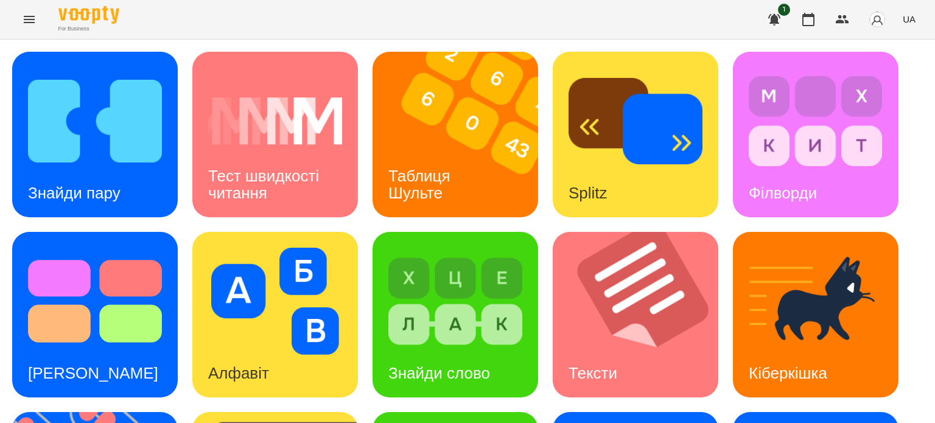
scroll to position [305, 0]
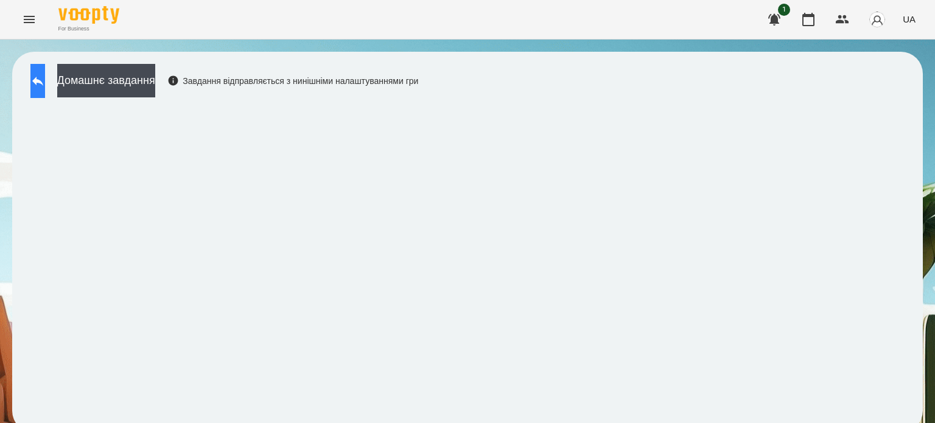
click at [43, 82] on icon at bounding box center [37, 81] width 11 height 9
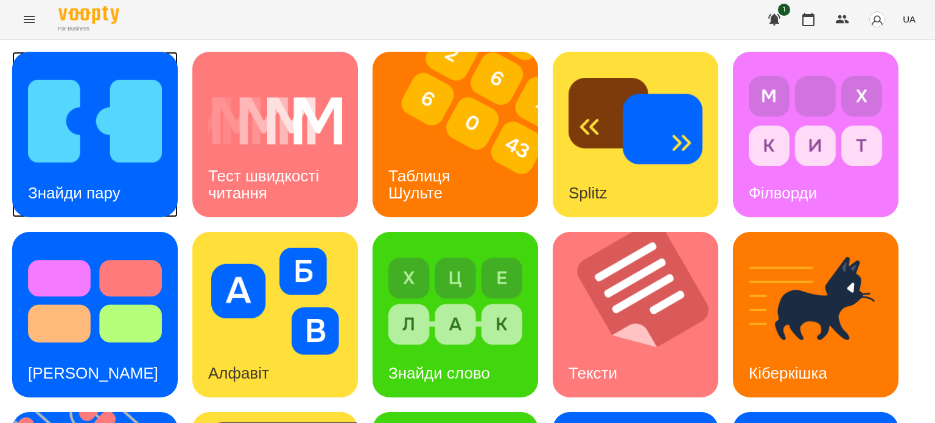
click at [132, 172] on div "Знайди пару" at bounding box center [74, 193] width 124 height 48
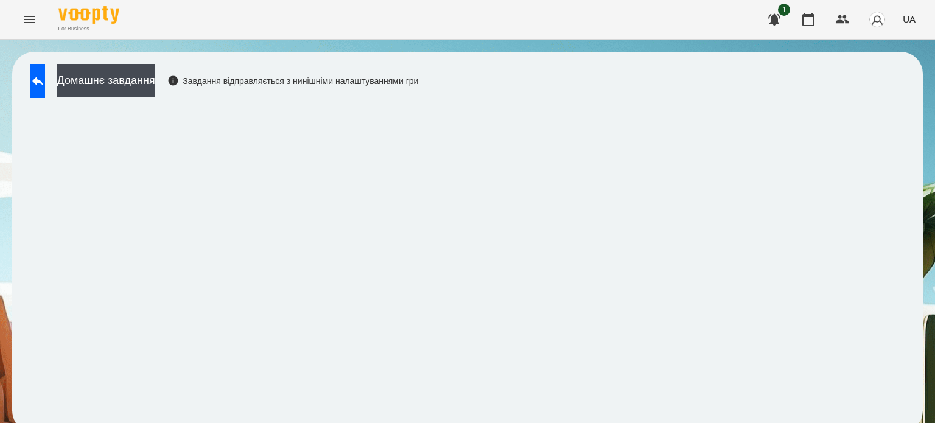
scroll to position [9, 0]
click at [45, 77] on icon at bounding box center [37, 81] width 15 height 15
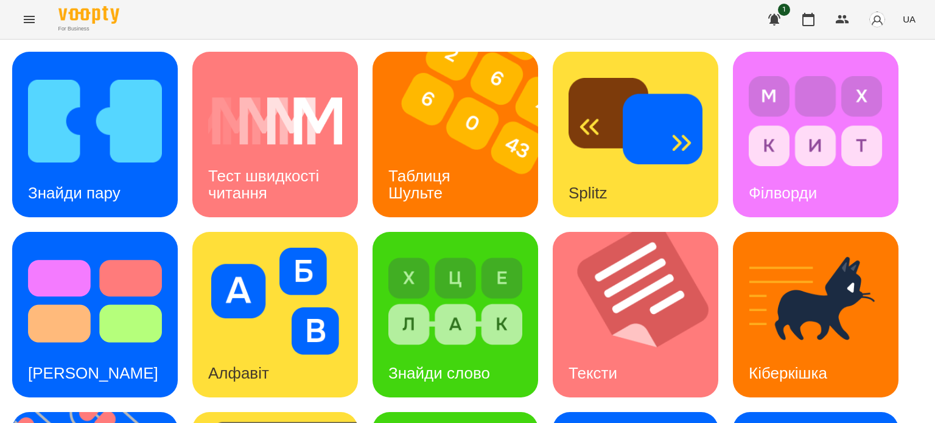
scroll to position [9, 0]
click at [96, 184] on h3 "Знайди пару" at bounding box center [74, 193] width 93 height 18
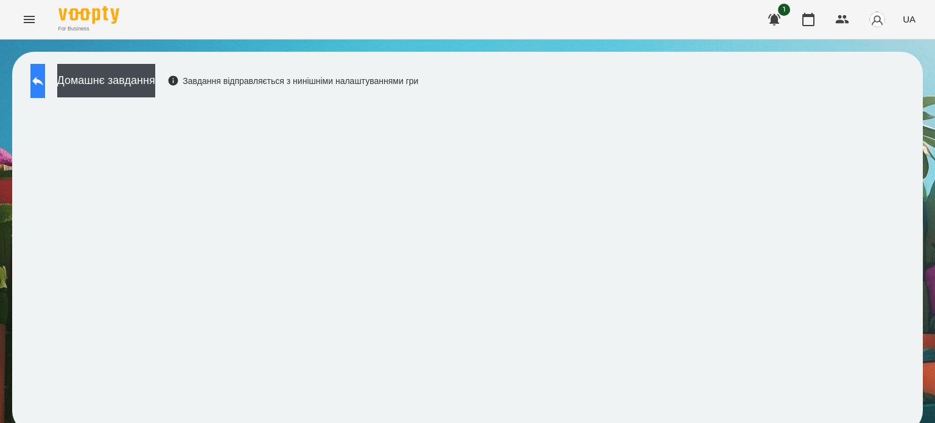
click at [45, 79] on icon at bounding box center [37, 81] width 15 height 15
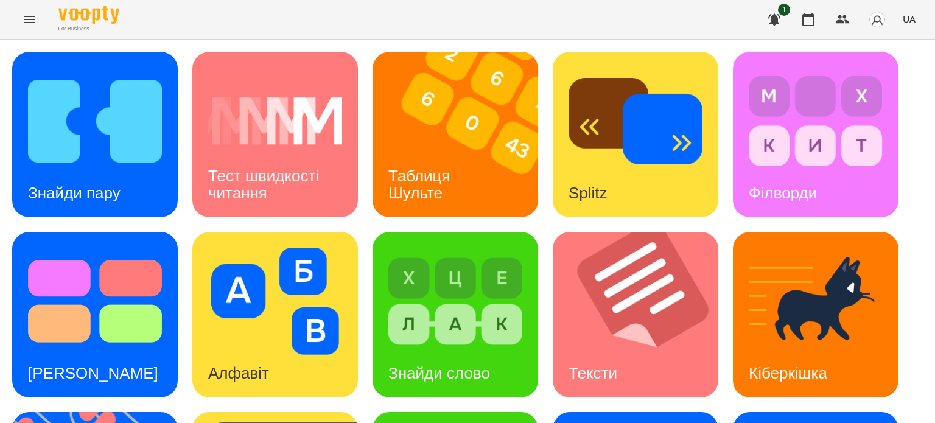
scroll to position [347, 0]
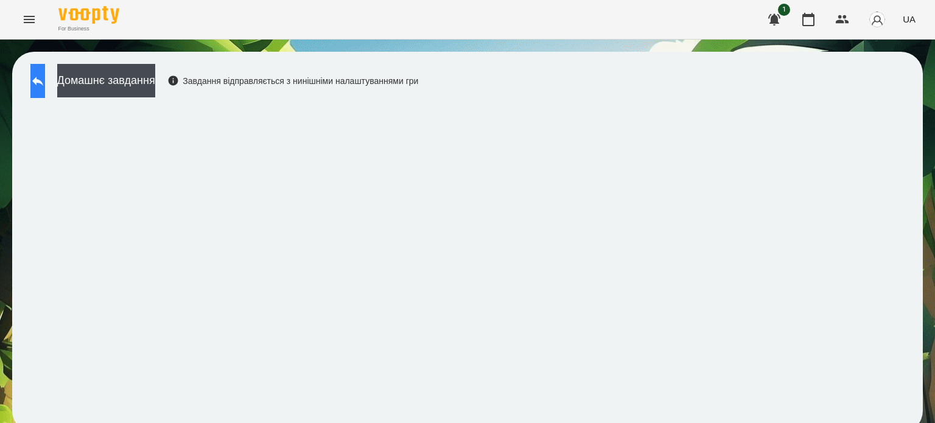
click at [45, 78] on icon at bounding box center [37, 81] width 15 height 15
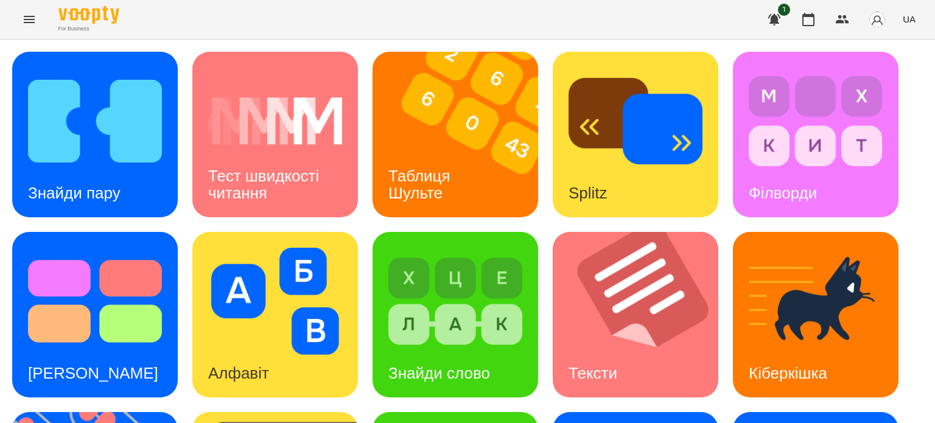
click at [26, 16] on icon "Menu" at bounding box center [29, 19] width 11 height 7
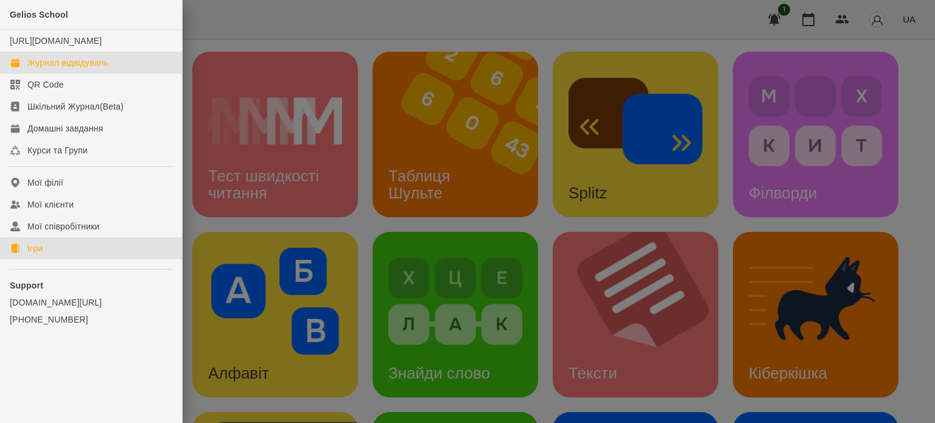
click at [85, 69] on div "Журнал відвідувань" at bounding box center [67, 63] width 81 height 12
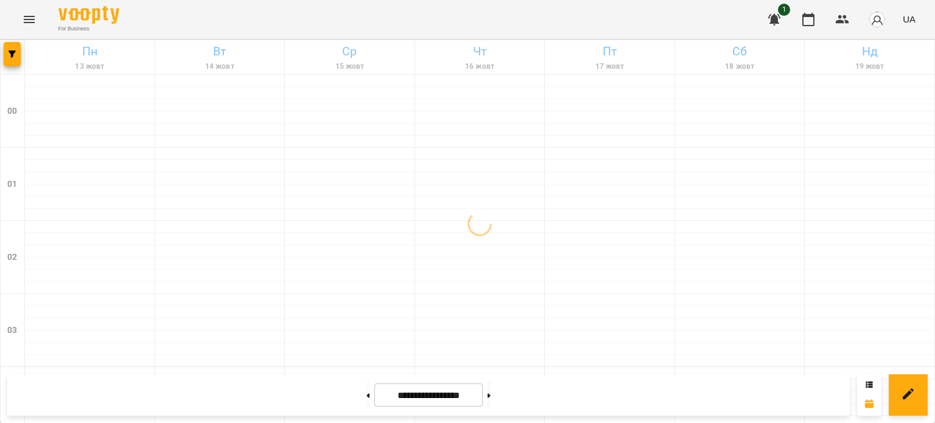
scroll to position [1460, 0]
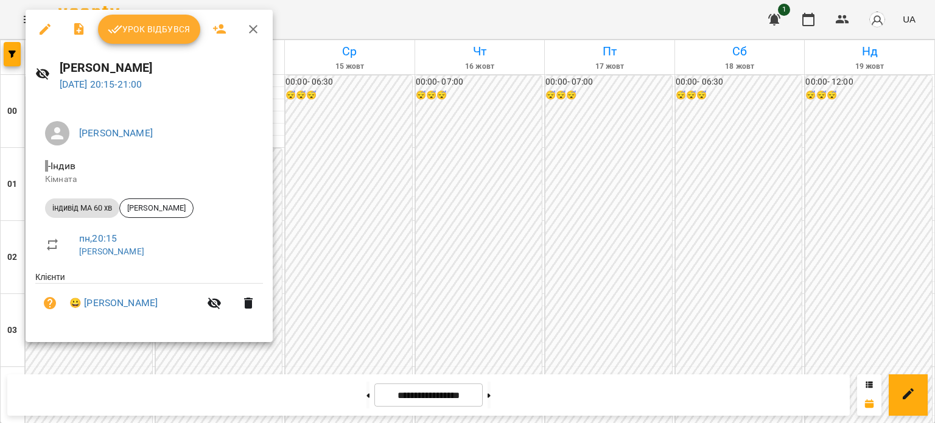
click at [163, 24] on span "Урок відбувся" at bounding box center [149, 29] width 83 height 15
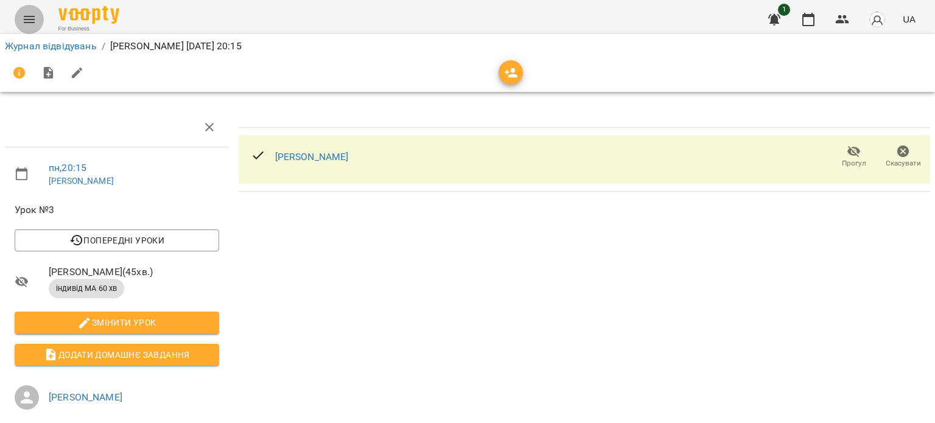
click at [31, 15] on icon "Menu" at bounding box center [29, 19] width 15 height 15
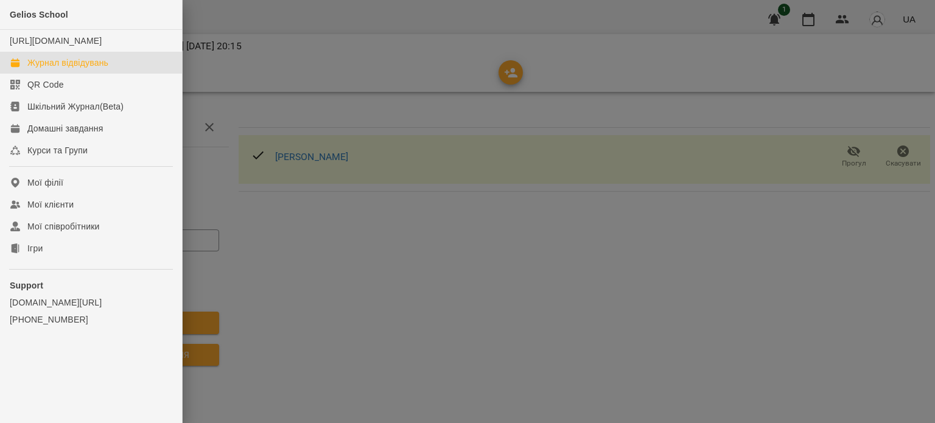
click at [69, 69] on div "Журнал відвідувань" at bounding box center [67, 63] width 81 height 12
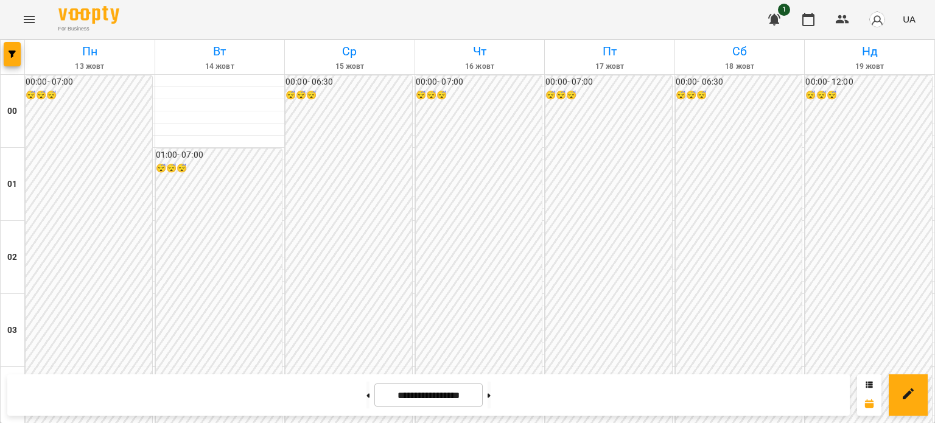
scroll to position [1277, 0]
click at [30, 16] on icon "Menu" at bounding box center [29, 19] width 11 height 7
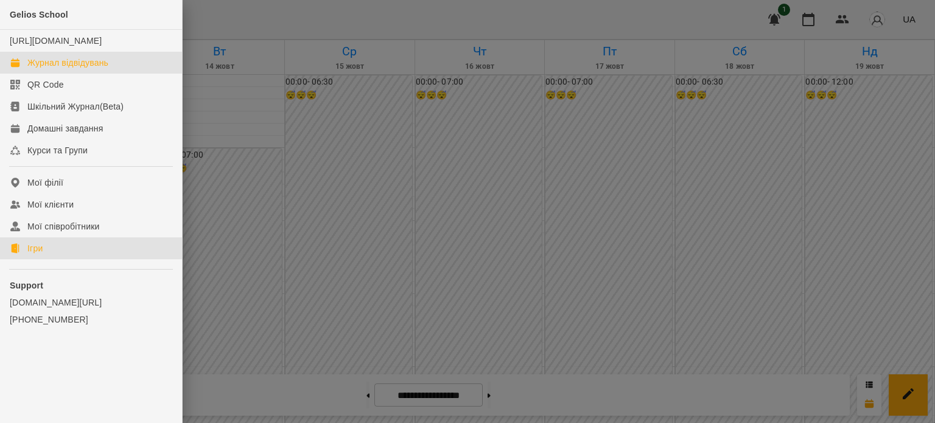
click at [39, 255] on div "Ігри" at bounding box center [34, 248] width 15 height 12
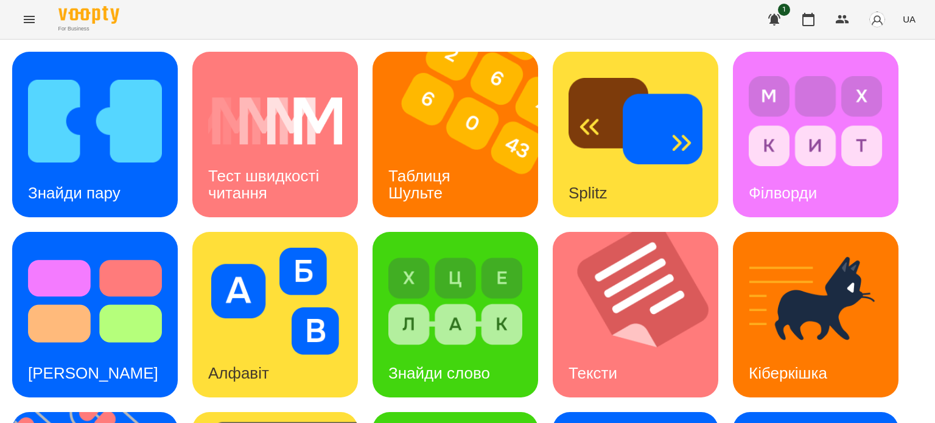
scroll to position [347, 0]
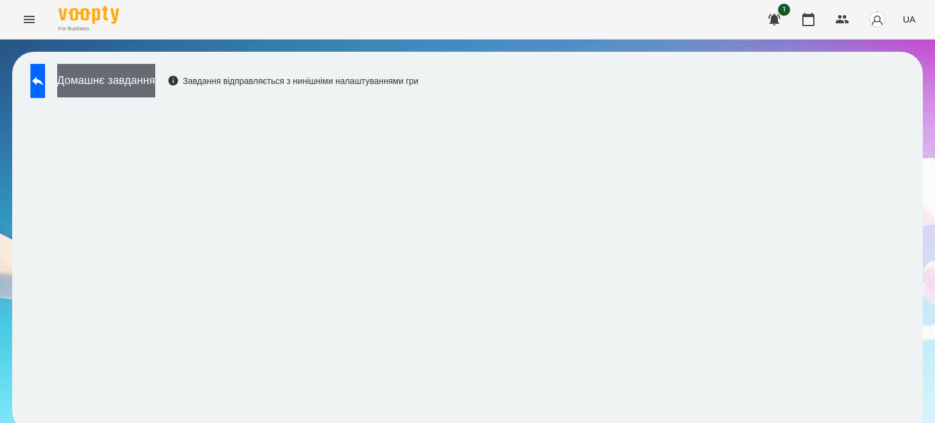
click at [155, 79] on button "Домашнє завдання" at bounding box center [106, 80] width 98 height 33
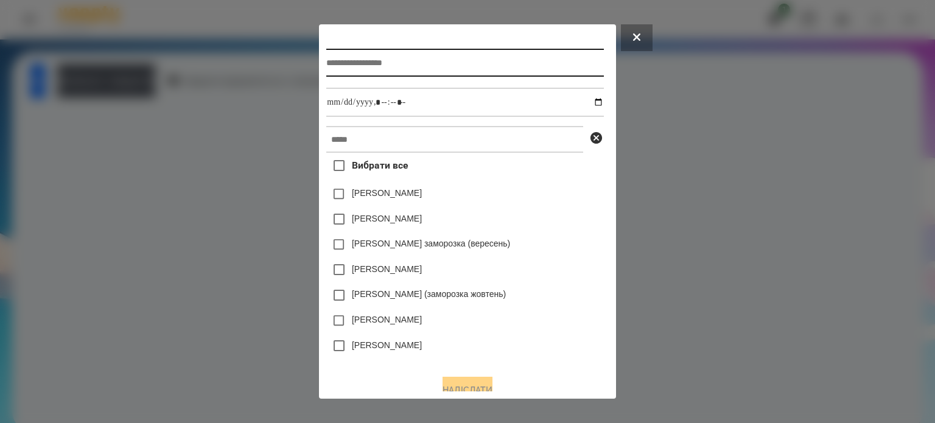
click at [326, 68] on input "text" at bounding box center [464, 63] width 277 height 28
type input "**********"
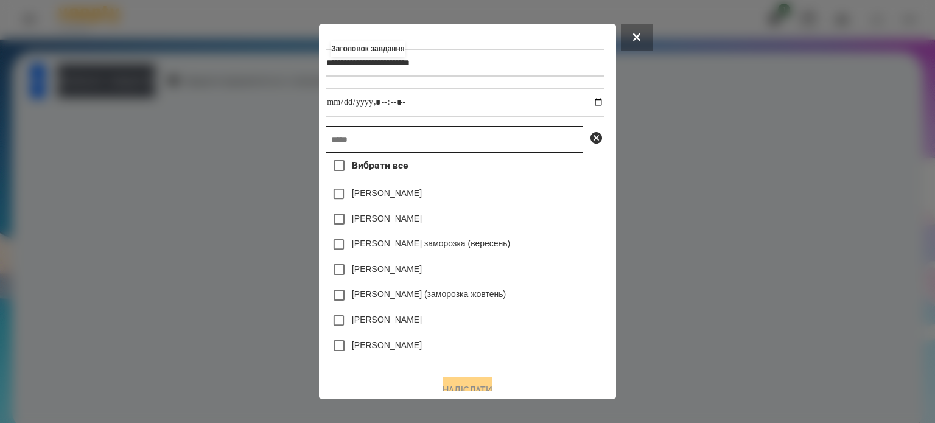
click at [326, 148] on input "text" at bounding box center [454, 139] width 257 height 27
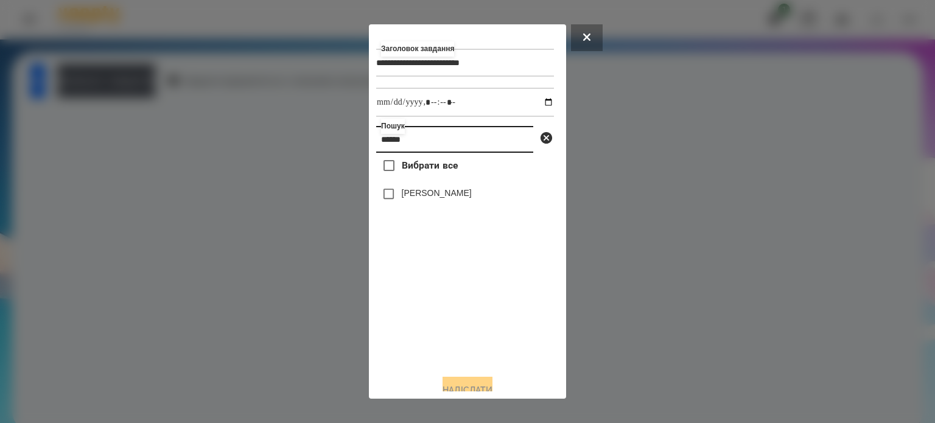
type input "******"
click at [438, 199] on label "[PERSON_NAME]" at bounding box center [437, 193] width 70 height 12
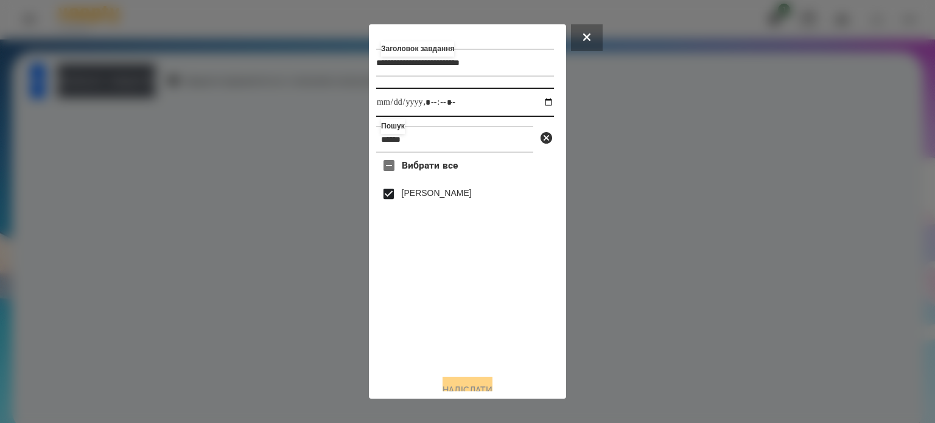
click at [538, 104] on input "datetime-local" at bounding box center [465, 102] width 178 height 29
type input "**********"
click at [477, 386] on button "Надіслати" at bounding box center [468, 390] width 50 height 27
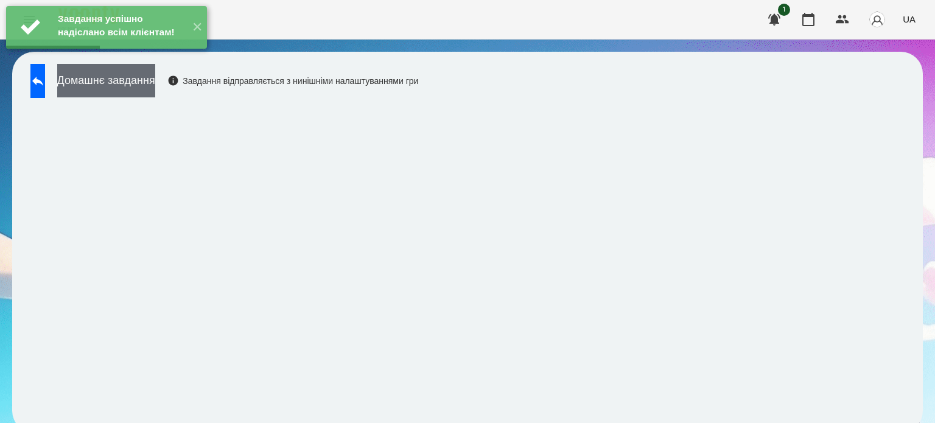
click at [155, 85] on button "Домашнє завдання" at bounding box center [106, 80] width 98 height 33
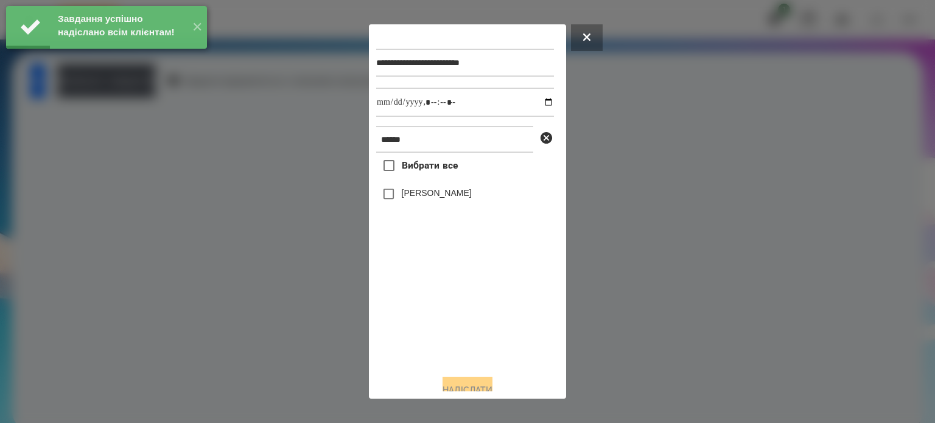
click at [421, 199] on label "[PERSON_NAME]" at bounding box center [437, 193] width 70 height 12
click at [531, 104] on input "datetime-local" at bounding box center [465, 102] width 178 height 29
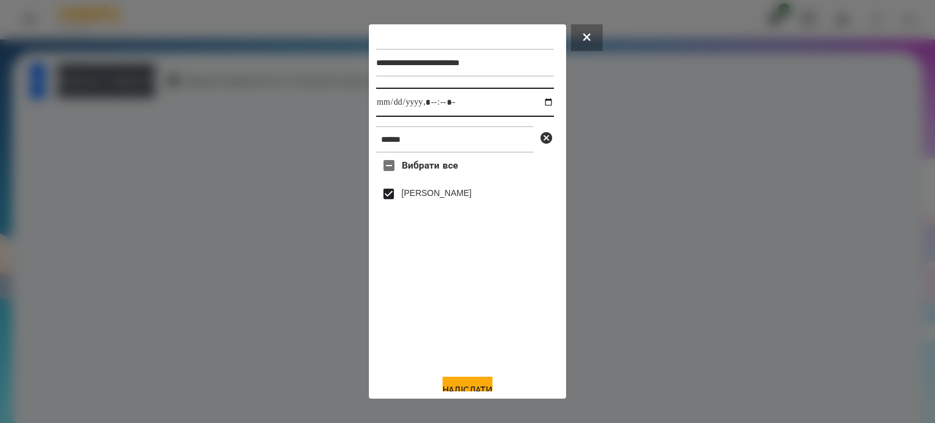
click at [534, 101] on input "datetime-local" at bounding box center [465, 102] width 178 height 29
type input "**********"
click at [460, 384] on button "Надіслати" at bounding box center [468, 390] width 50 height 27
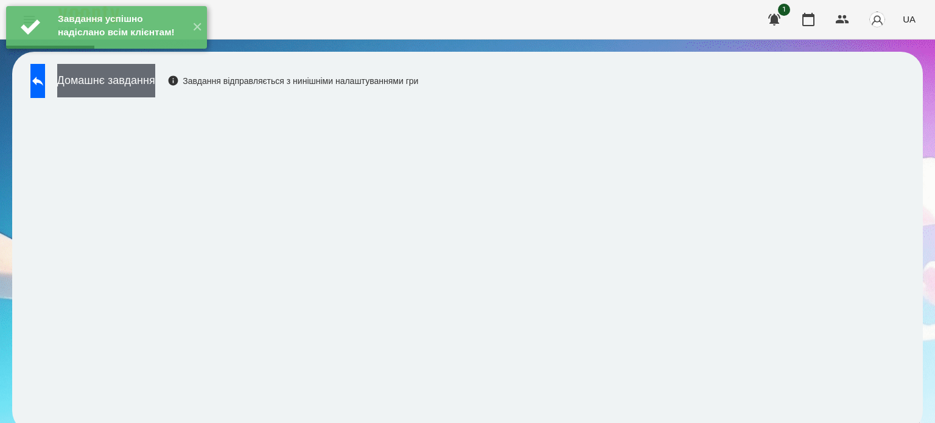
click at [155, 88] on button "Домашнє завдання" at bounding box center [106, 80] width 98 height 33
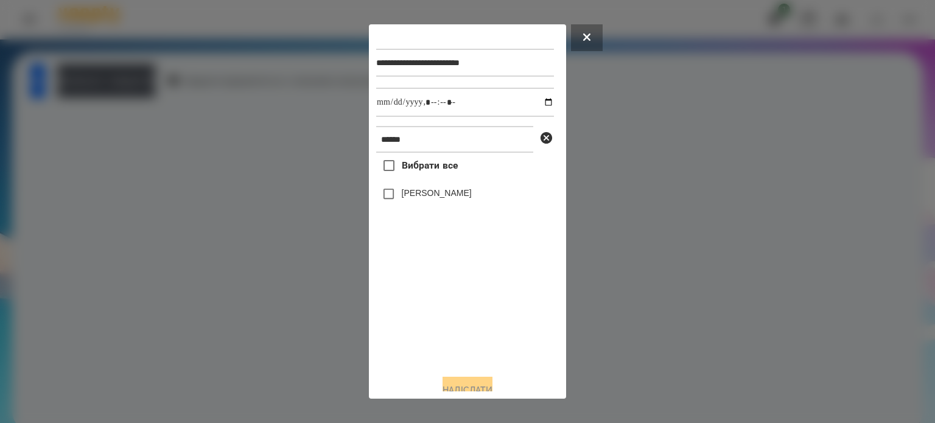
click at [427, 197] on label "[PERSON_NAME]" at bounding box center [437, 193] width 70 height 12
click at [534, 99] on input "datetime-local" at bounding box center [465, 102] width 178 height 29
type input "**********"
click at [470, 386] on button "Надіслати" at bounding box center [468, 390] width 50 height 27
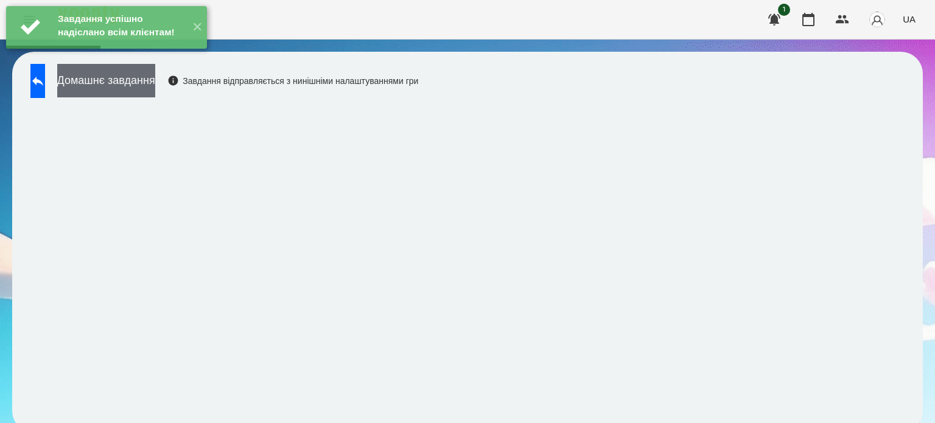
click at [155, 77] on button "Домашнє завдання" at bounding box center [106, 80] width 98 height 33
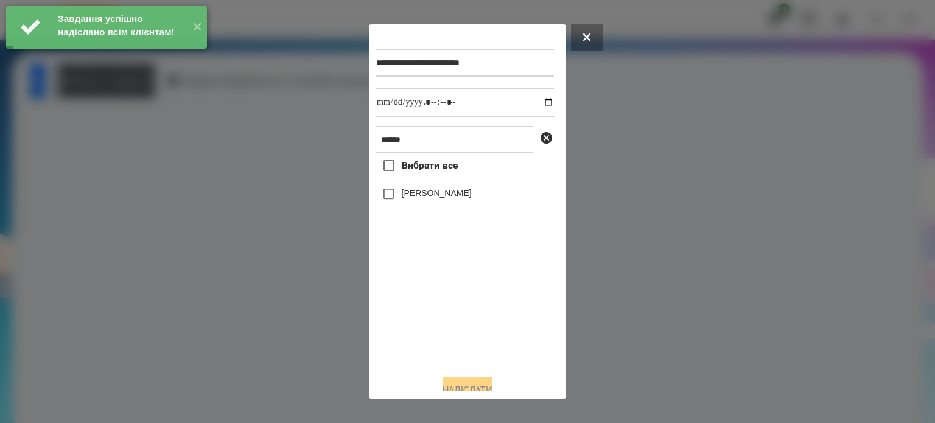
click at [459, 197] on label "[PERSON_NAME]" at bounding box center [437, 193] width 70 height 12
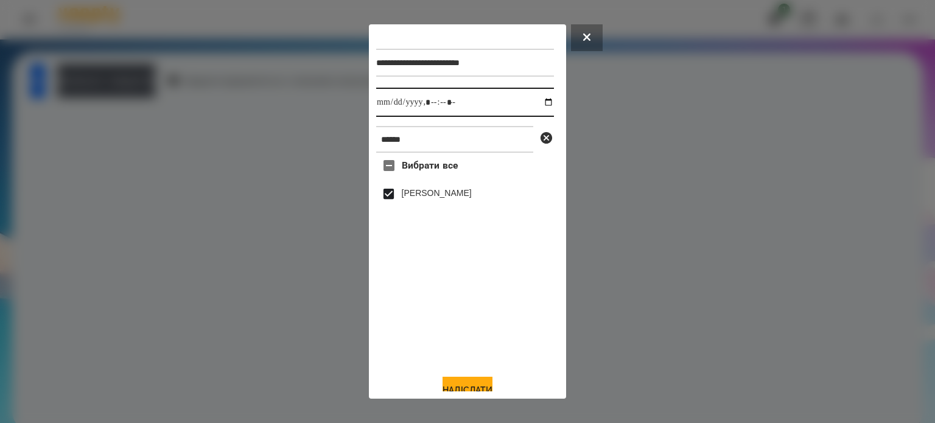
click at [539, 106] on input "datetime-local" at bounding box center [465, 102] width 178 height 29
type input "**********"
click at [456, 386] on button "Надіслати" at bounding box center [468, 390] width 50 height 27
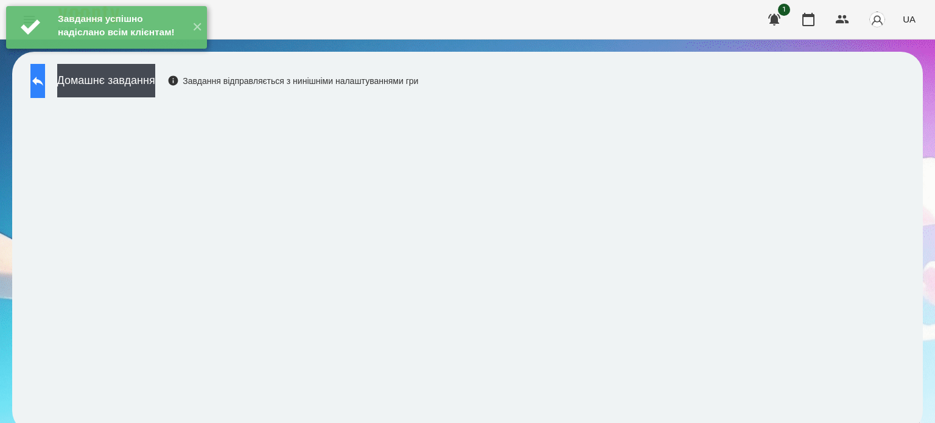
click at [45, 79] on icon at bounding box center [37, 81] width 15 height 15
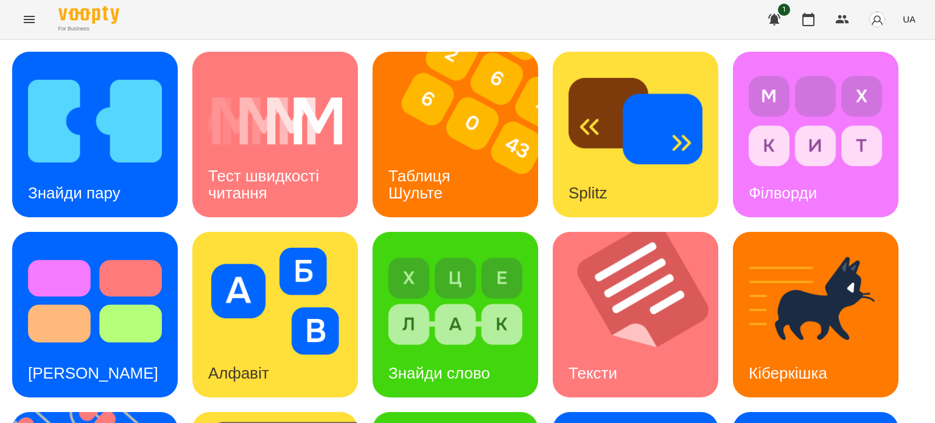
scroll to position [225, 0]
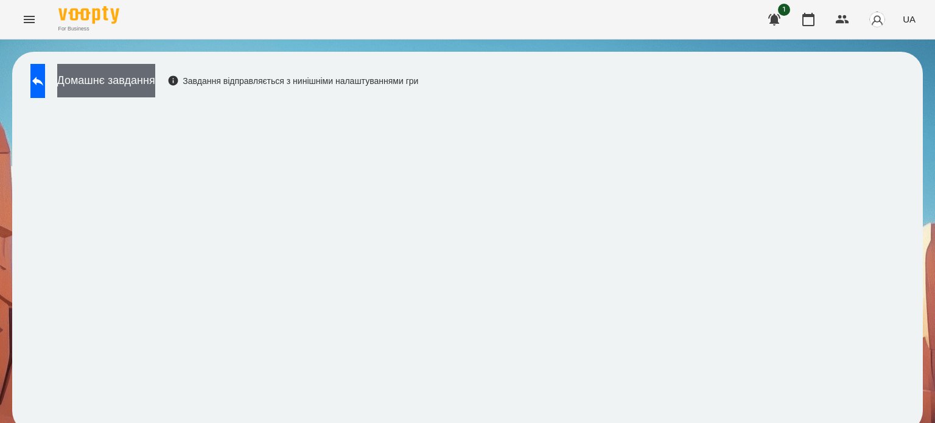
click at [155, 80] on button "Домашнє завдання" at bounding box center [106, 80] width 98 height 33
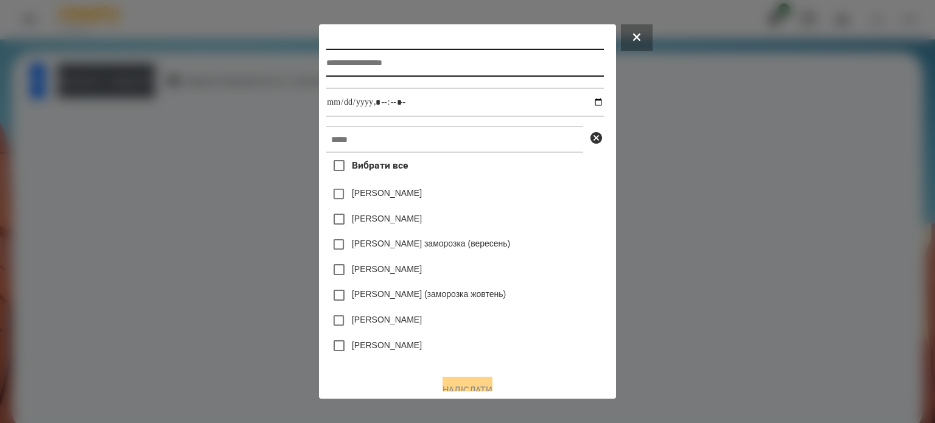
click at [331, 65] on input "text" at bounding box center [464, 63] width 277 height 28
type input "**********"
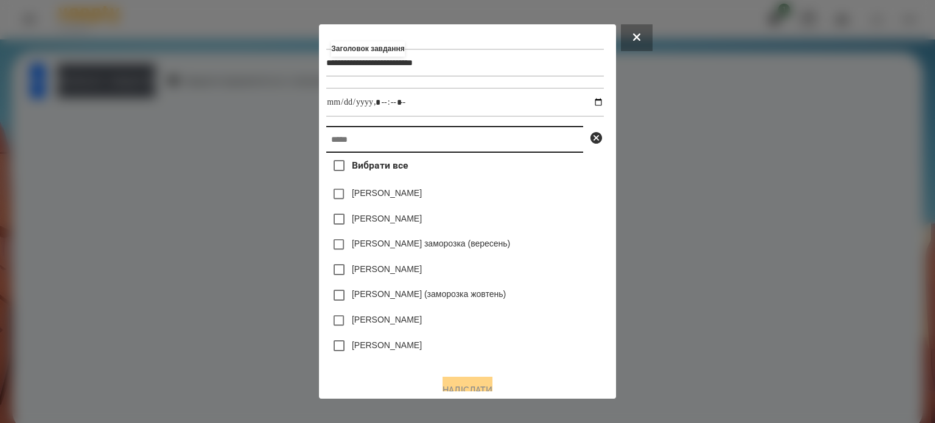
click at [331, 140] on input "text" at bounding box center [454, 139] width 257 height 27
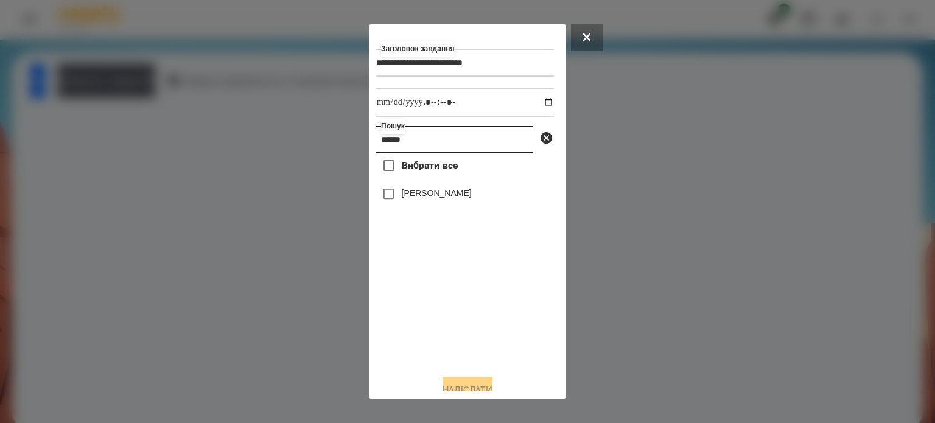
type input "******"
click at [434, 199] on label "[PERSON_NAME]" at bounding box center [437, 193] width 70 height 12
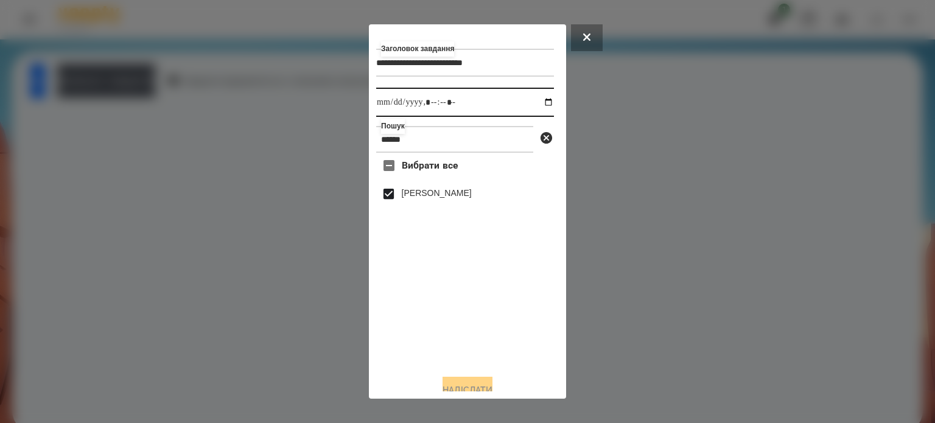
click at [538, 102] on input "datetime-local" at bounding box center [465, 102] width 178 height 29
type input "**********"
click at [474, 387] on button "Надіслати" at bounding box center [468, 390] width 50 height 27
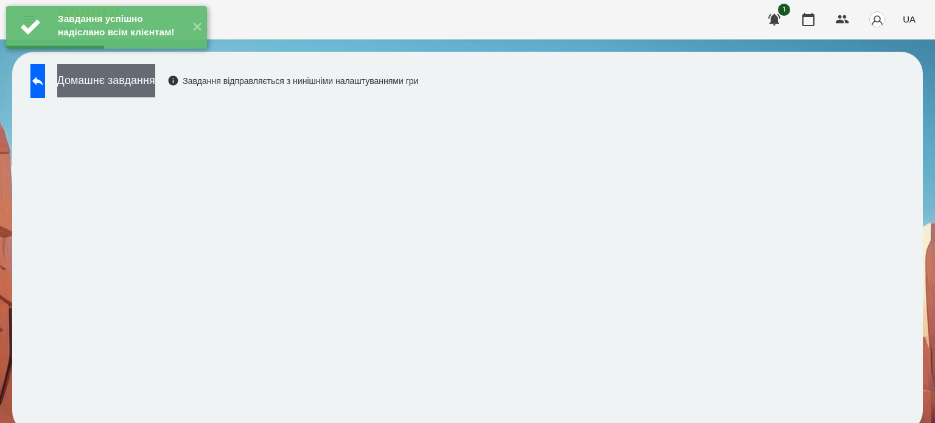
click at [155, 80] on button "Домашнє завдання" at bounding box center [106, 80] width 98 height 33
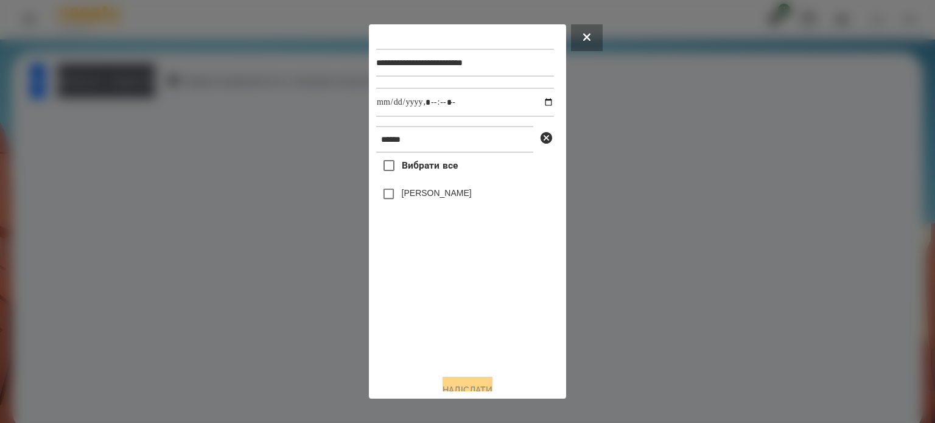
click at [421, 199] on label "[PERSON_NAME]" at bounding box center [437, 193] width 70 height 12
click at [535, 104] on input "datetime-local" at bounding box center [465, 102] width 178 height 29
type input "**********"
click at [472, 383] on button "Надіслати" at bounding box center [468, 390] width 50 height 27
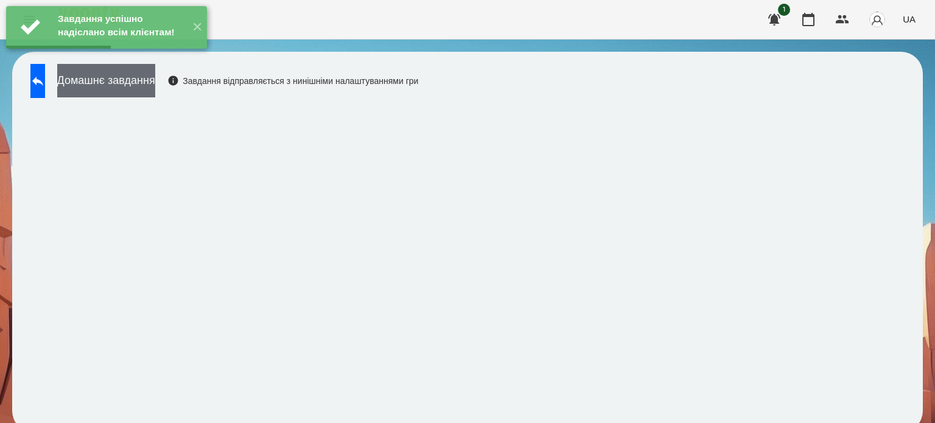
click at [155, 83] on button "Домашнє завдання" at bounding box center [106, 80] width 98 height 33
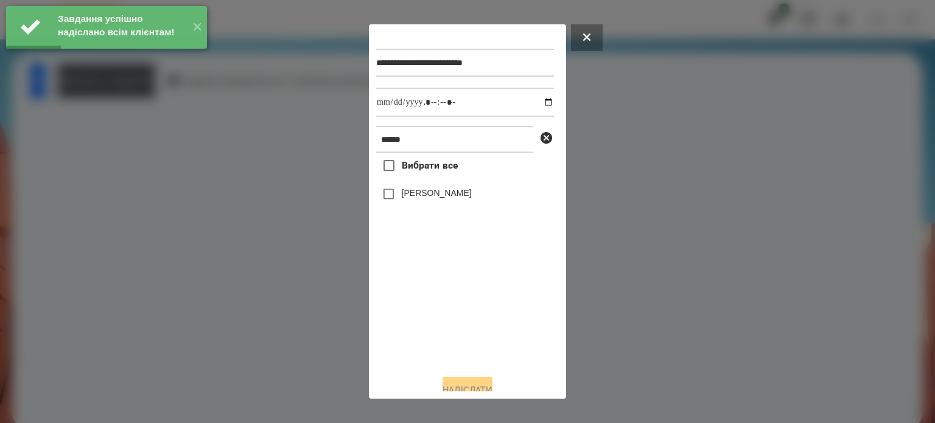
click at [404, 197] on label "[PERSON_NAME]" at bounding box center [437, 193] width 70 height 12
click at [538, 104] on input "datetime-local" at bounding box center [465, 102] width 178 height 29
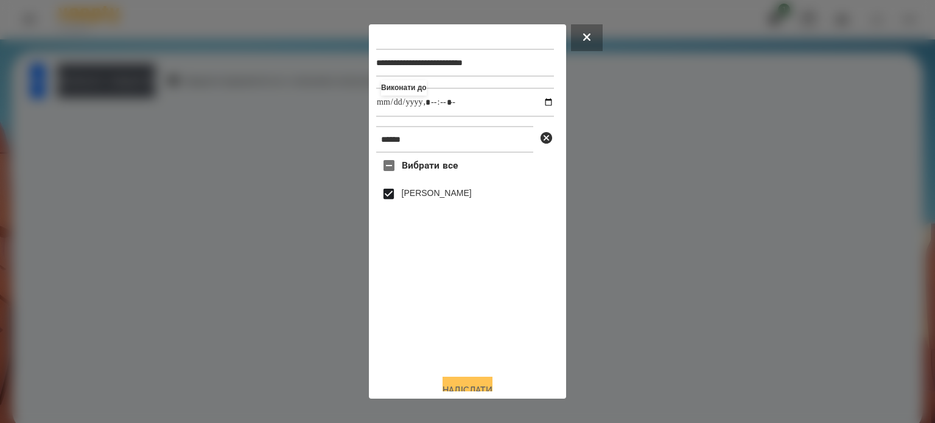
type input "**********"
click at [454, 387] on button "Надіслати" at bounding box center [468, 390] width 50 height 27
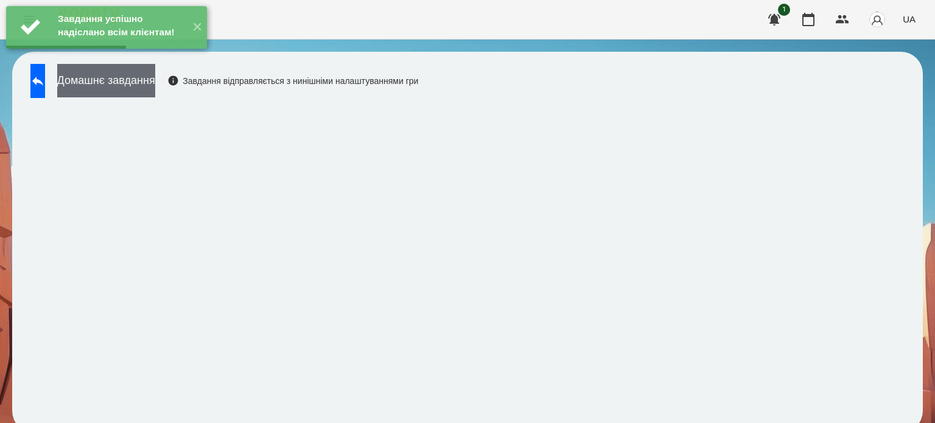
click at [155, 87] on button "Домашнє завдання" at bounding box center [106, 80] width 98 height 33
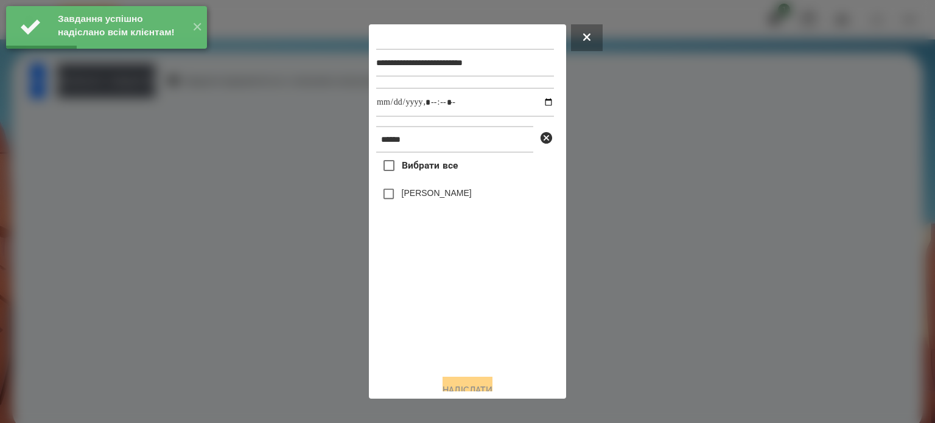
click at [416, 199] on label "[PERSON_NAME]" at bounding box center [437, 193] width 70 height 12
click at [537, 104] on input "datetime-local" at bounding box center [465, 102] width 178 height 29
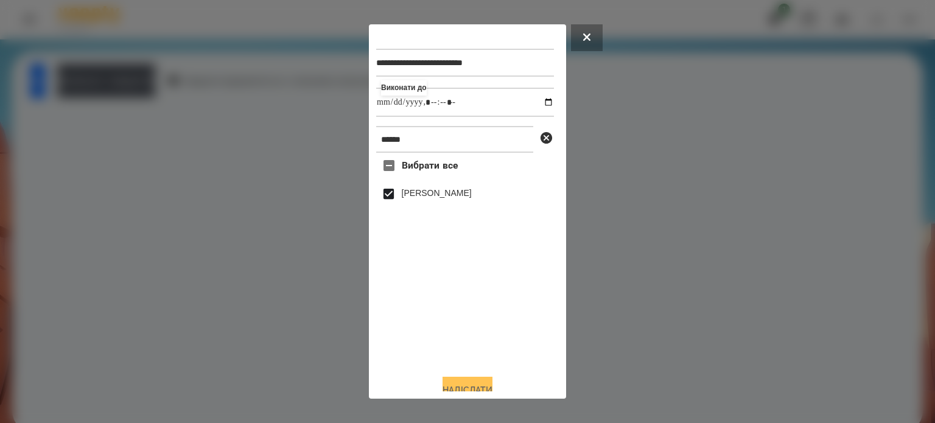
type input "**********"
click at [456, 384] on button "Надіслати" at bounding box center [468, 390] width 50 height 27
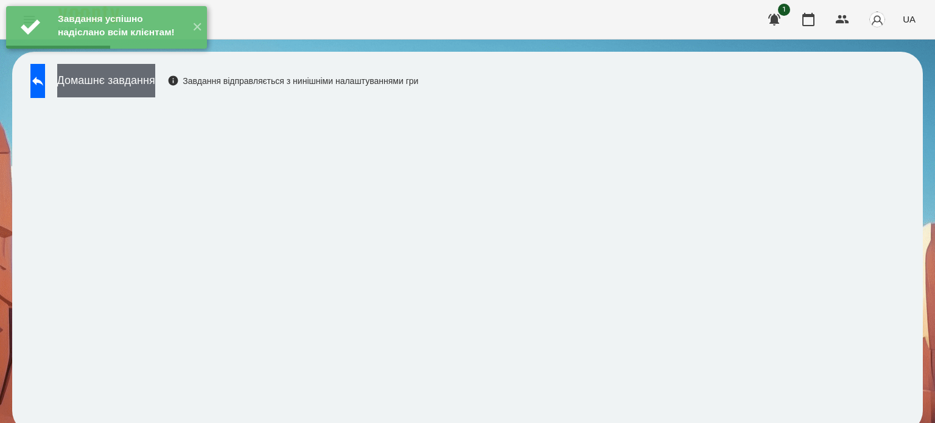
click at [155, 84] on button "Домашнє завдання" at bounding box center [106, 80] width 98 height 33
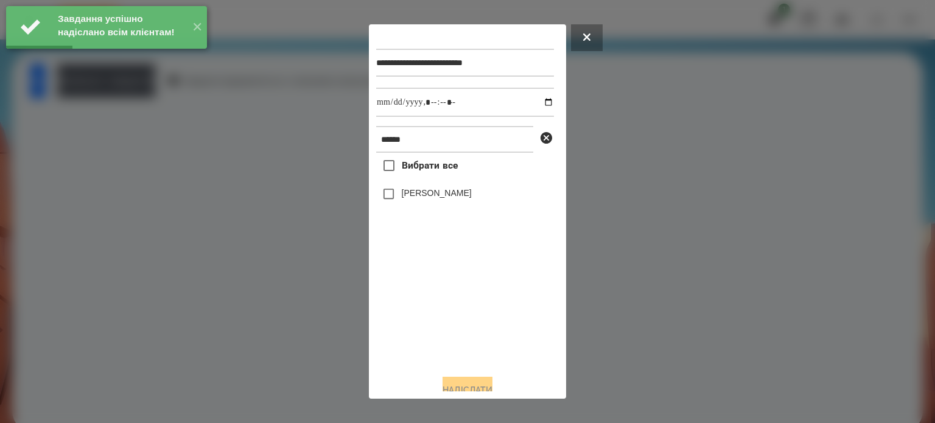
click at [407, 197] on label "[PERSON_NAME]" at bounding box center [437, 193] width 70 height 12
click at [540, 104] on input "datetime-local" at bounding box center [465, 102] width 178 height 29
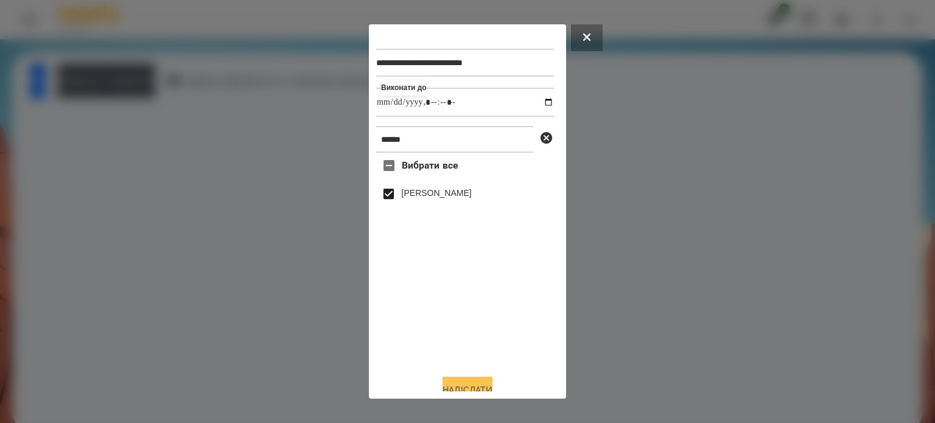
type input "**********"
click at [473, 384] on button "Надіслати" at bounding box center [468, 390] width 50 height 27
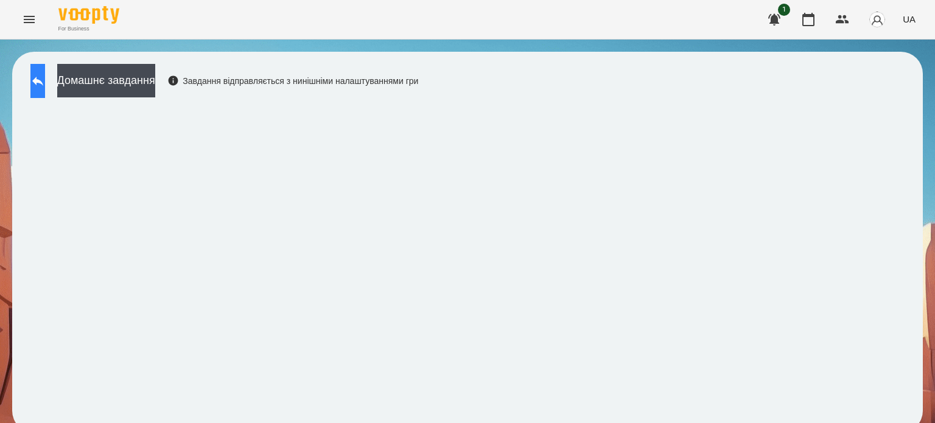
click at [45, 71] on button at bounding box center [37, 81] width 15 height 34
